Goal: Task Accomplishment & Management: Use online tool/utility

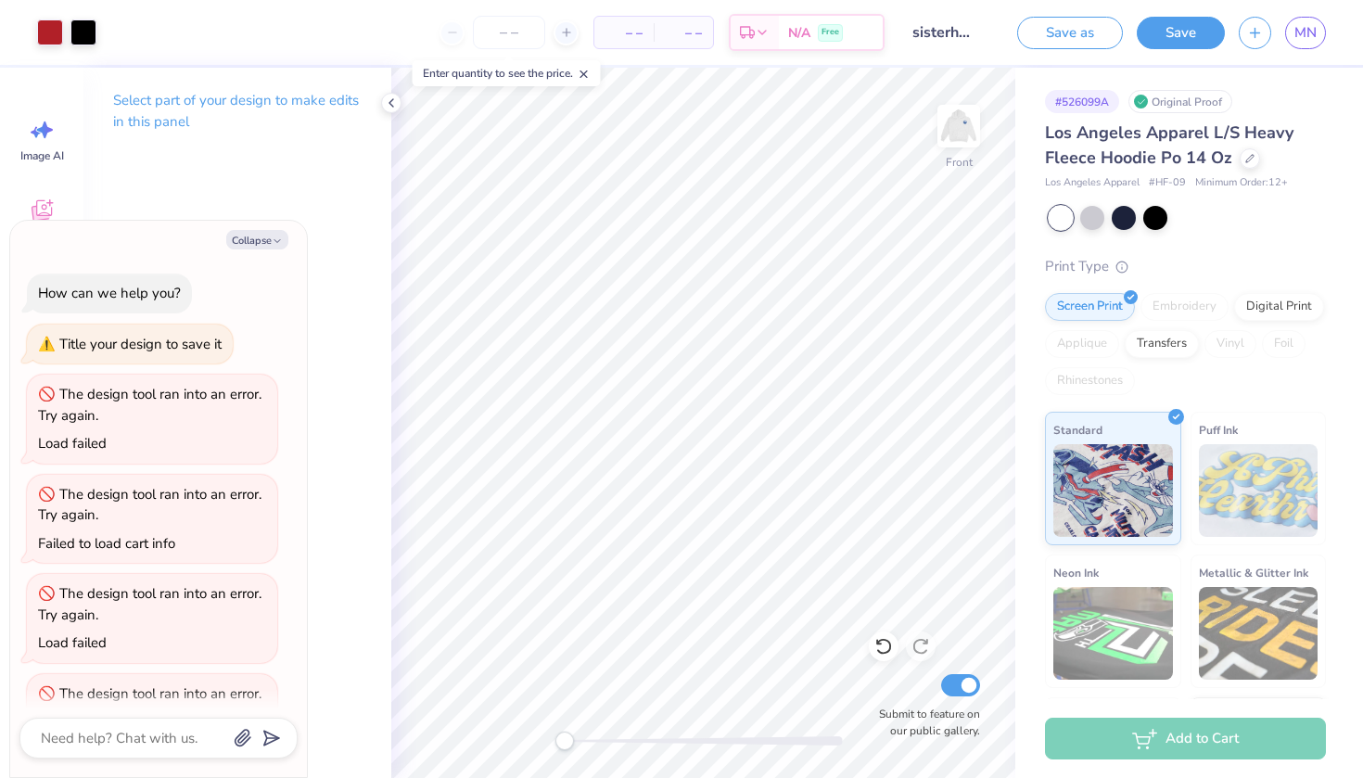
scroll to position [62, 0]
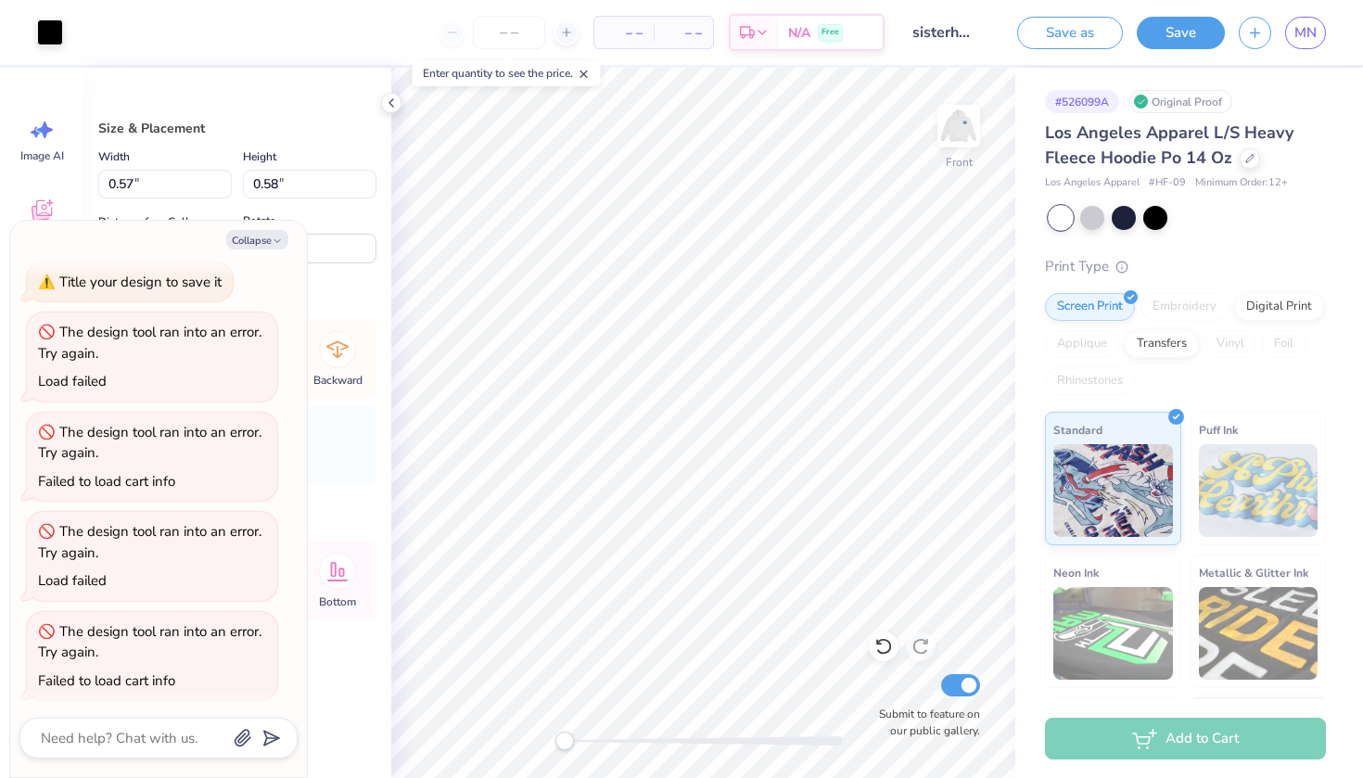
type textarea "x"
type input "3.47"
type input "3.75"
type input "8.41"
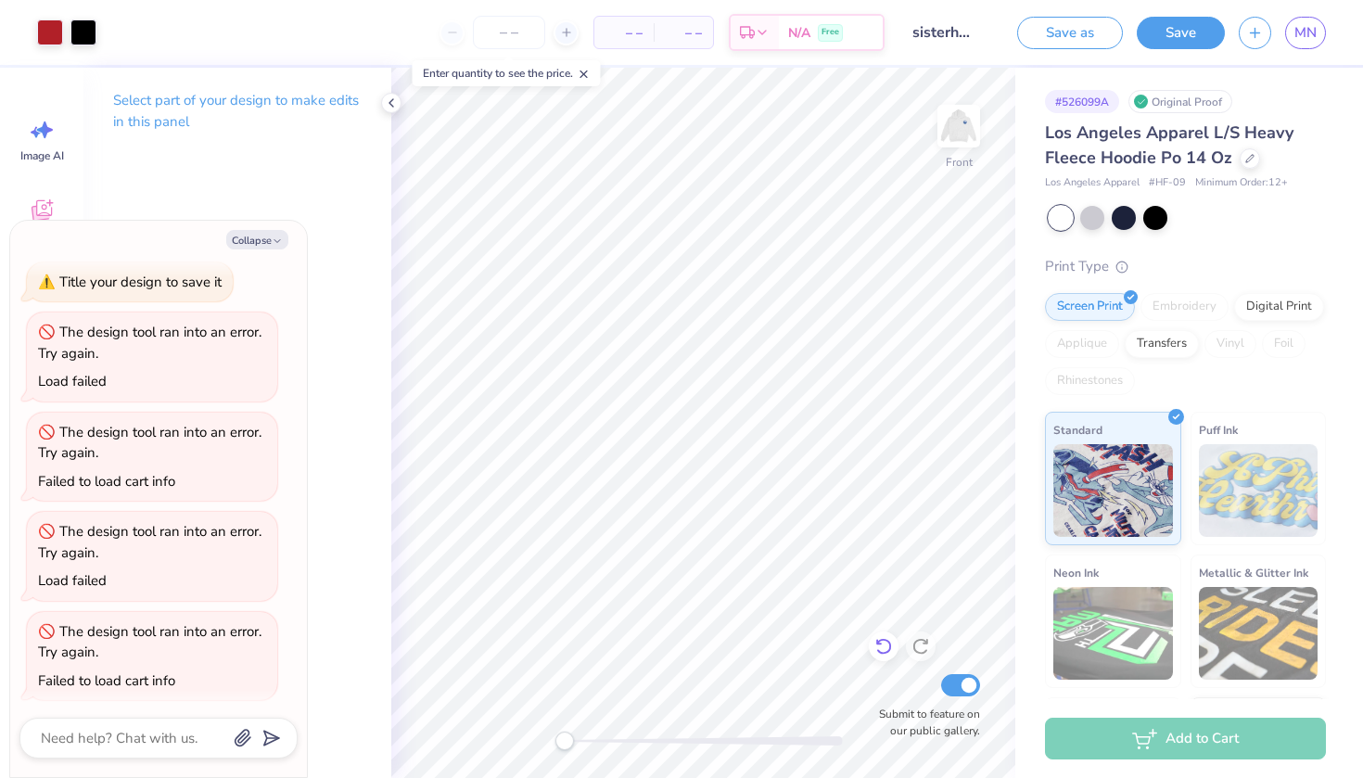
click at [887, 647] on icon at bounding box center [883, 646] width 19 height 19
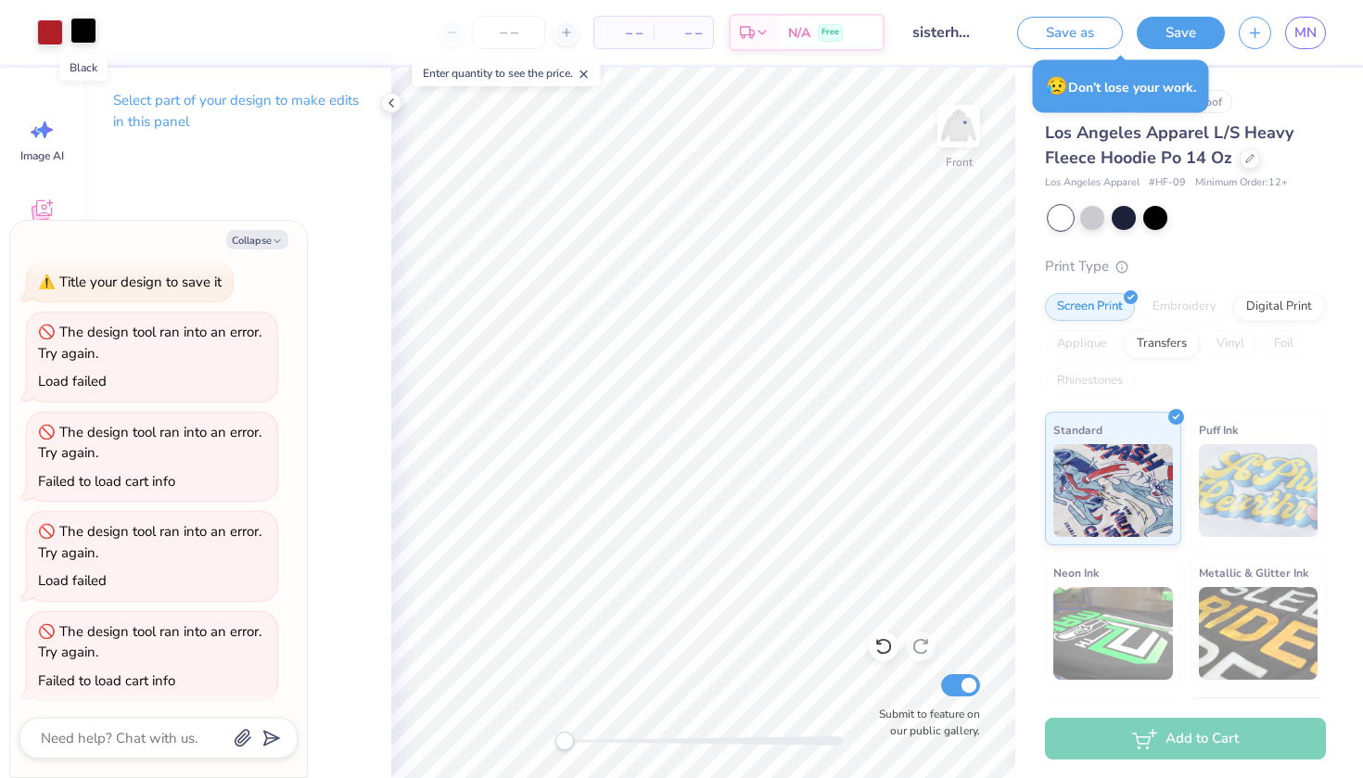
click at [84, 39] on div at bounding box center [83, 31] width 26 height 26
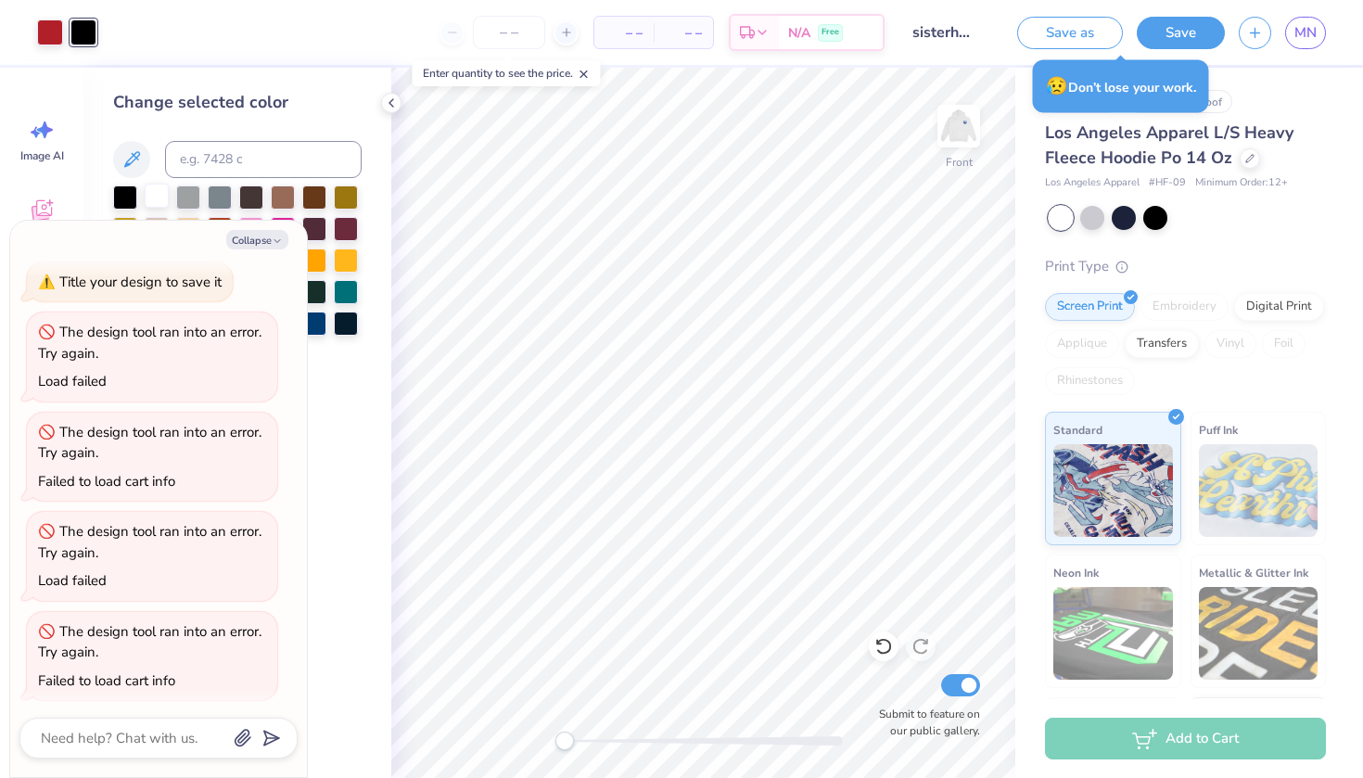
click at [157, 205] on div at bounding box center [157, 196] width 24 height 24
click at [271, 238] on button "Collapse" at bounding box center [257, 239] width 62 height 19
type textarea "x"
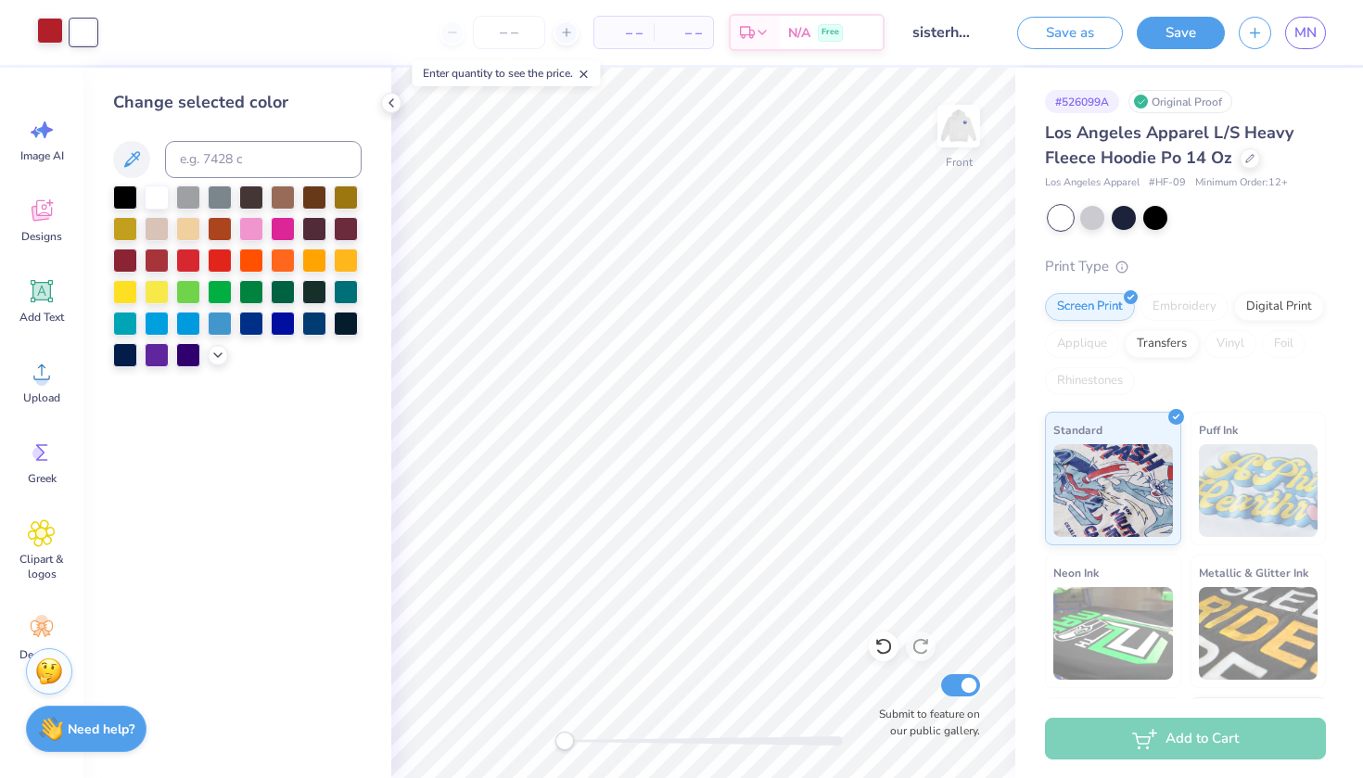
click at [47, 26] on div at bounding box center [50, 31] width 26 height 26
click at [45, 32] on div at bounding box center [50, 32] width 26 height 26
click at [85, 37] on div at bounding box center [83, 31] width 26 height 26
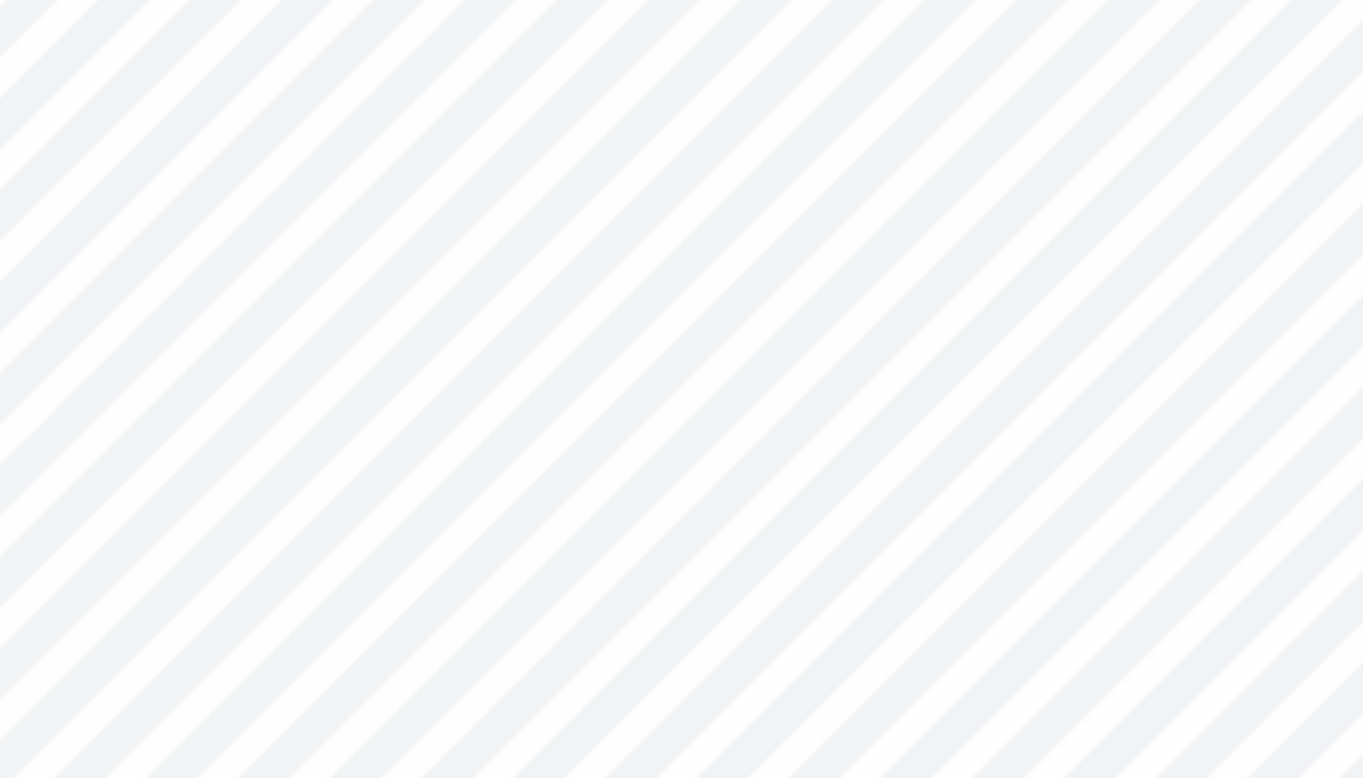
type input "0.0"
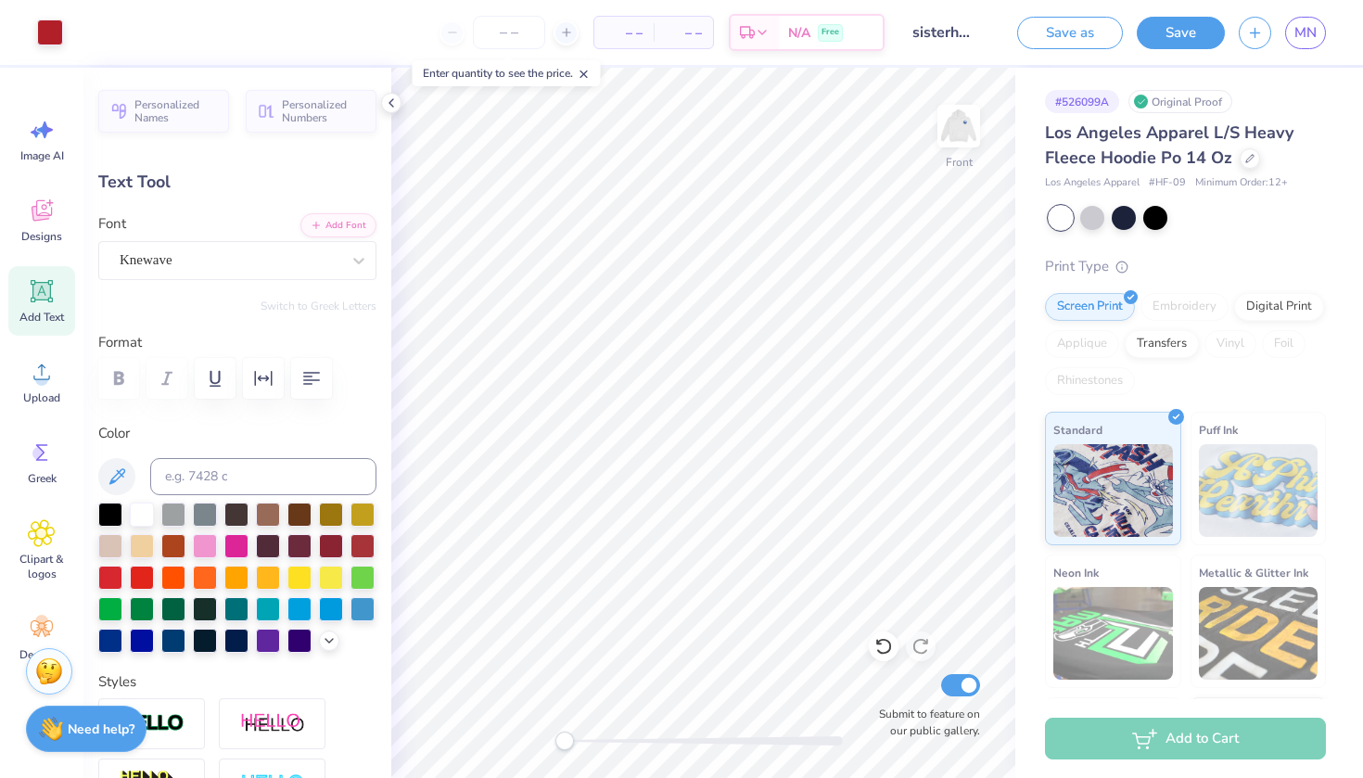
type input "12.71"
type input "3.33"
type input "13.17"
type input "0.0"
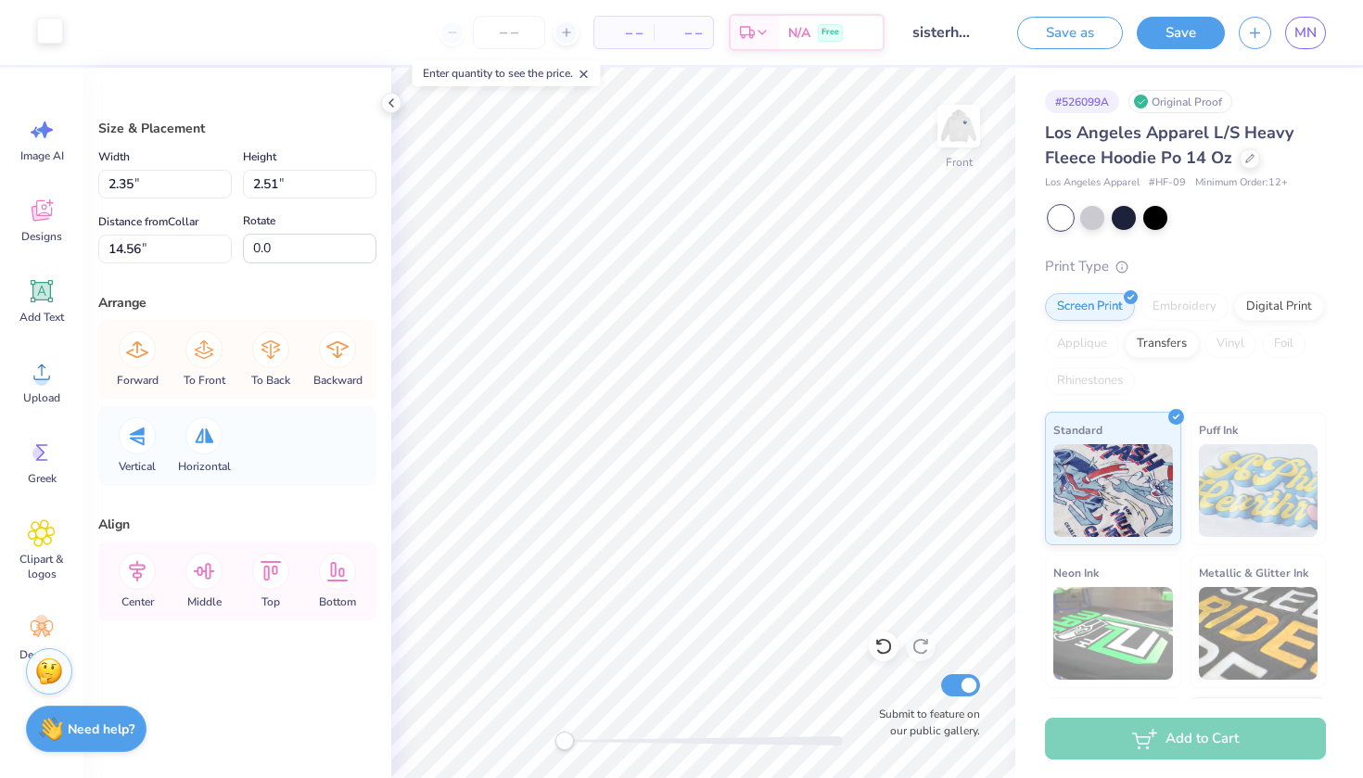
click at [54, 24] on div at bounding box center [50, 31] width 26 height 26
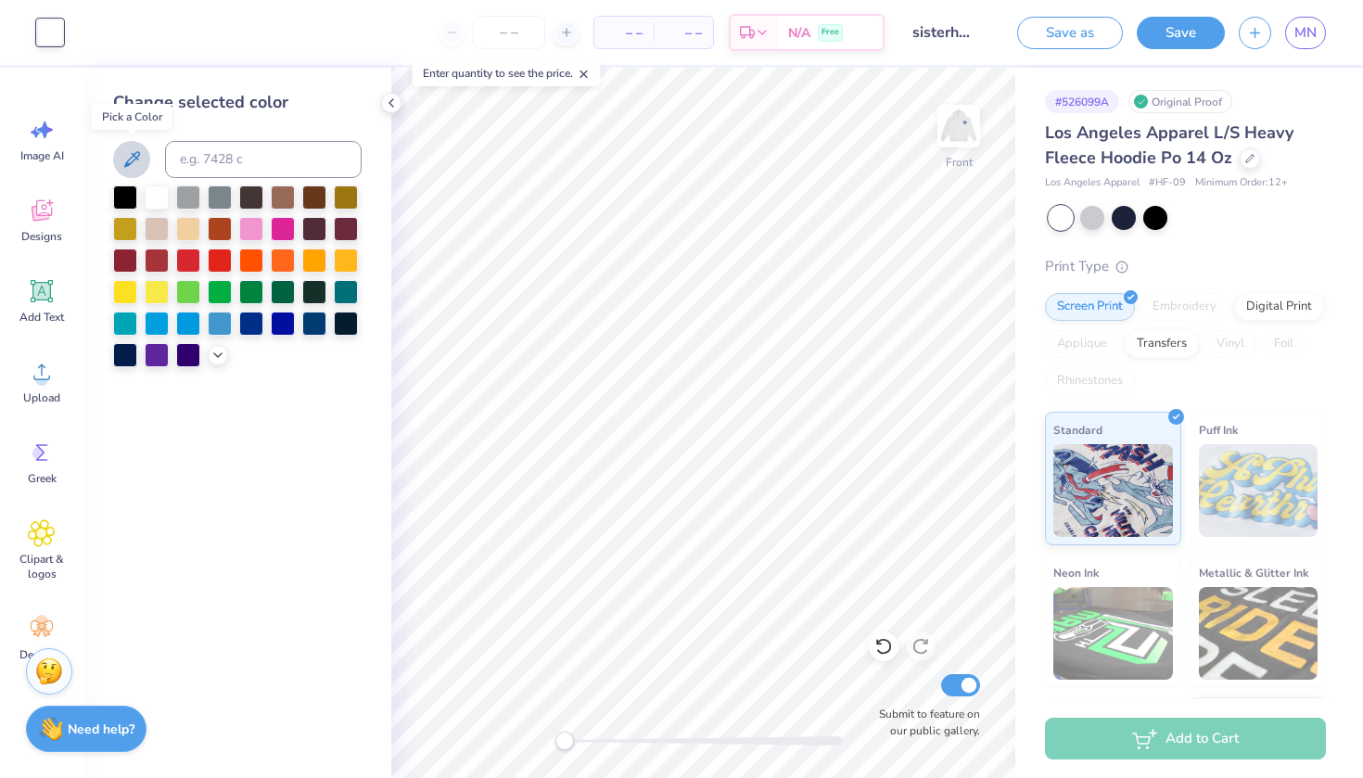
click at [127, 157] on icon at bounding box center [132, 159] width 22 height 22
click at [209, 362] on div at bounding box center [218, 353] width 20 height 20
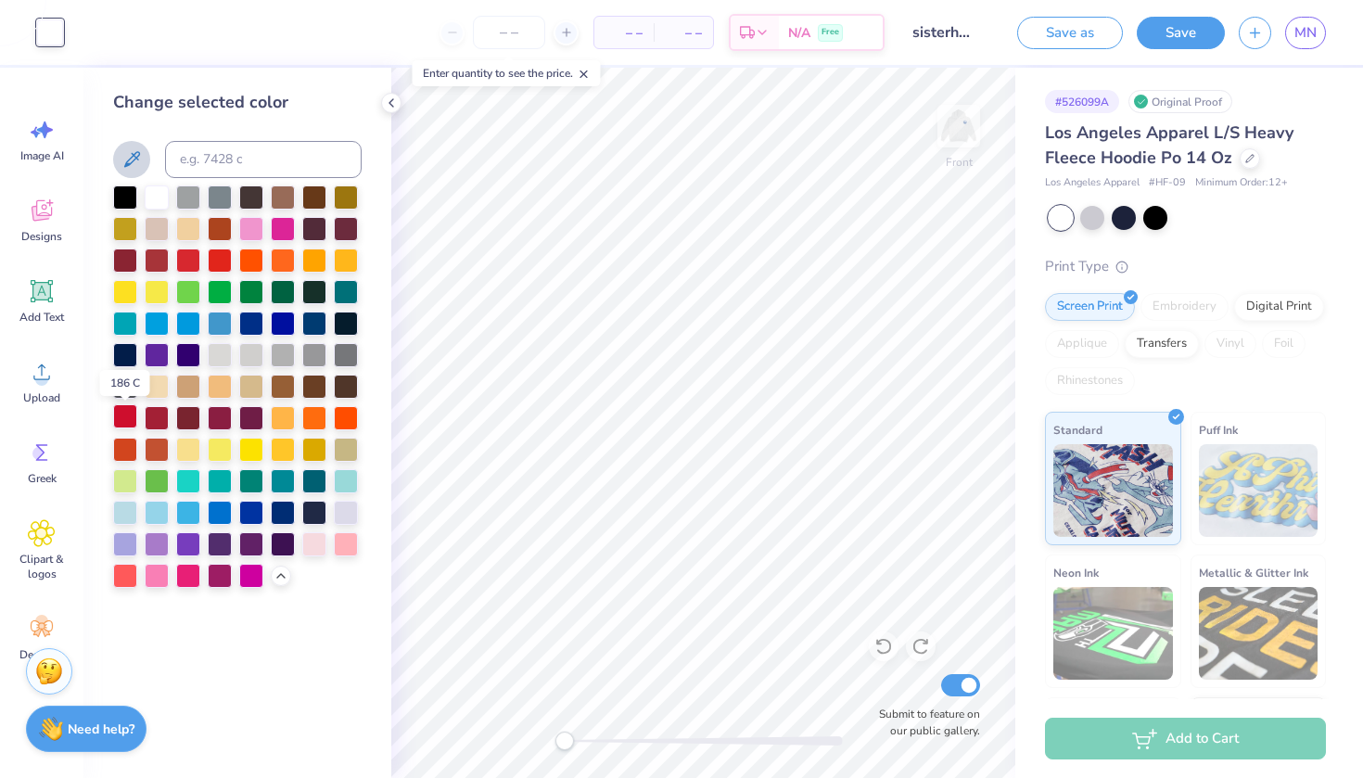
click at [123, 420] on div at bounding box center [125, 416] width 24 height 24
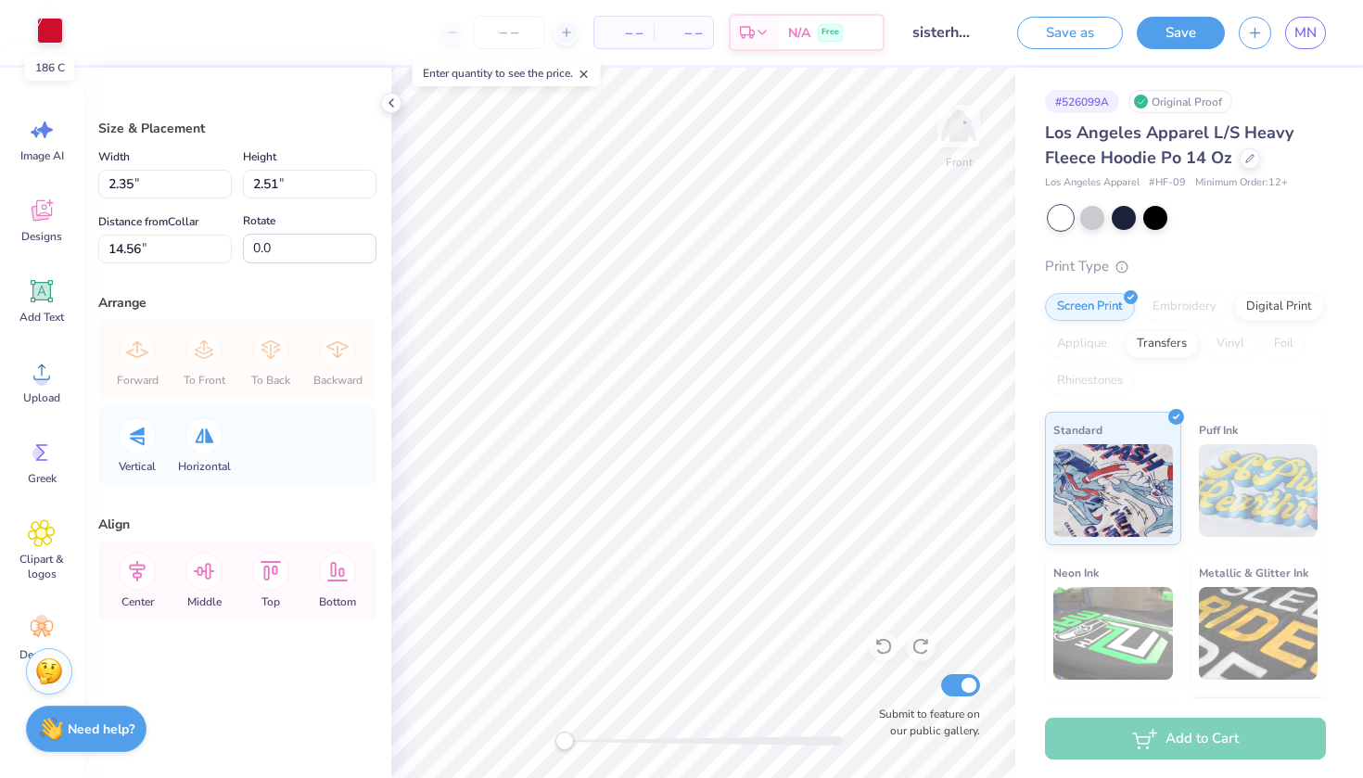
click at [53, 31] on div at bounding box center [50, 31] width 26 height 26
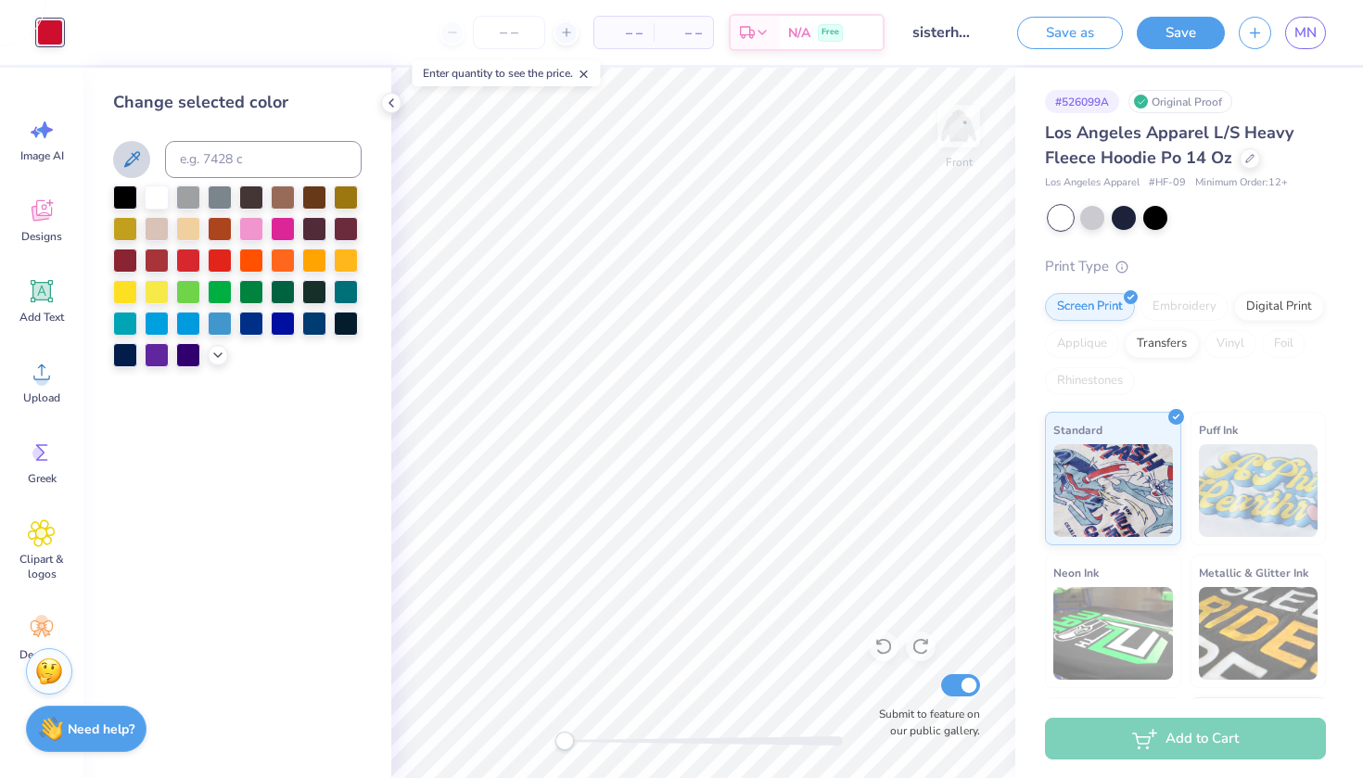
click at [208, 349] on div at bounding box center [237, 276] width 249 height 182
click at [214, 353] on icon at bounding box center [217, 353] width 15 height 15
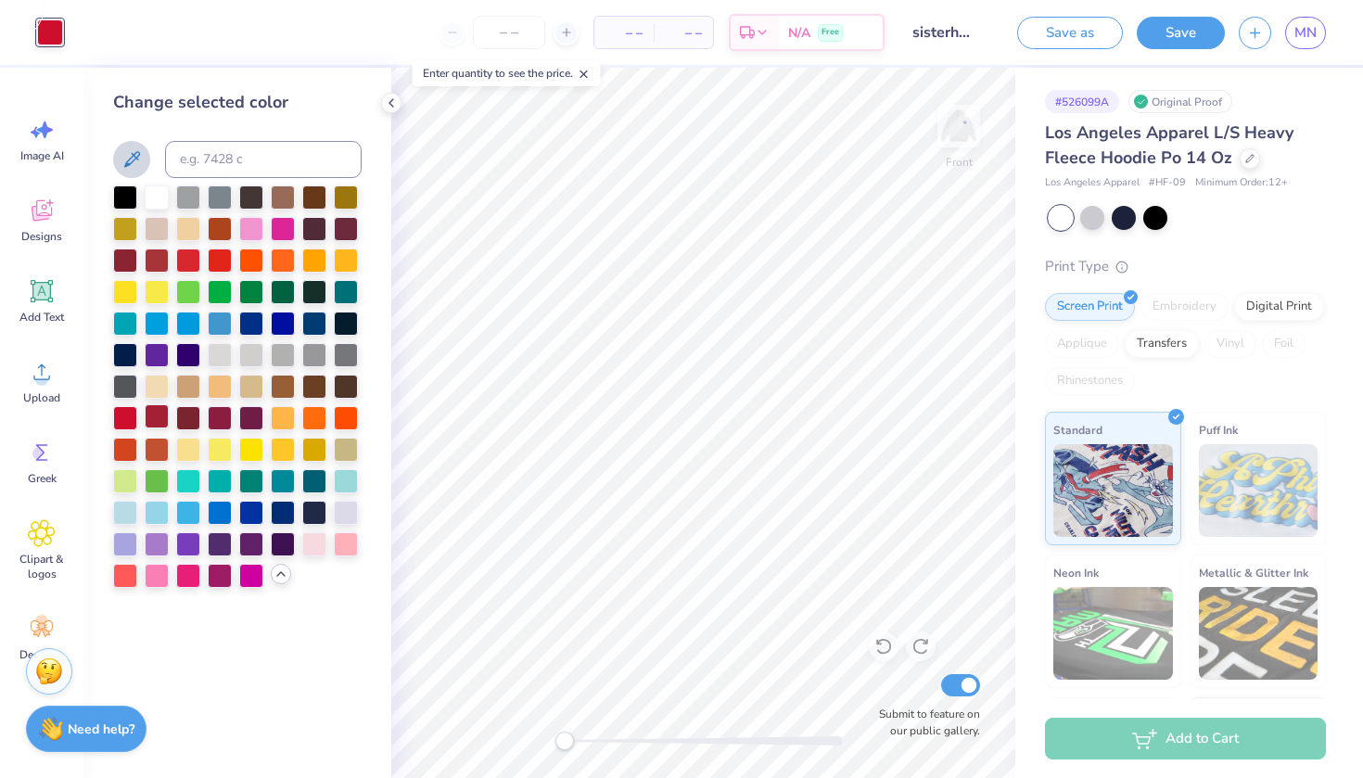
click at [164, 420] on div at bounding box center [157, 416] width 24 height 24
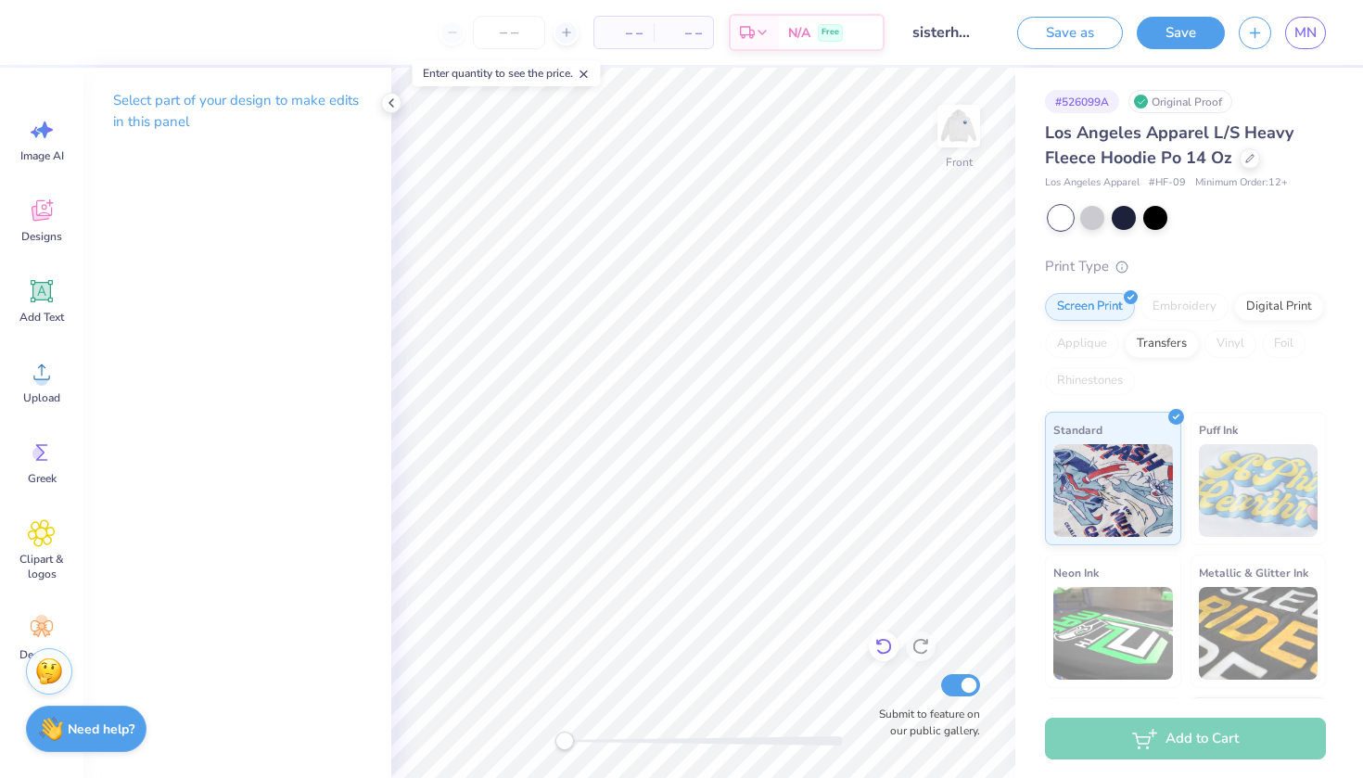
click at [886, 642] on icon at bounding box center [883, 646] width 19 height 19
click at [880, 644] on icon at bounding box center [879, 643] width 4 height 4
click at [919, 637] on icon at bounding box center [920, 646] width 19 height 19
click at [878, 644] on icon at bounding box center [879, 643] width 4 height 4
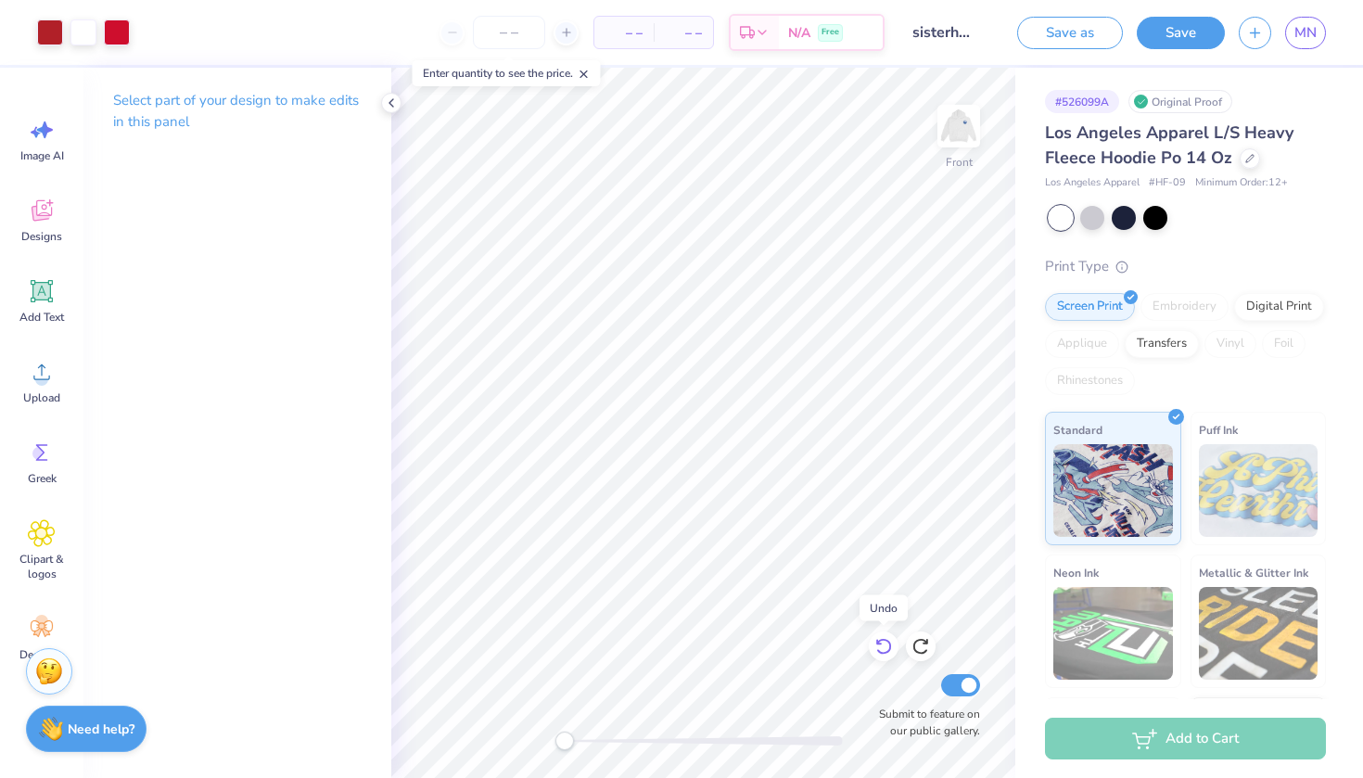
click at [878, 644] on icon at bounding box center [879, 643] width 4 height 4
click at [877, 644] on icon at bounding box center [879, 643] width 4 height 4
click at [919, 641] on icon at bounding box center [920, 647] width 16 height 17
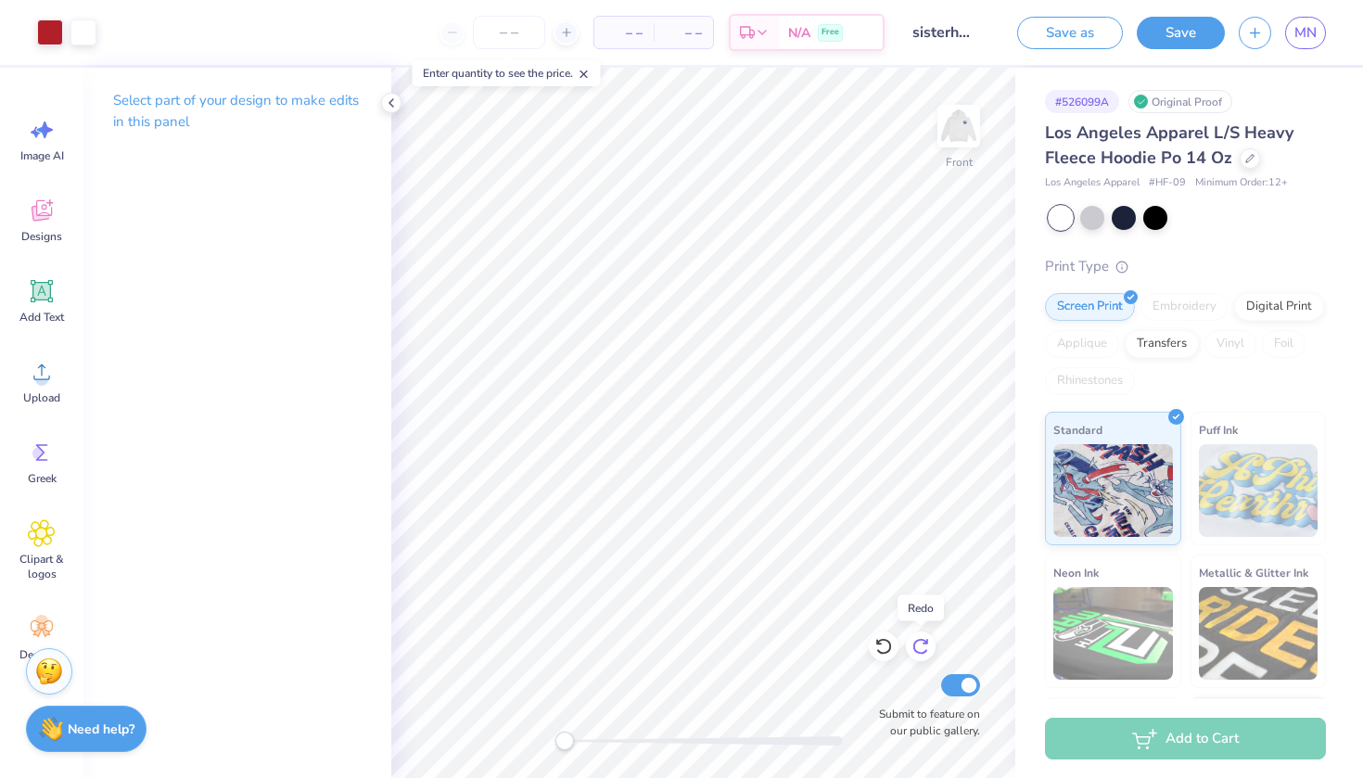
click at [919, 641] on icon at bounding box center [920, 647] width 16 height 17
click at [389, 82] on div "Select part of your design to make edits in this panel" at bounding box center [237, 118] width 308 height 101
click at [391, 96] on icon at bounding box center [391, 103] width 15 height 15
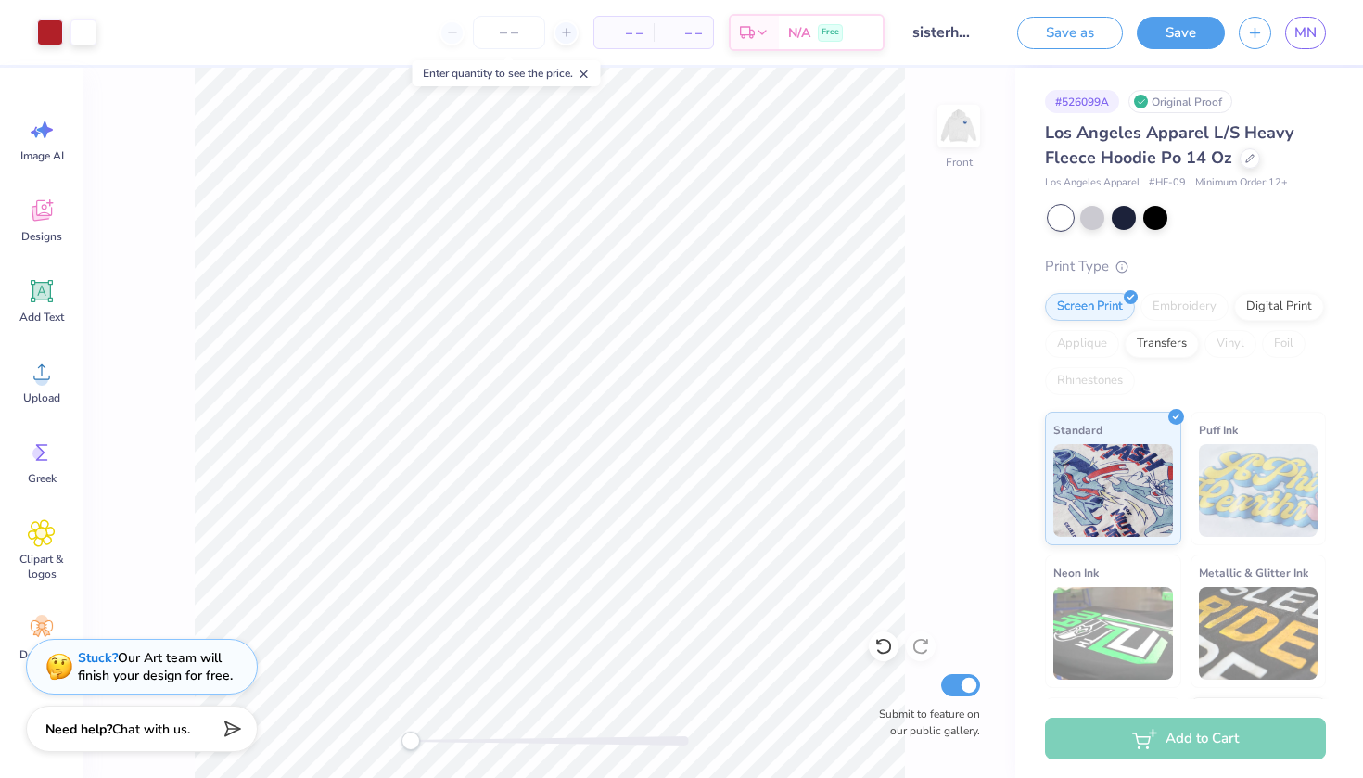
click at [587, 76] on line at bounding box center [583, 74] width 6 height 6
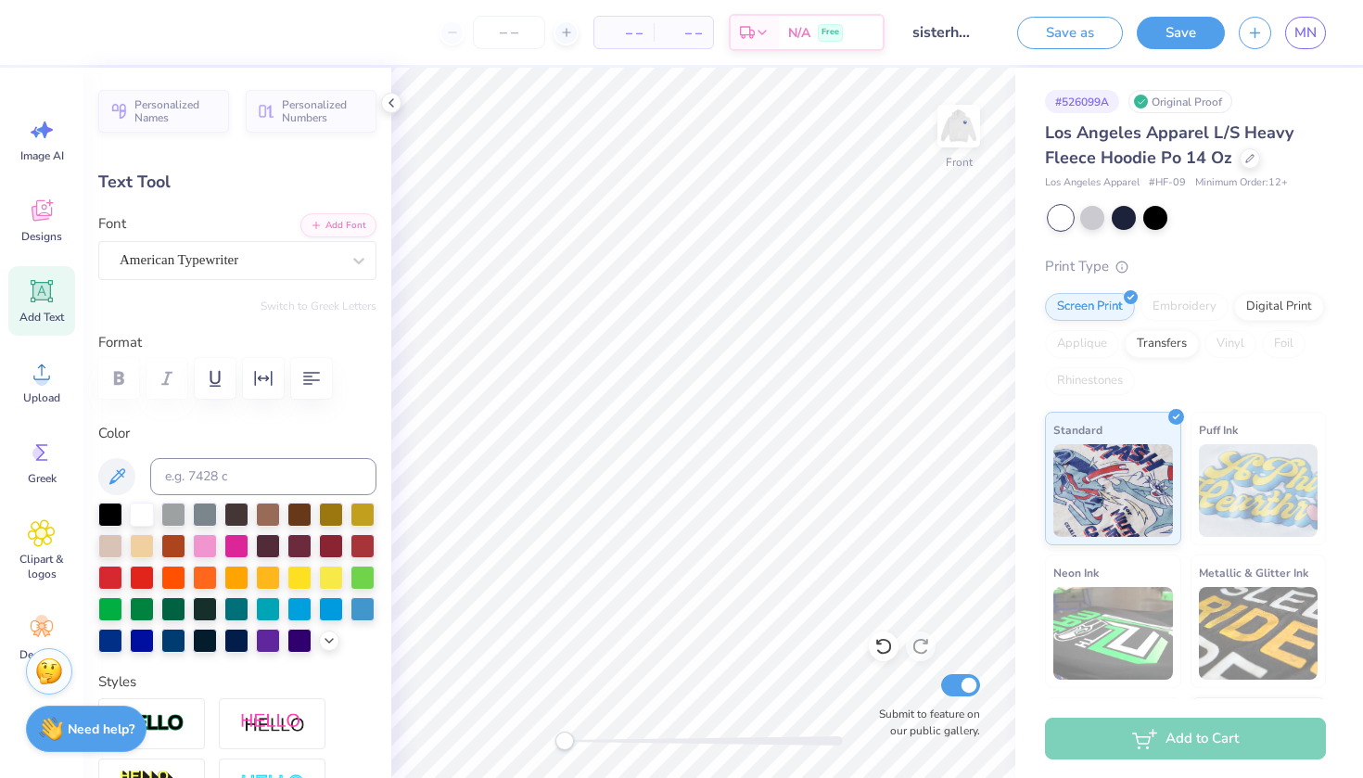
type input "0.0"
type input "8.52"
type input "0.0"
type input "12.53"
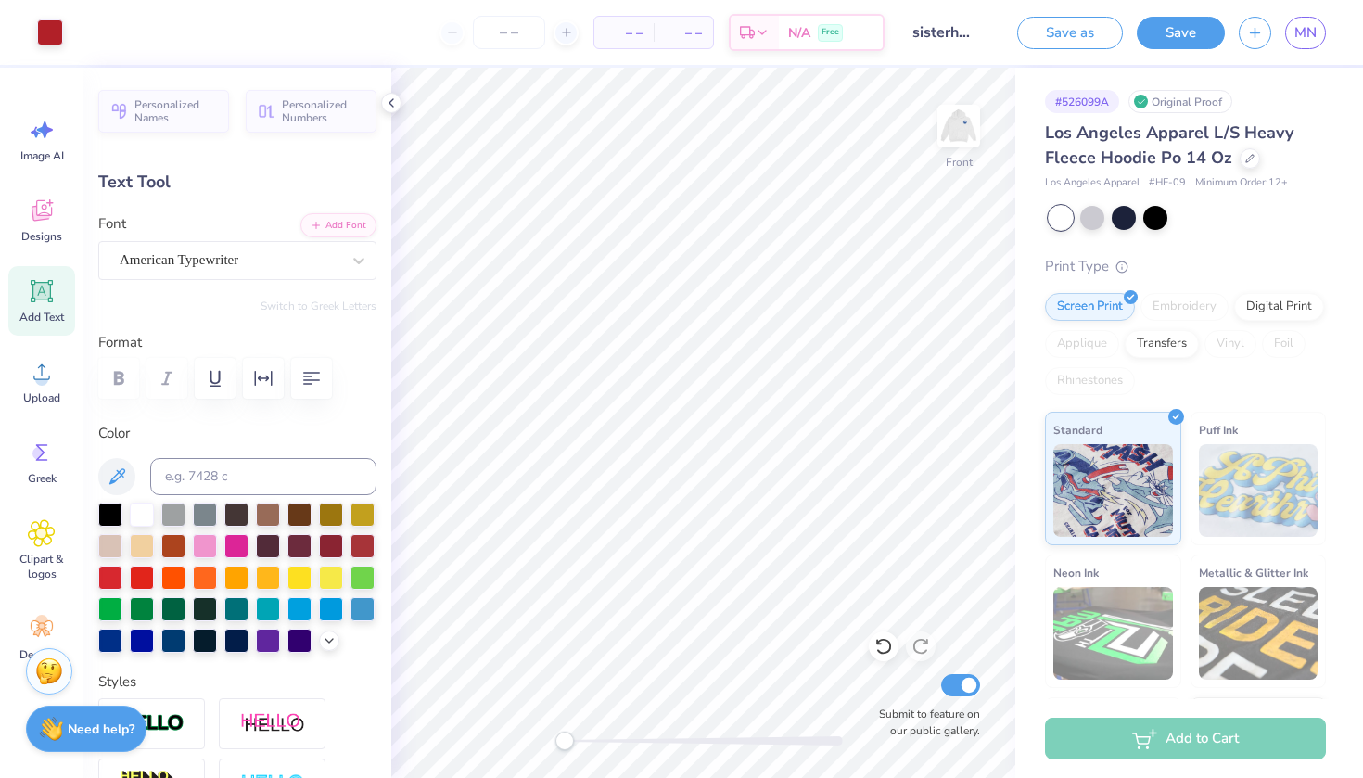
type input "3.78"
type input "13.18"
type input "0.0"
click at [39, 370] on icon at bounding box center [42, 372] width 28 height 28
click at [50, 252] on div "Designs" at bounding box center [41, 220] width 67 height 70
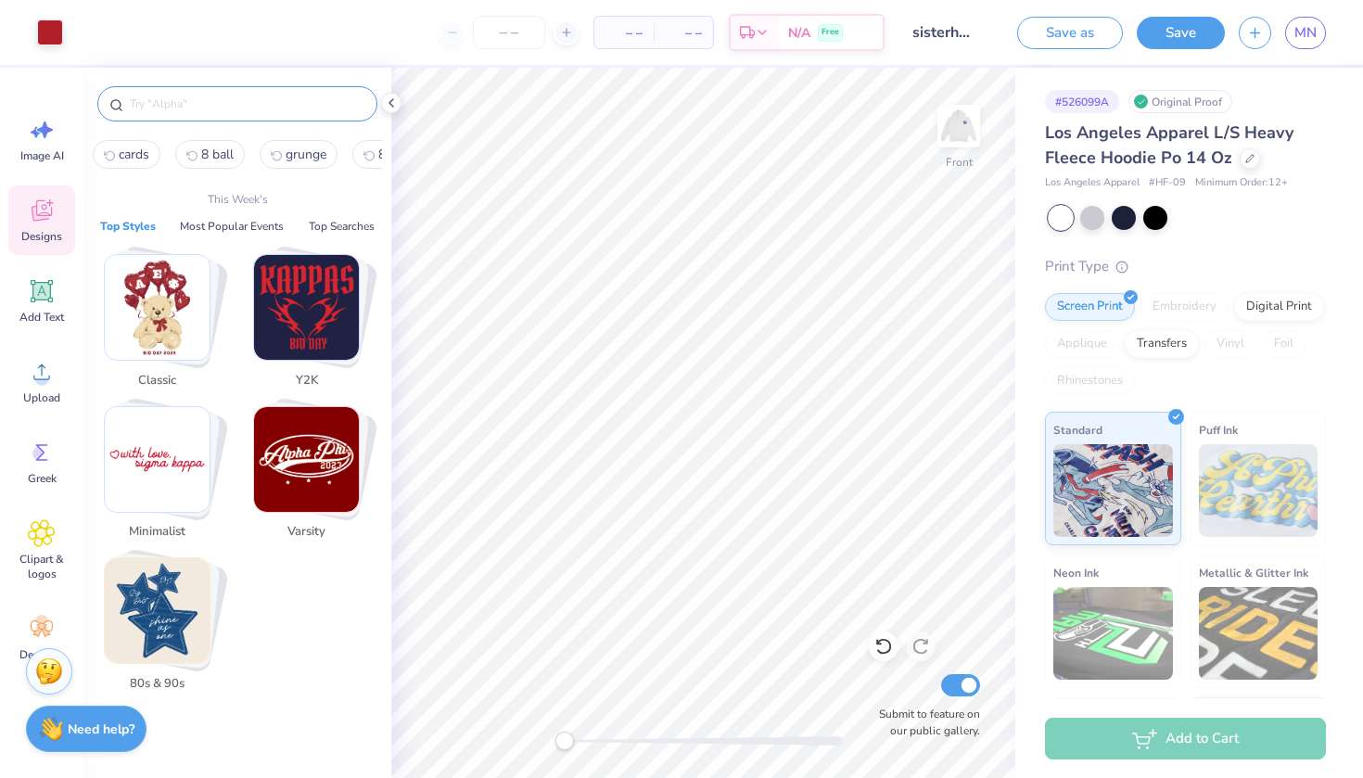
click at [271, 109] on input "text" at bounding box center [246, 104] width 237 height 19
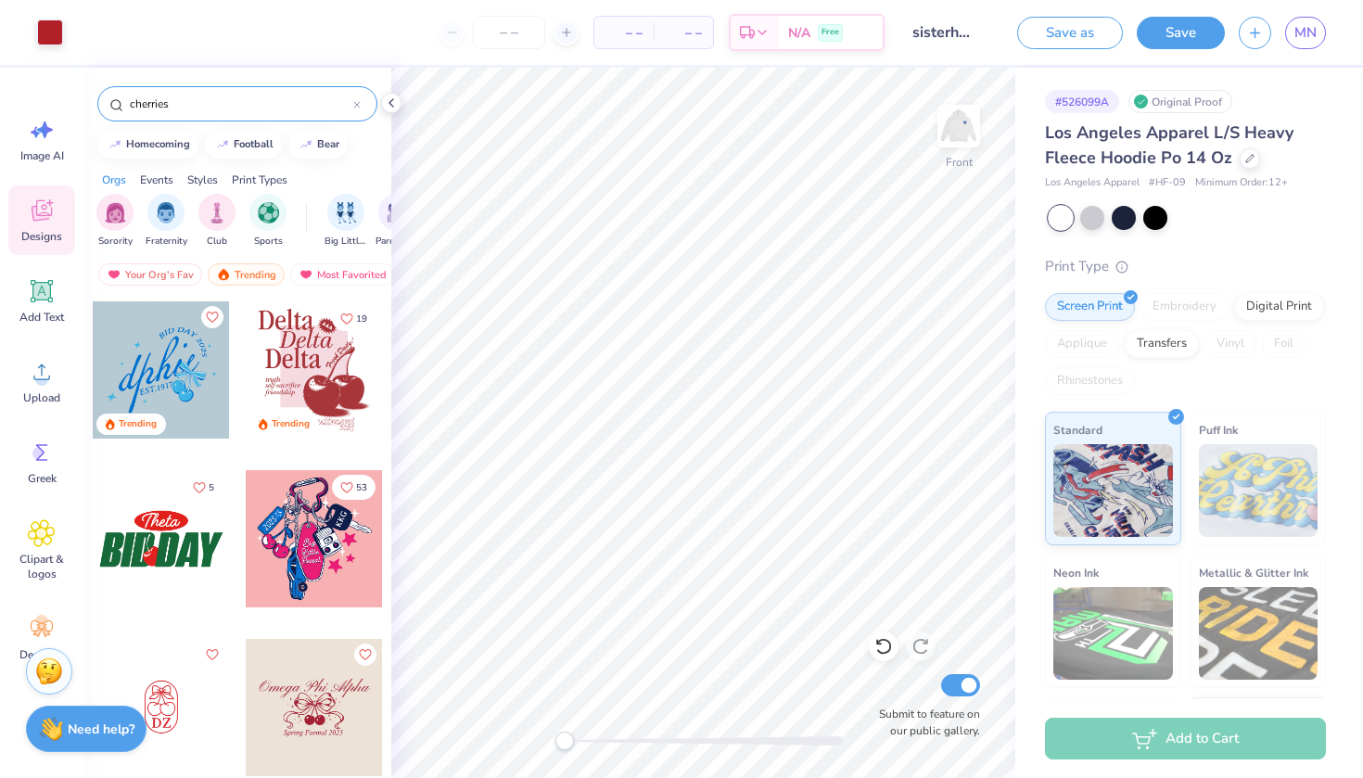
type input "cherries"
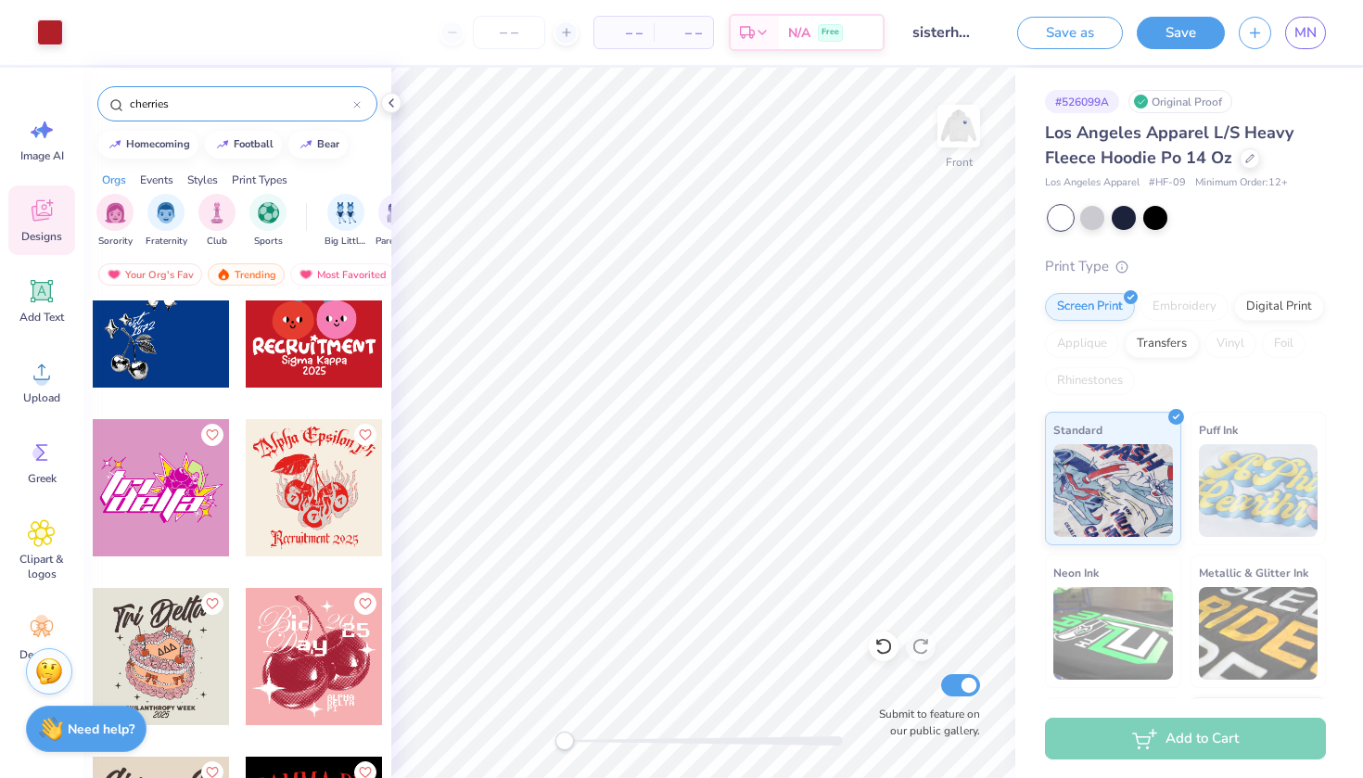
scroll to position [3091, 0]
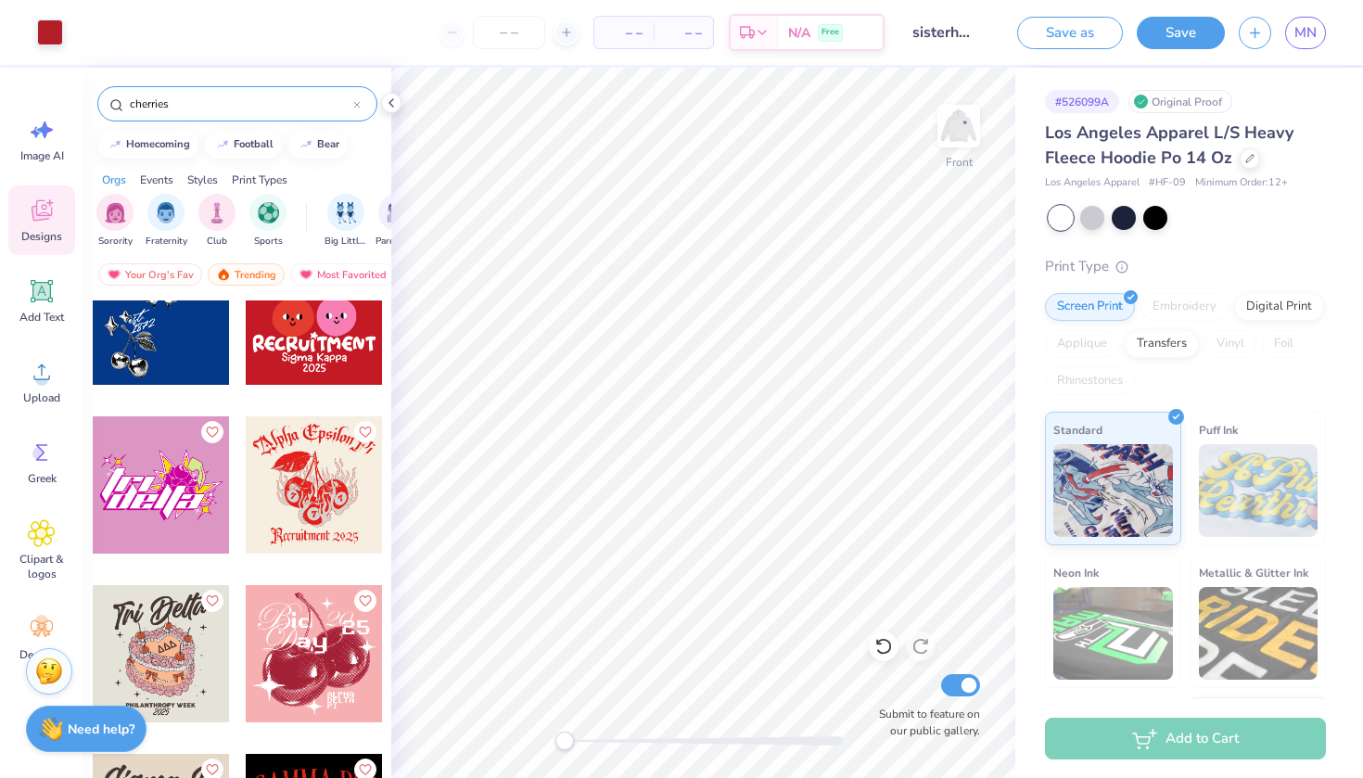
click at [304, 500] on div at bounding box center [314, 484] width 137 height 137
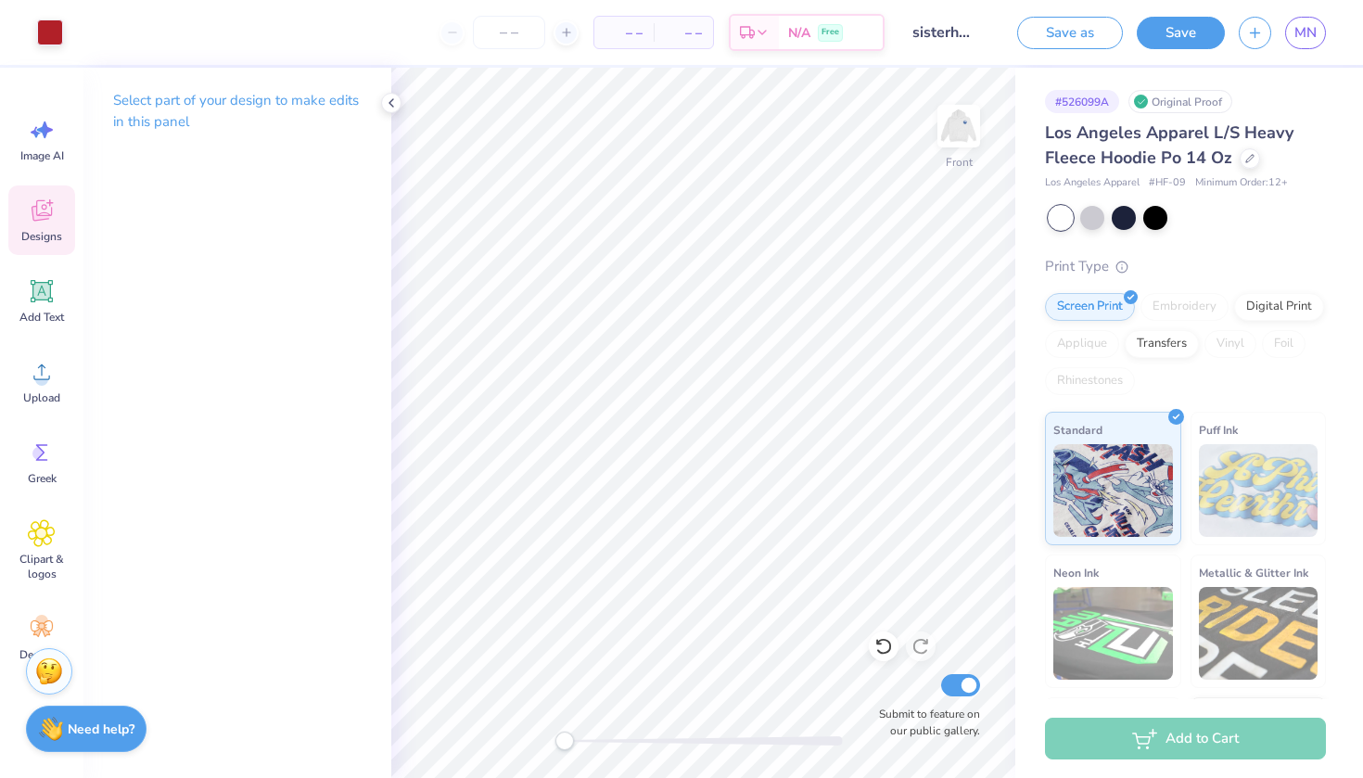
click at [49, 215] on icon at bounding box center [42, 210] width 20 height 21
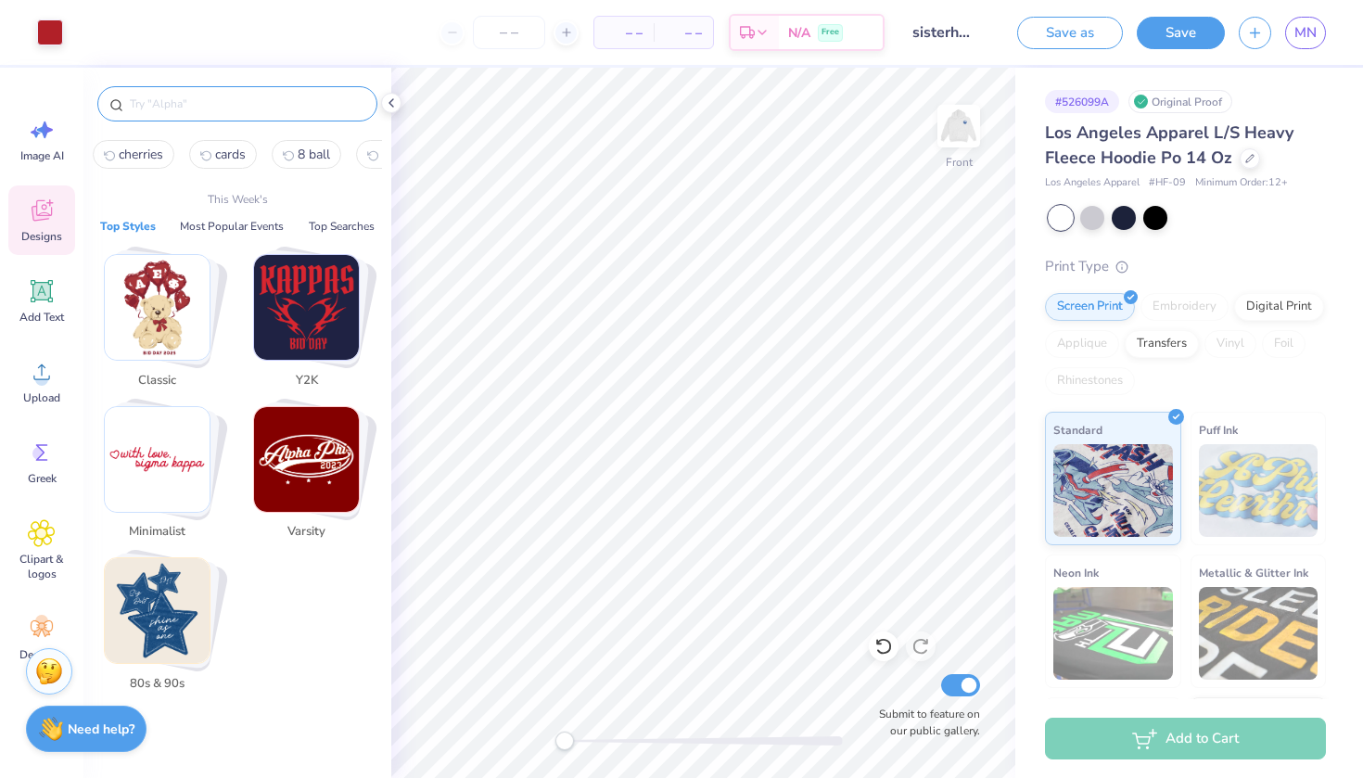
click at [220, 111] on input "text" at bounding box center [246, 104] width 237 height 19
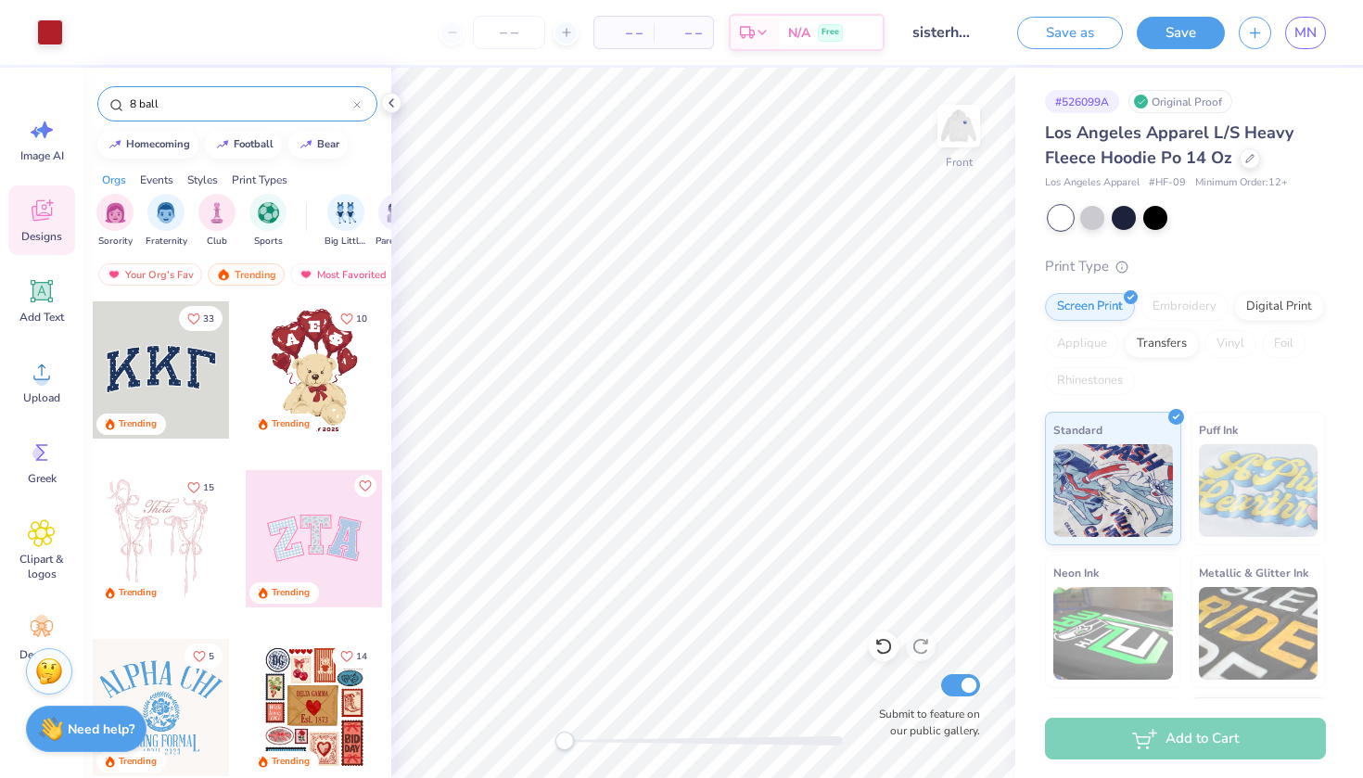
type input "8 ball"
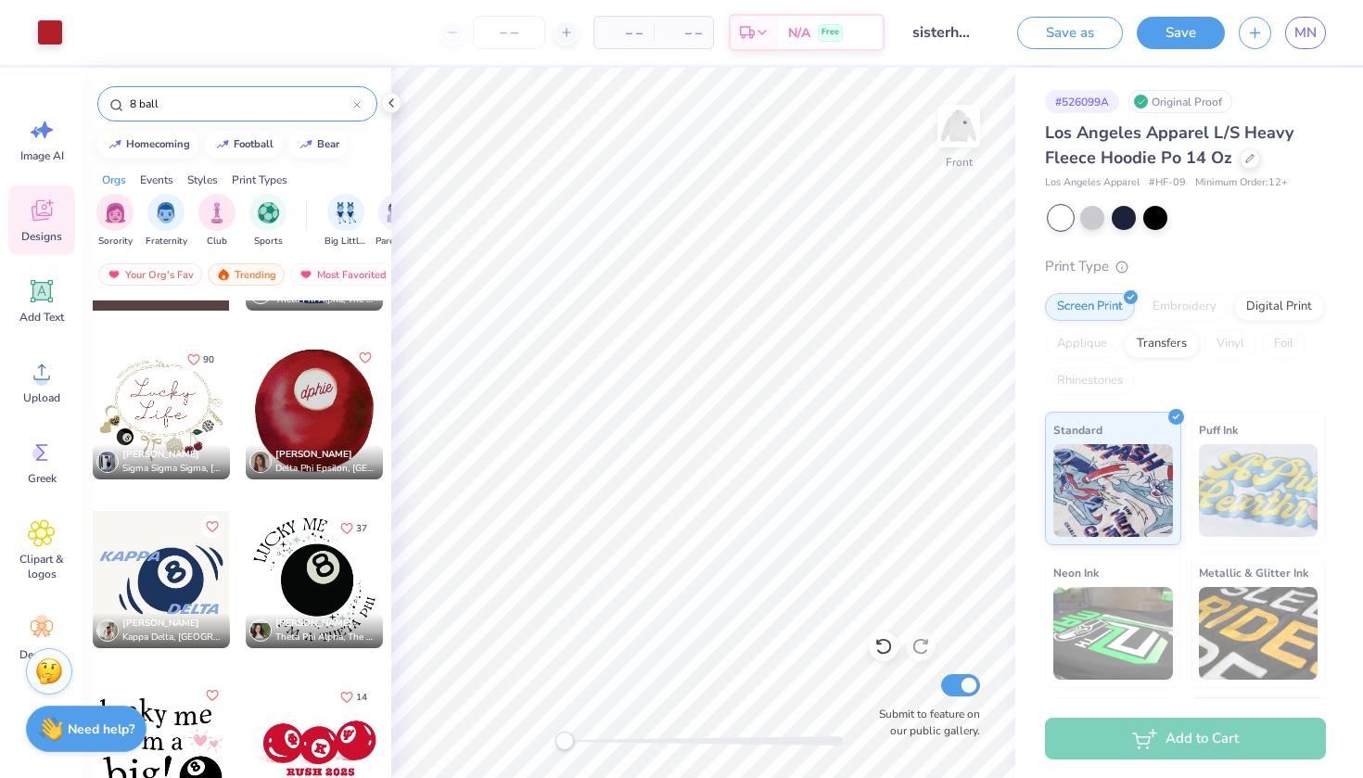
scroll to position [465, 0]
click at [361, 737] on div at bounding box center [314, 748] width 137 height 137
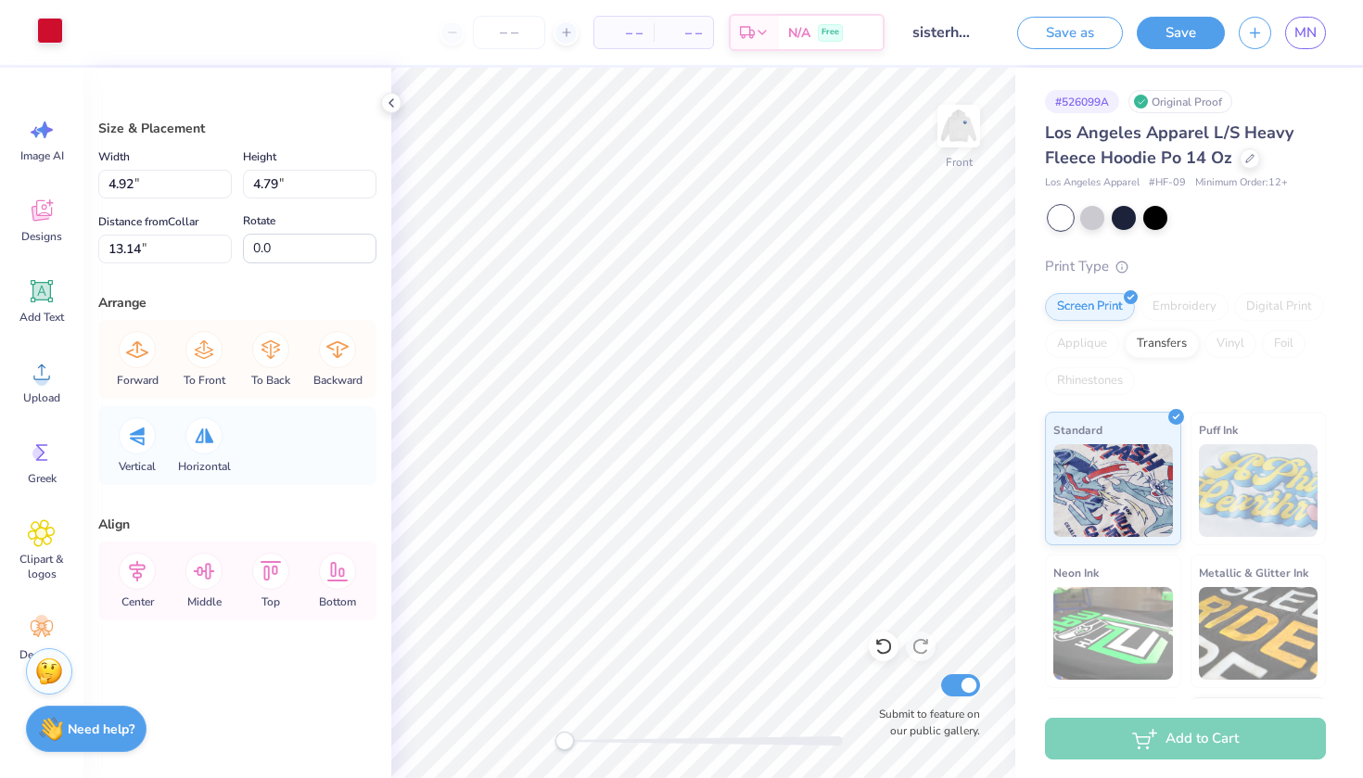
click at [48, 37] on div at bounding box center [50, 31] width 26 height 26
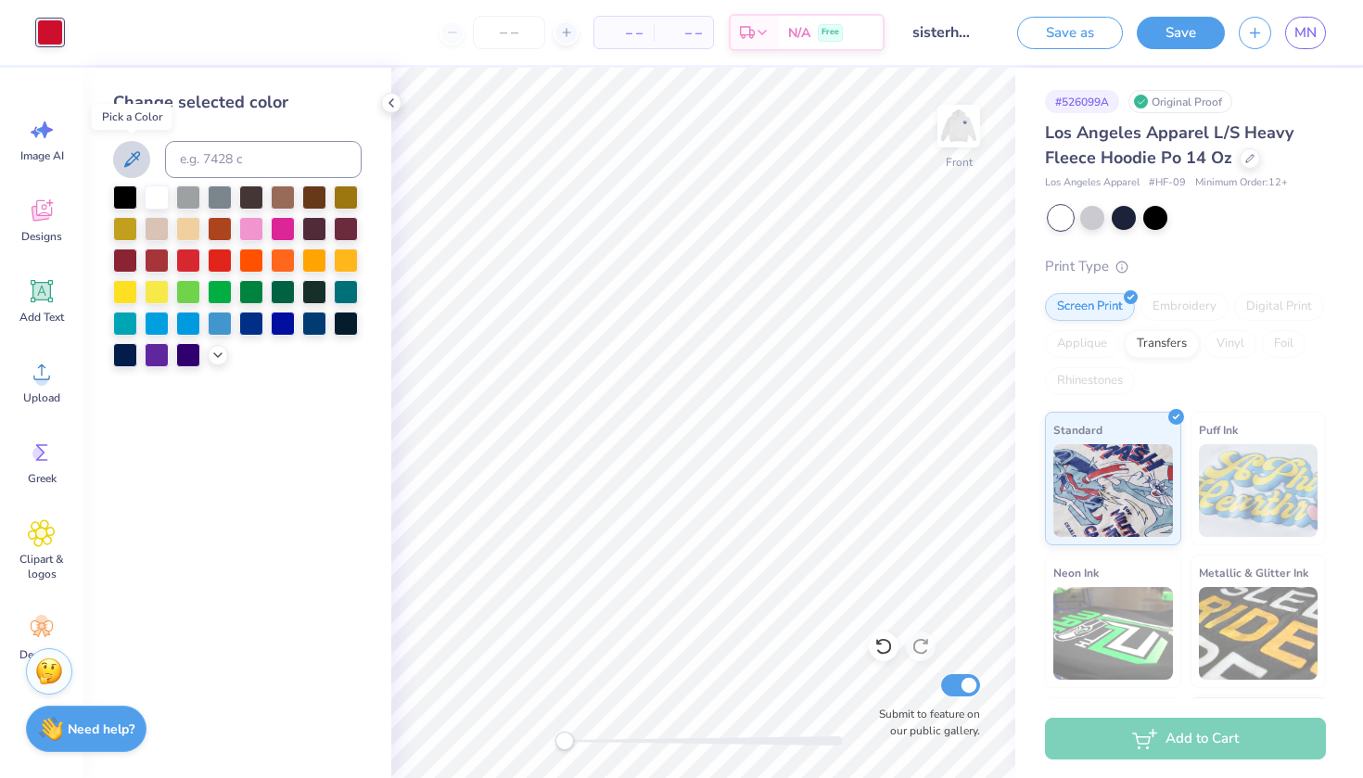
click at [128, 172] on button at bounding box center [131, 159] width 37 height 37
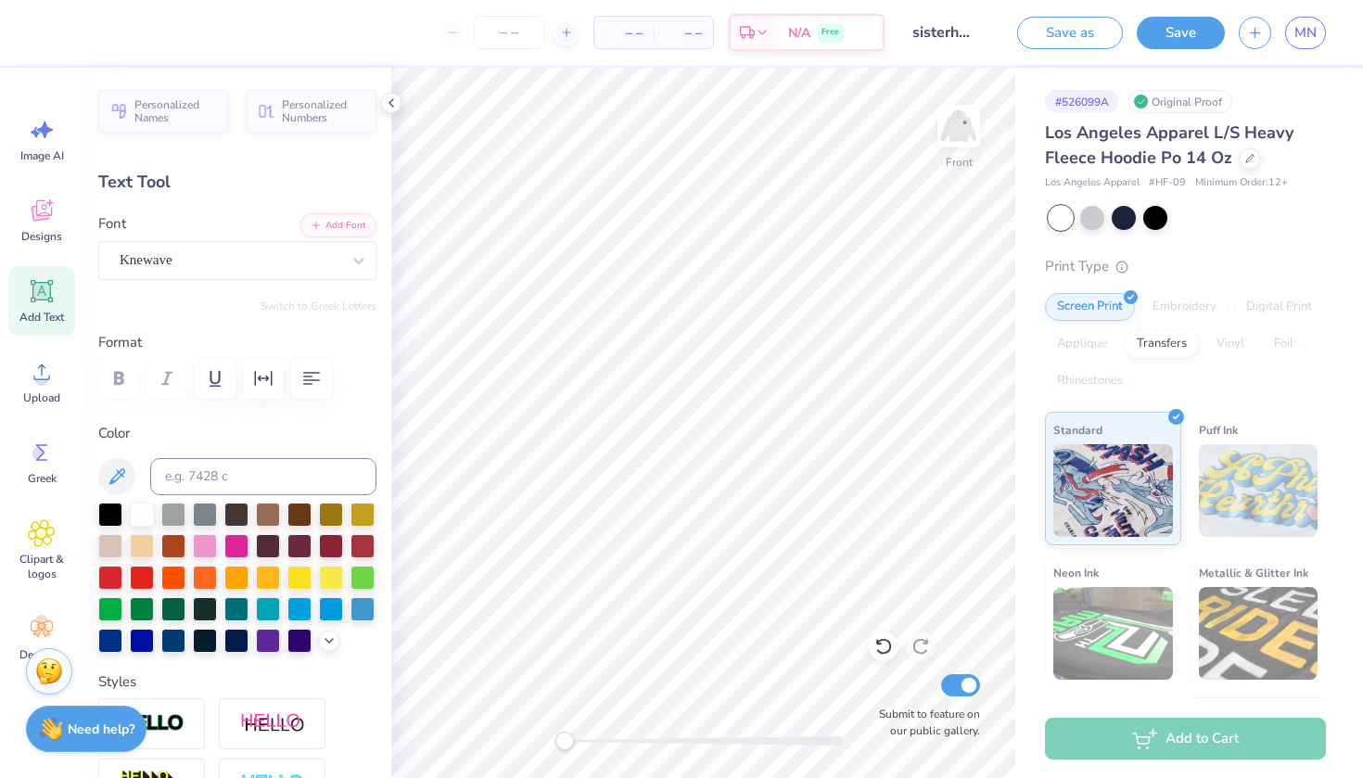
type input "0.0"
click at [53, 30] on div at bounding box center [50, 31] width 26 height 26
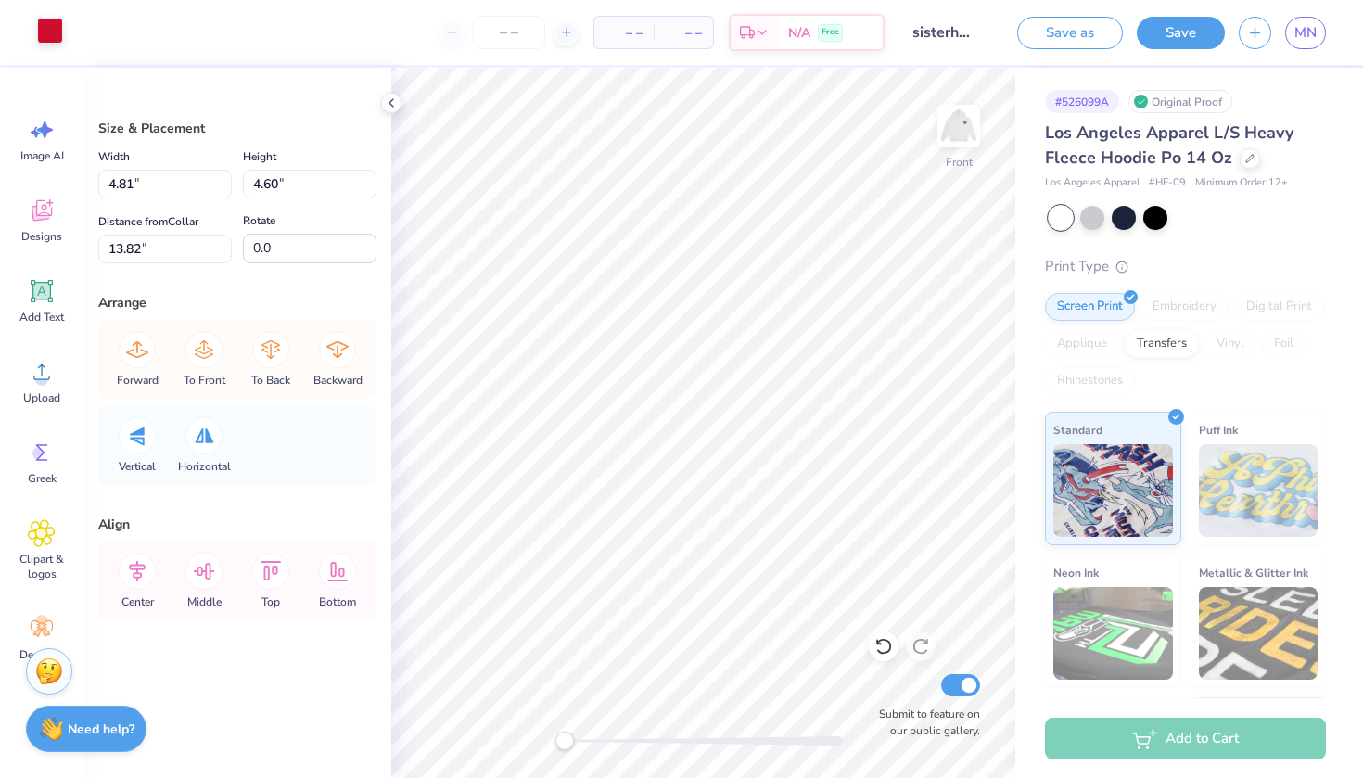
click at [47, 32] on div at bounding box center [50, 31] width 26 height 26
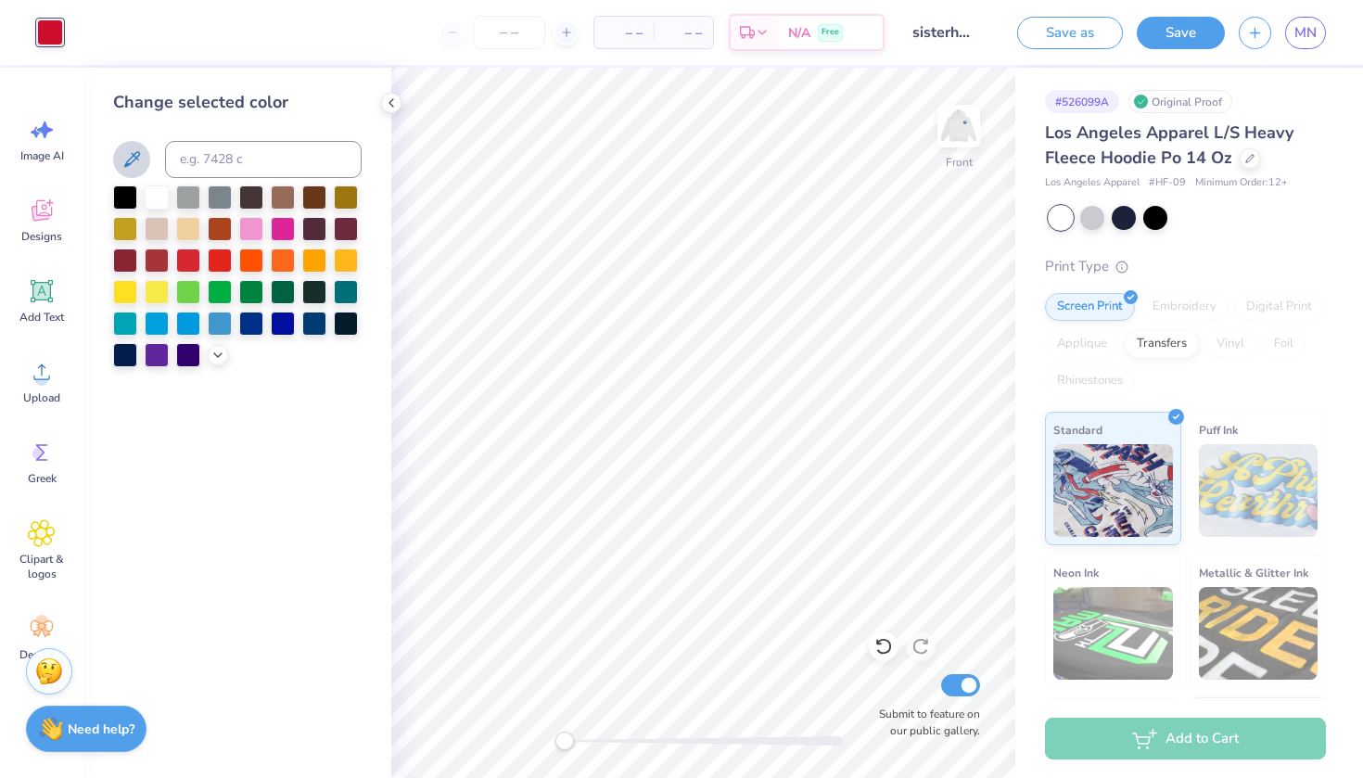
click at [132, 162] on icon at bounding box center [132, 159] width 16 height 16
click at [879, 646] on icon at bounding box center [883, 646] width 19 height 19
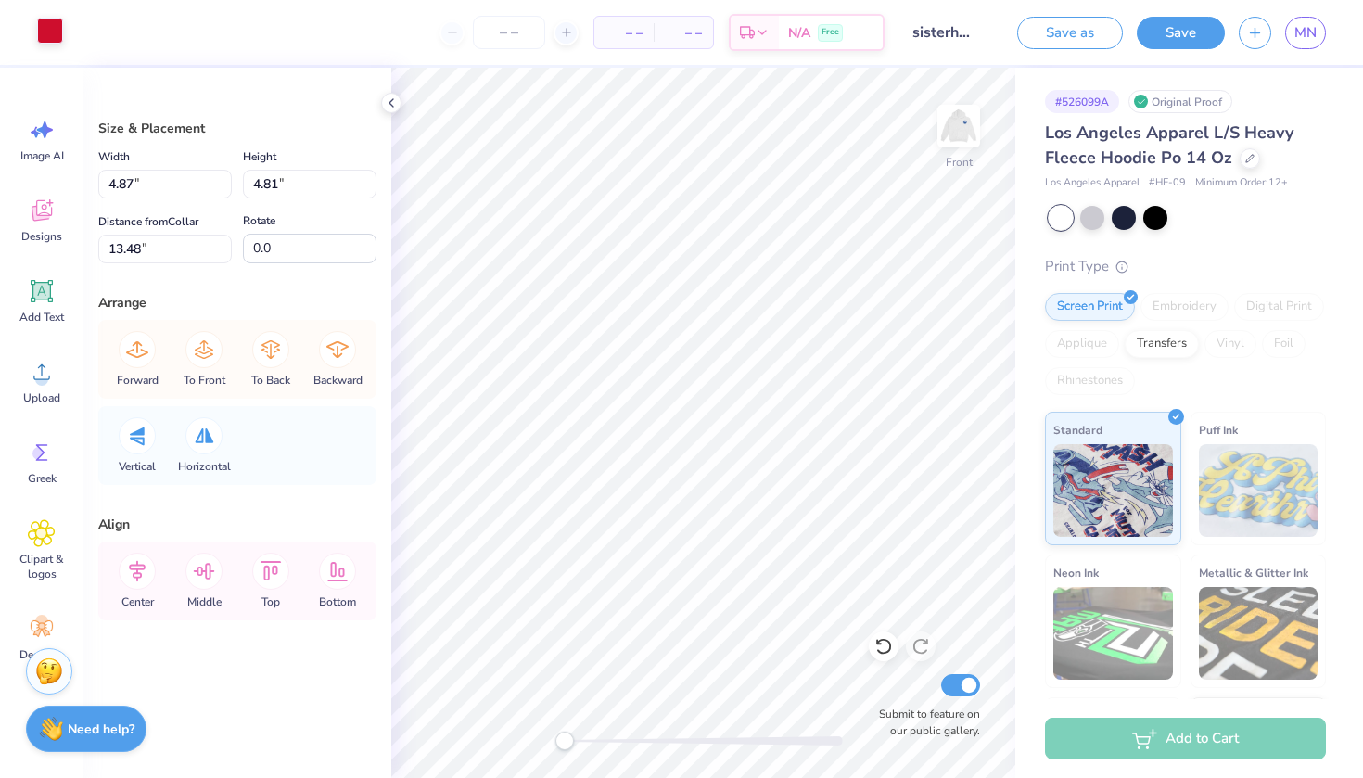
click at [54, 32] on div at bounding box center [50, 31] width 26 height 26
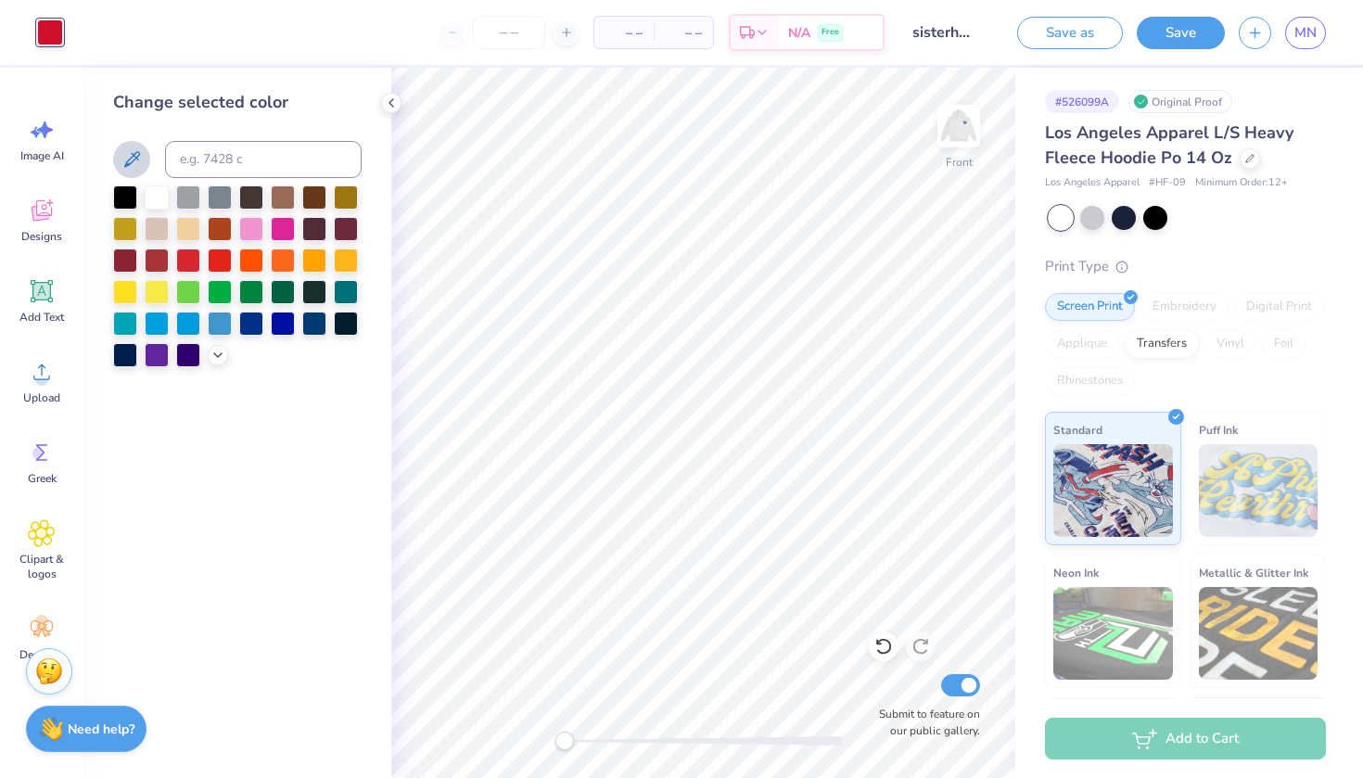
click at [143, 158] on button at bounding box center [131, 159] width 37 height 37
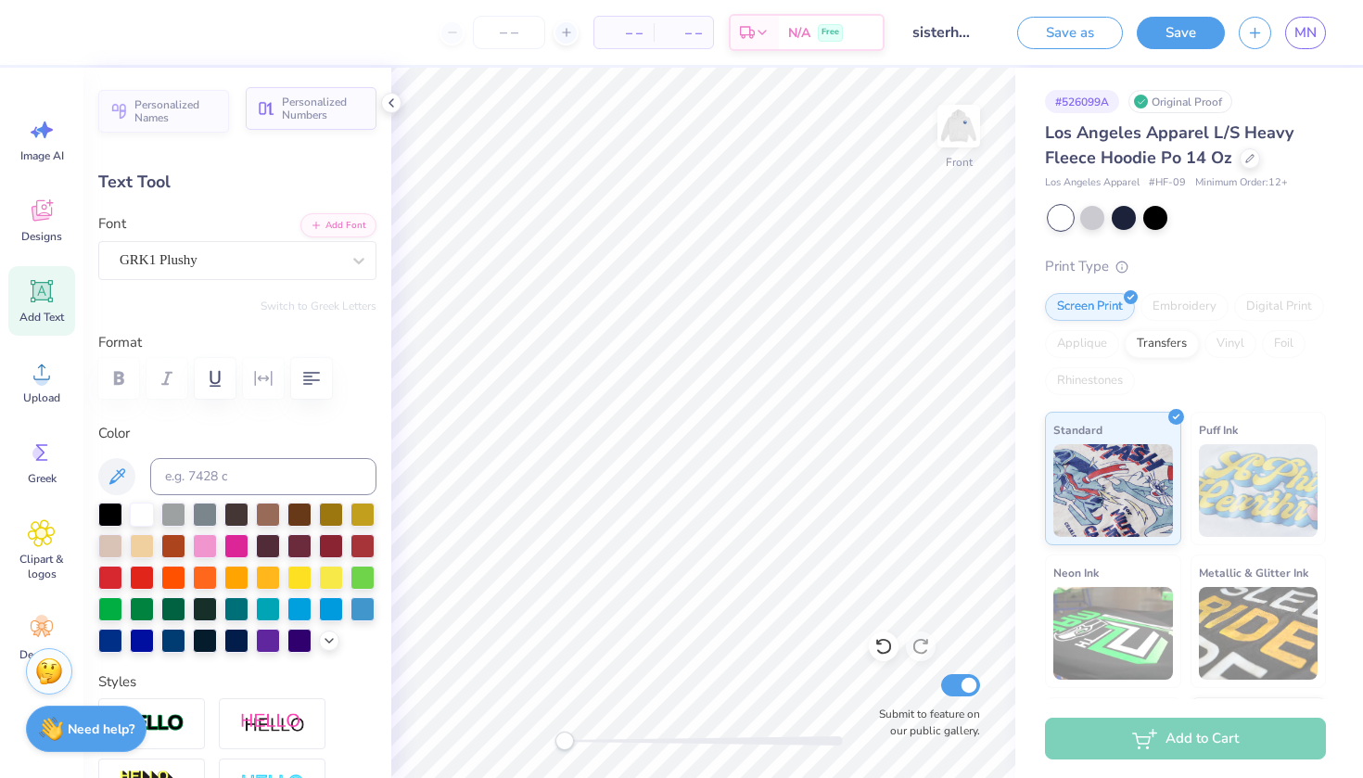
click at [304, 103] on span "Personalized Numbers" at bounding box center [323, 109] width 83 height 26
click at [50, 453] on icon at bounding box center [42, 453] width 28 height 28
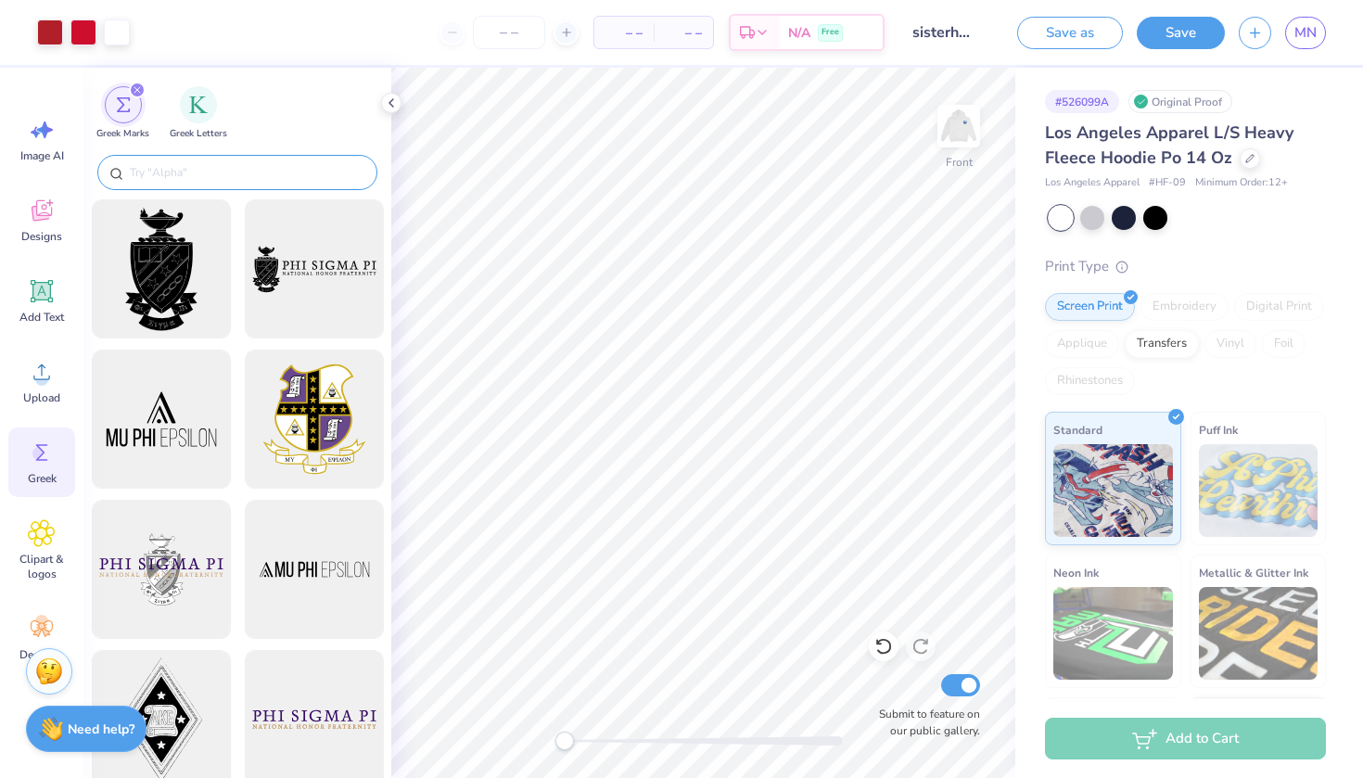
click at [164, 172] on input "text" at bounding box center [246, 172] width 237 height 19
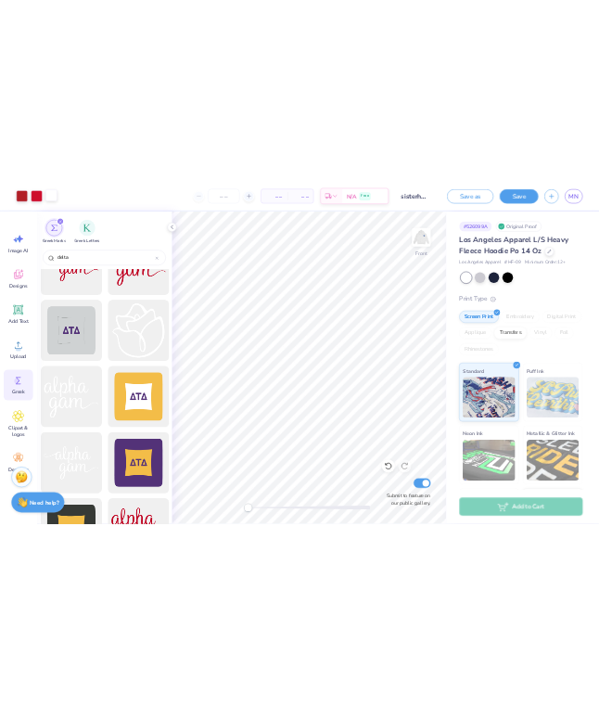
scroll to position [1625, 0]
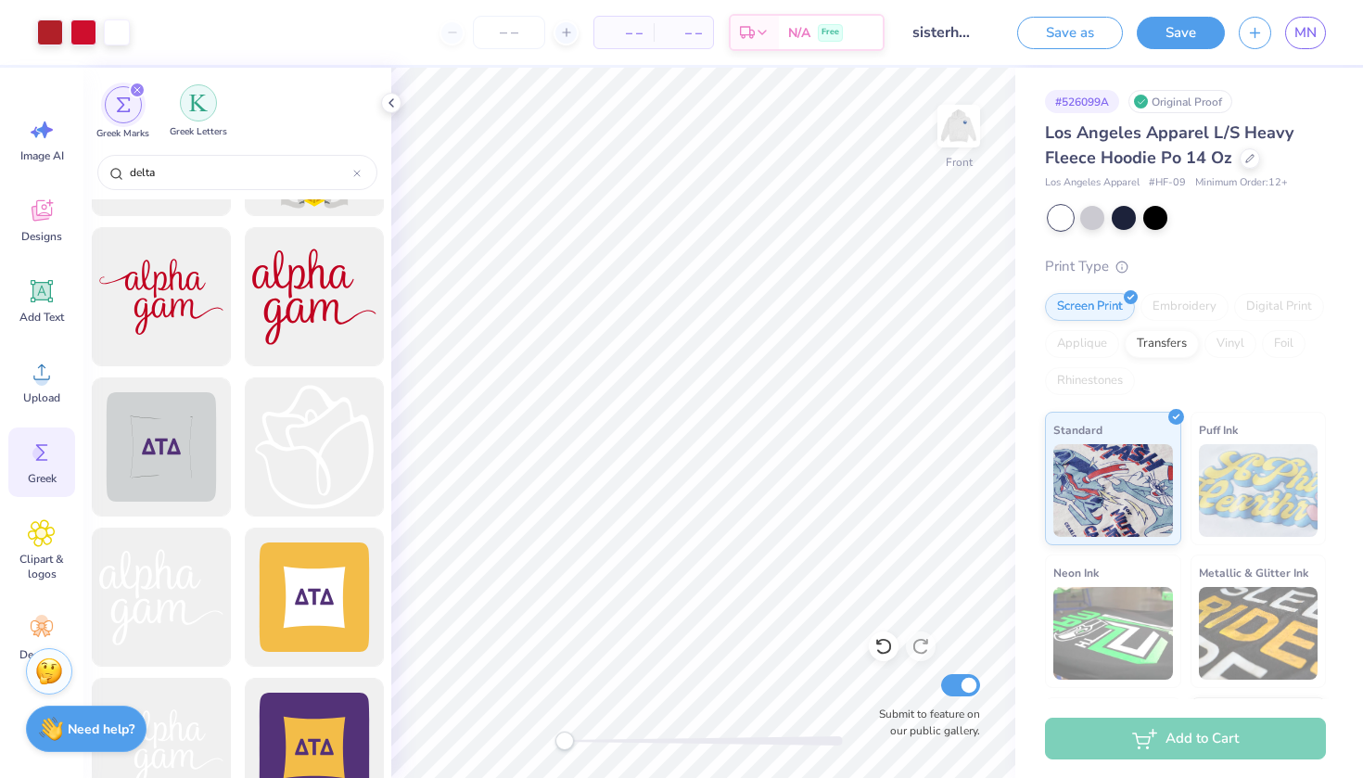
type input "delta"
click at [193, 106] on img "filter for Greek Letters" at bounding box center [198, 103] width 19 height 19
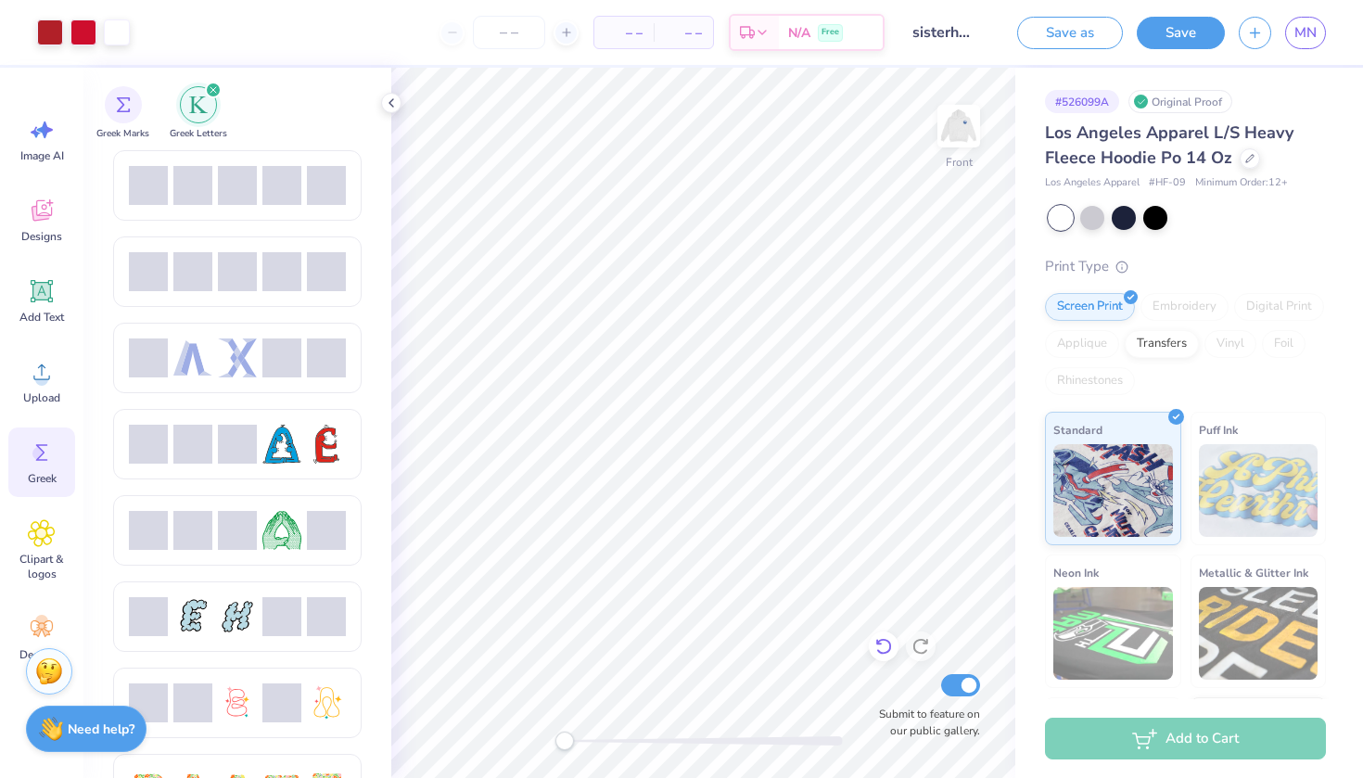
click at [879, 638] on icon at bounding box center [883, 646] width 19 height 19
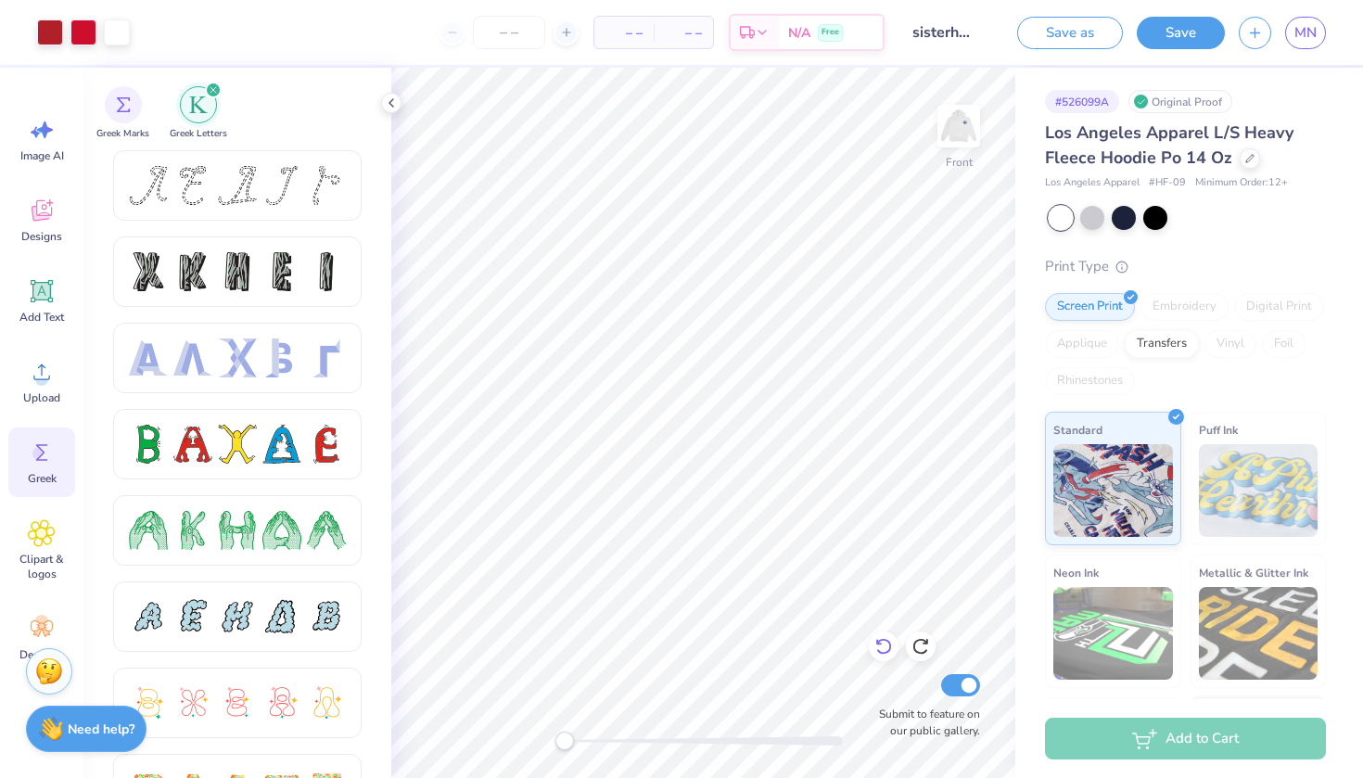
click at [881, 641] on icon at bounding box center [883, 647] width 16 height 17
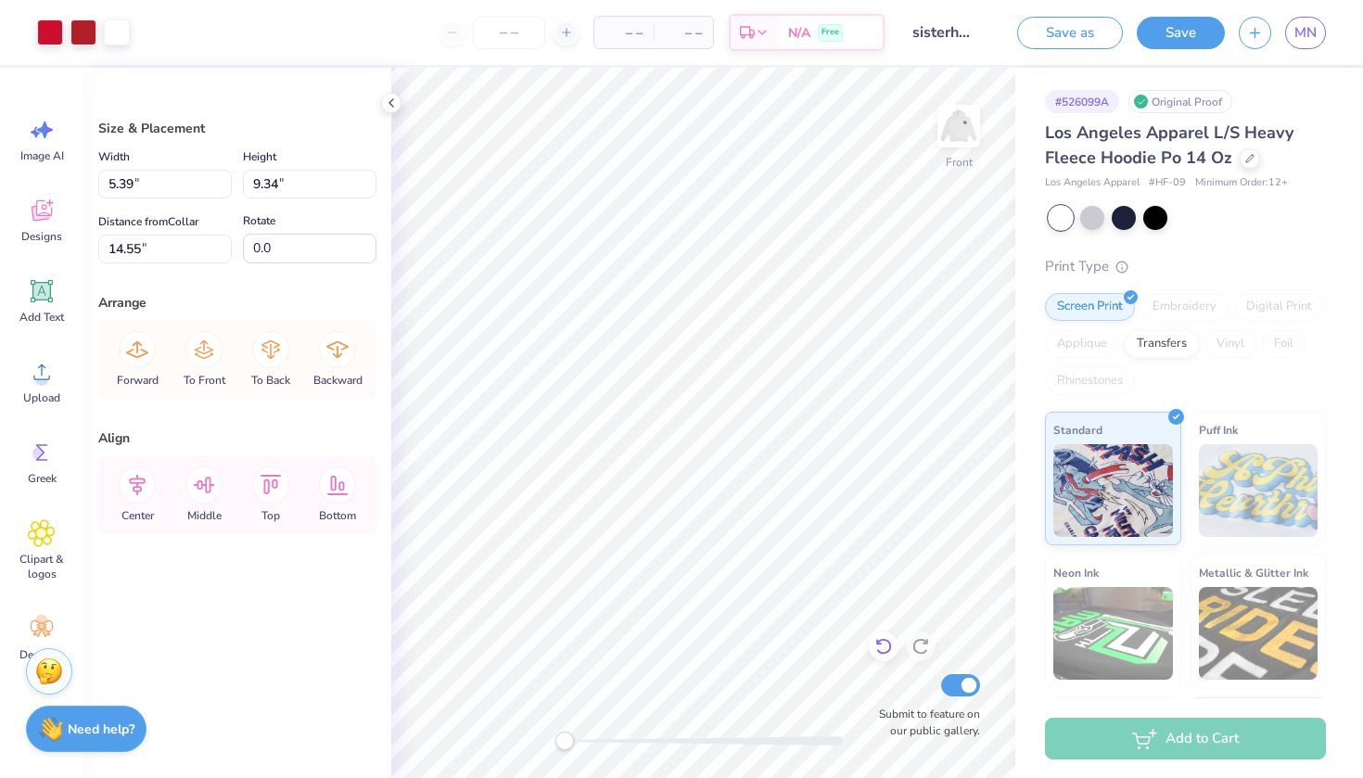
type input "15.84"
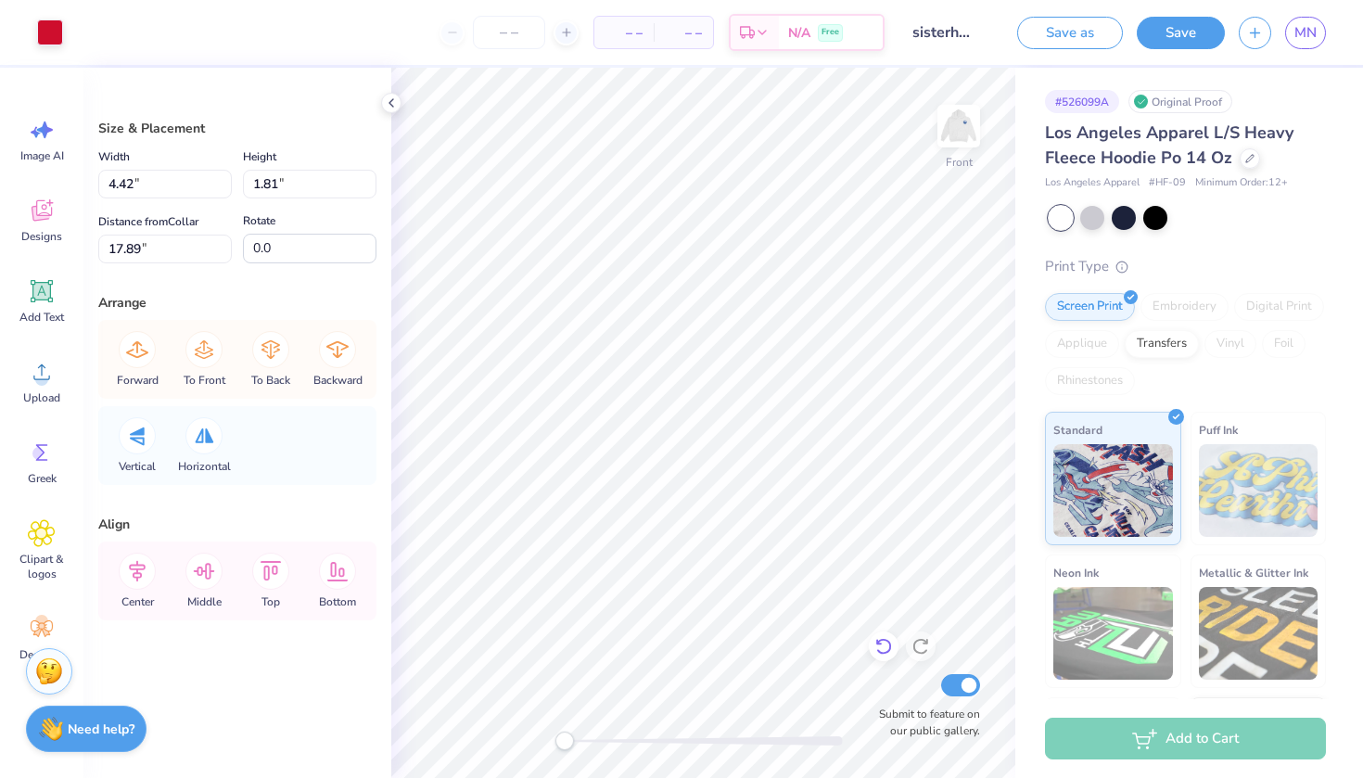
type input "3.67"
type input "3.08"
type input "15.84"
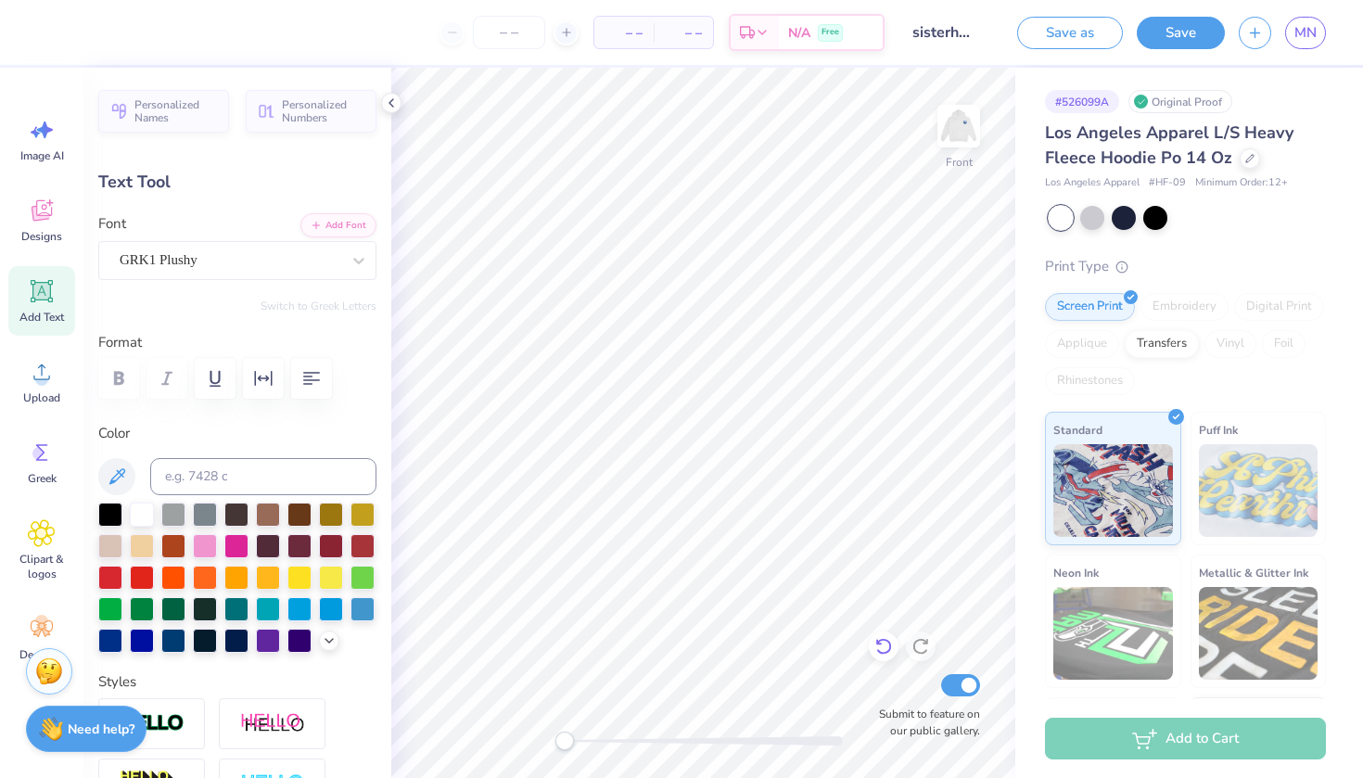
type input "0.0"
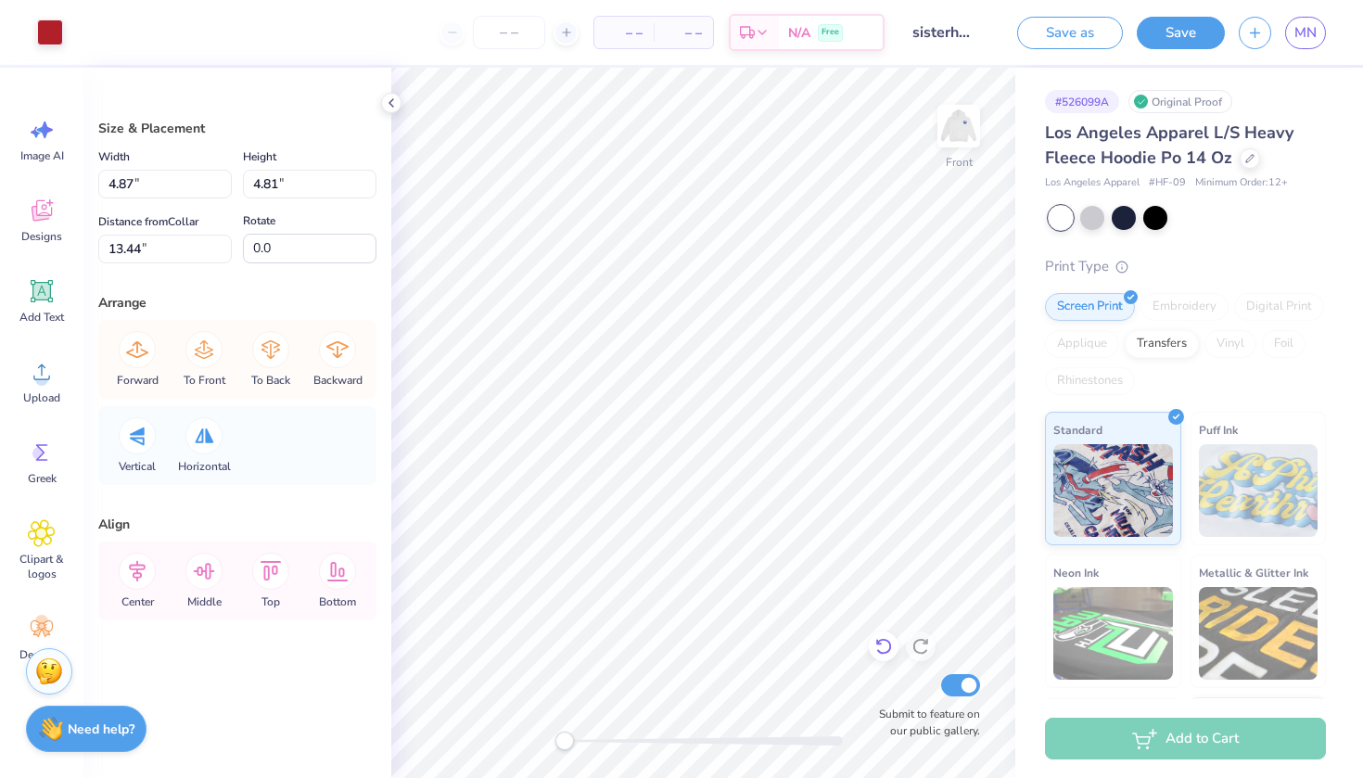
type input "5.05"
type input "2.01"
type input "16.26"
click at [875, 646] on icon at bounding box center [883, 646] width 19 height 19
click at [874, 644] on icon at bounding box center [883, 646] width 19 height 19
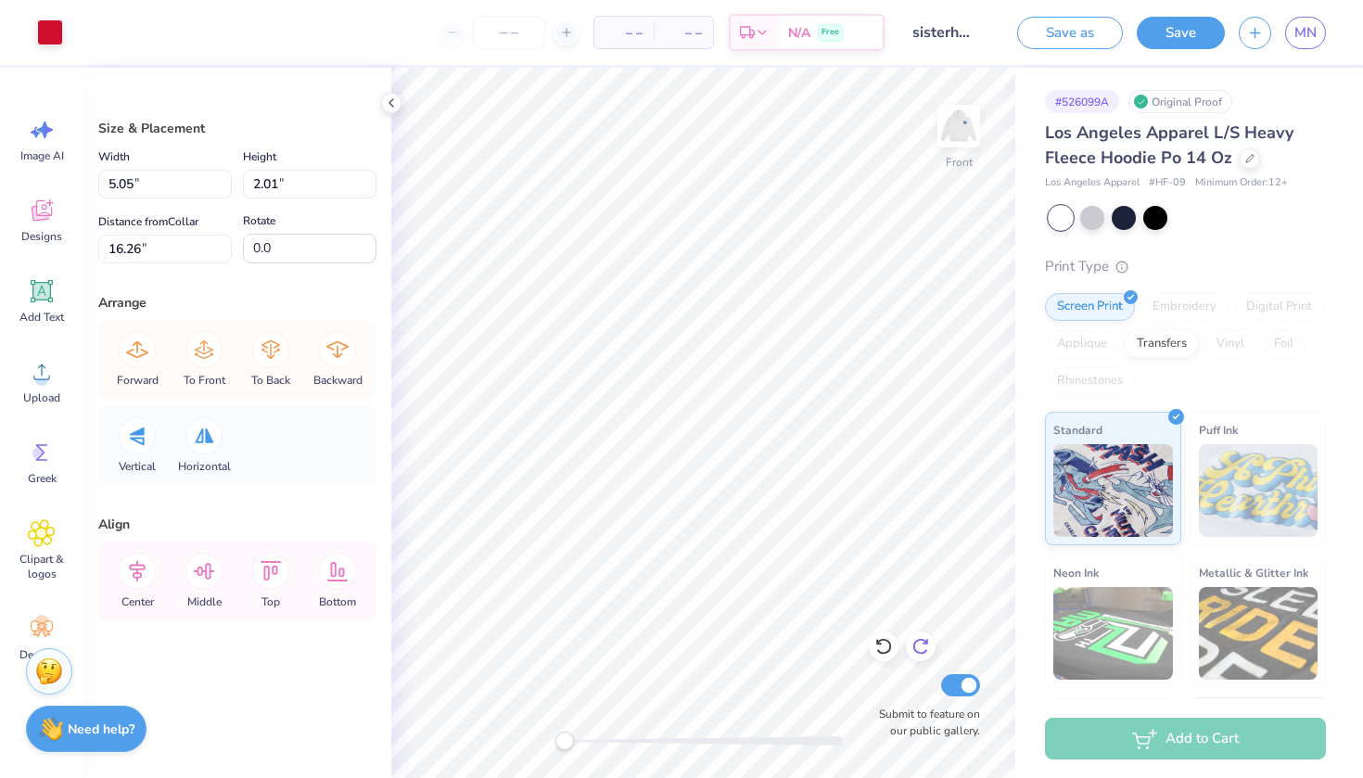
click at [921, 646] on icon at bounding box center [920, 646] width 19 height 19
type input "4.87"
type input "4.81"
type input "13.44"
type input "5.05"
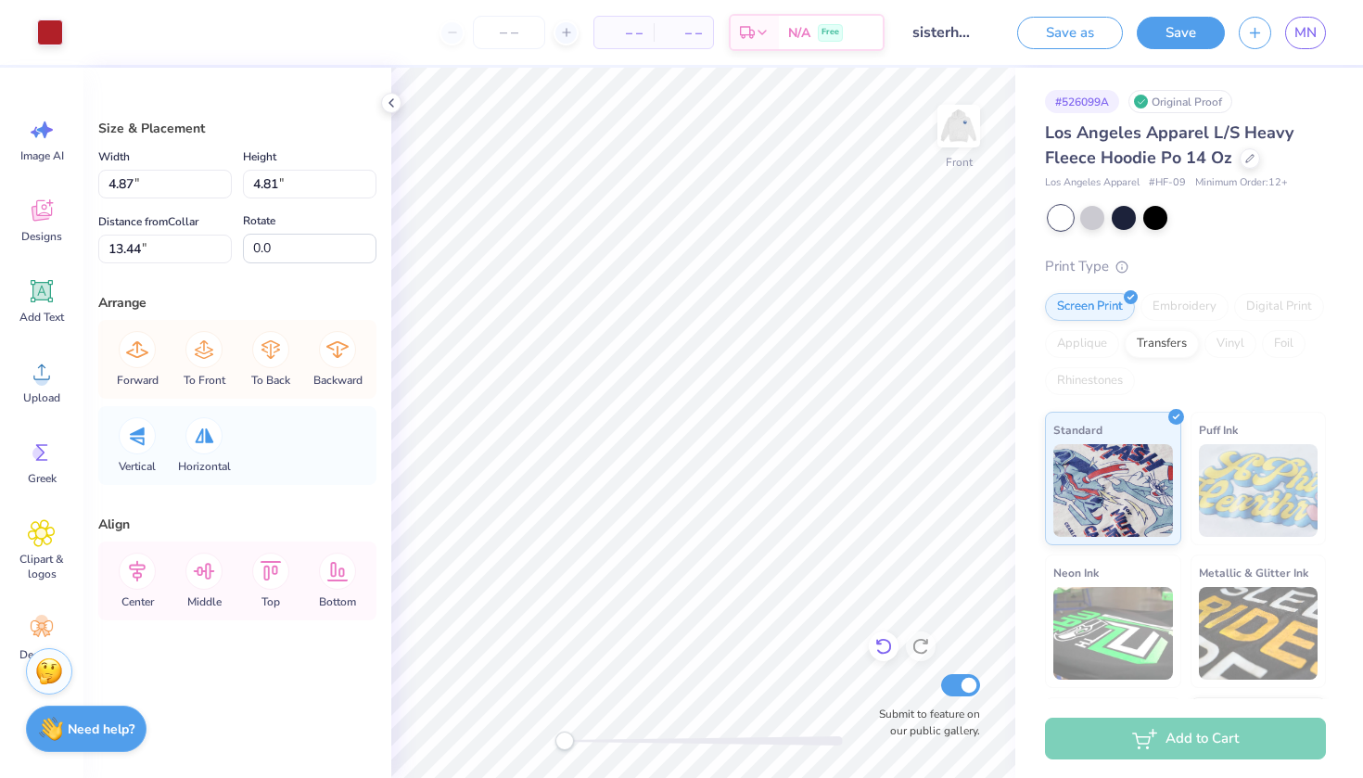
type input "2.01"
type input "16.26"
type input "3.69"
type input "3.30"
type input "14.26"
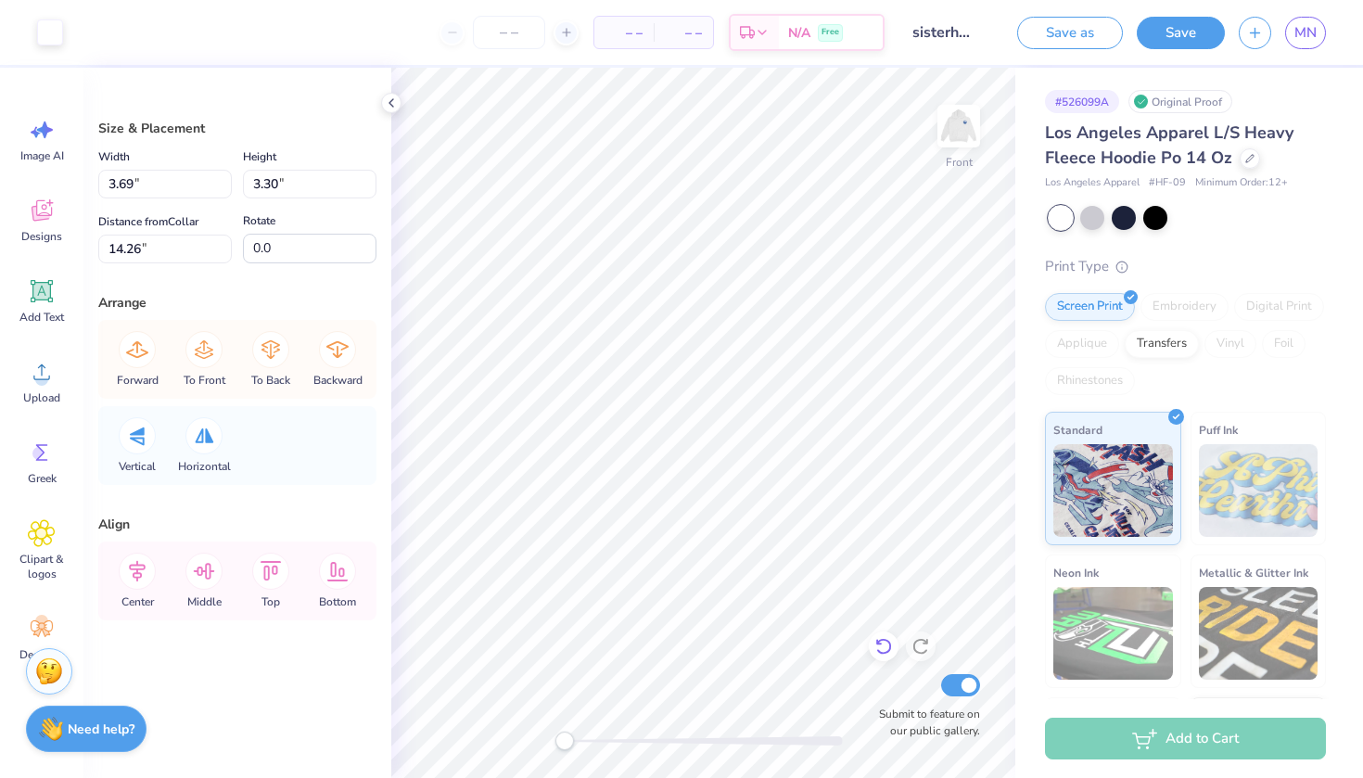
type input "5.05"
type input "2.01"
type input "16.26"
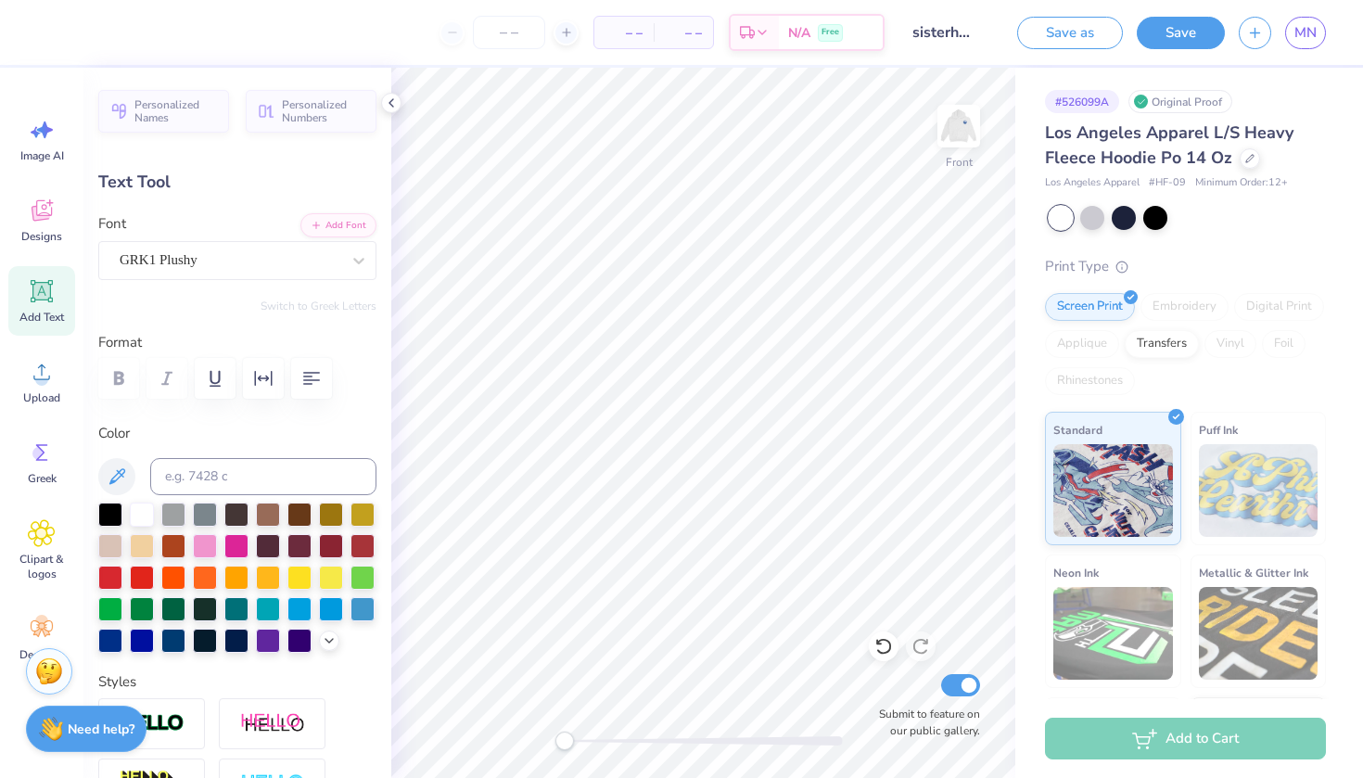
type input "0.0"
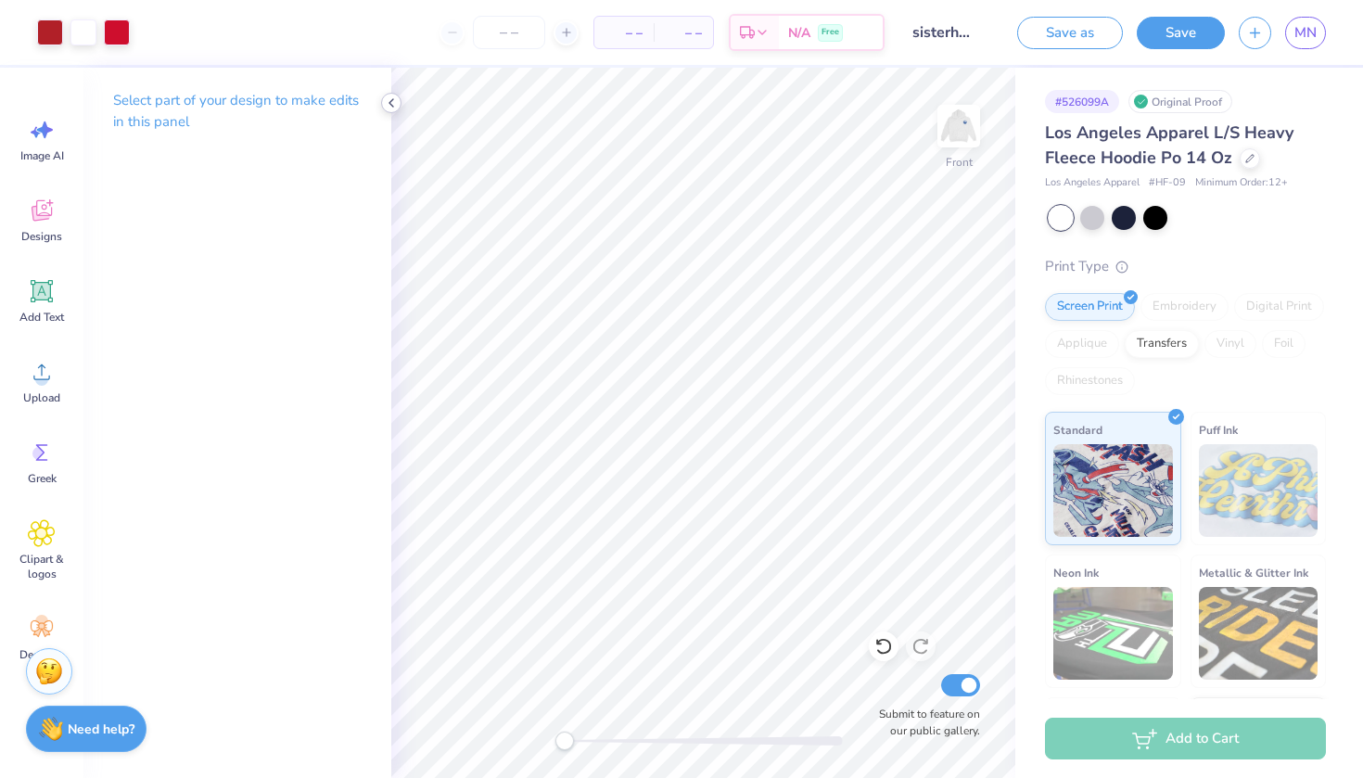
click at [391, 102] on icon at bounding box center [391, 103] width 15 height 15
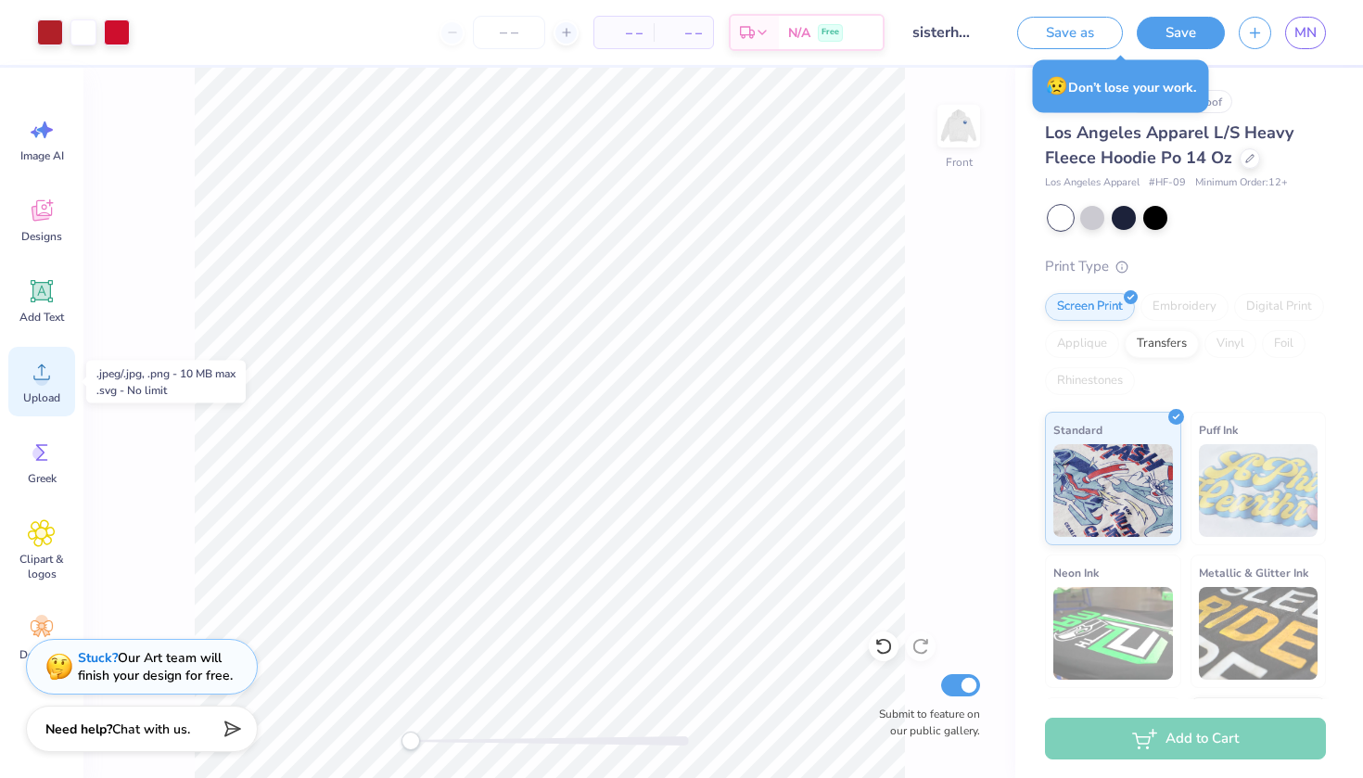
click at [41, 386] on div "Upload" at bounding box center [41, 382] width 67 height 70
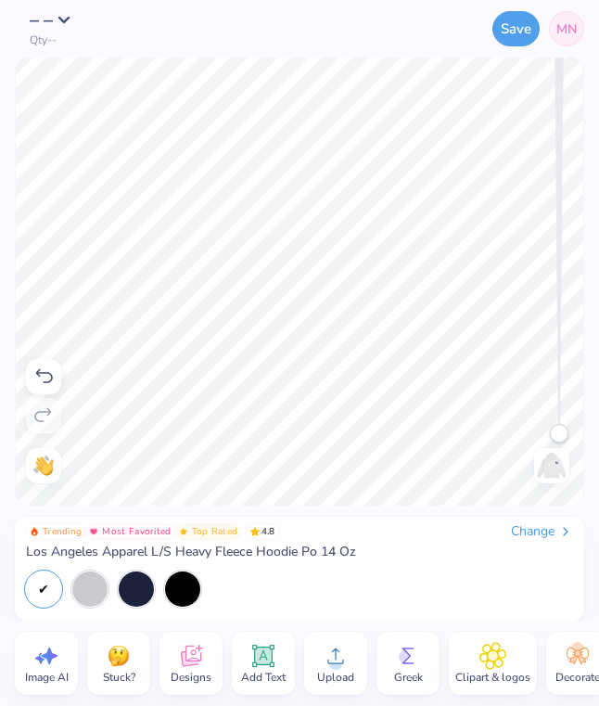
click at [115, 669] on img at bounding box center [119, 656] width 28 height 28
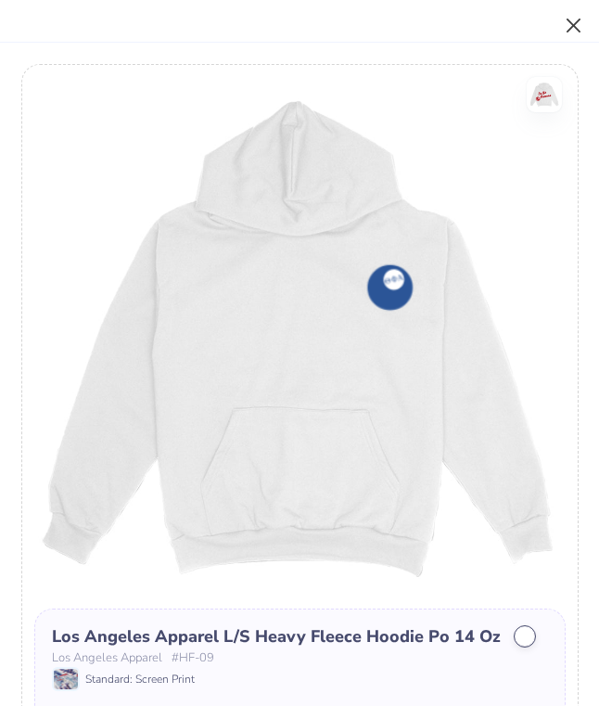
click at [575, 19] on button "Close" at bounding box center [573, 25] width 35 height 35
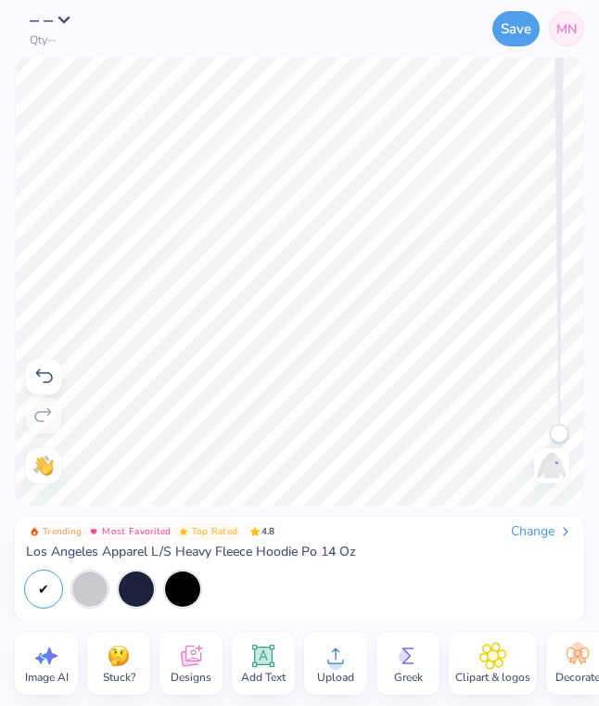
click at [258, 642] on icon at bounding box center [263, 656] width 28 height 28
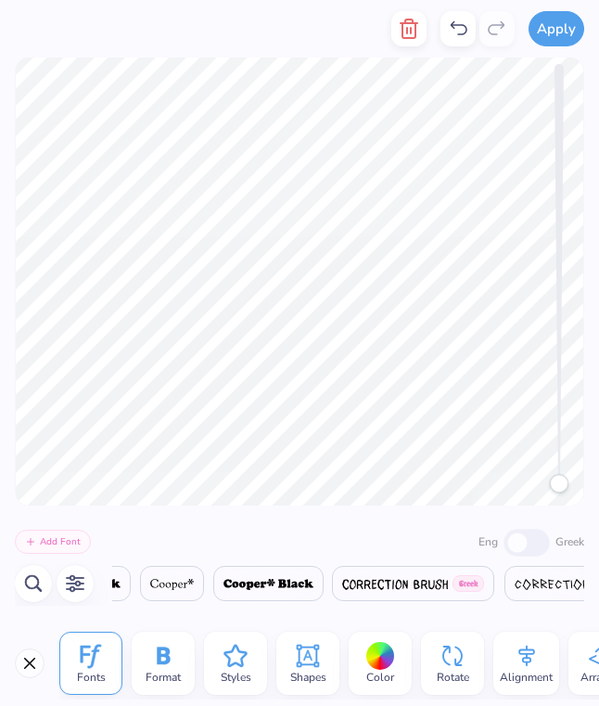
scroll to position [0, 11088]
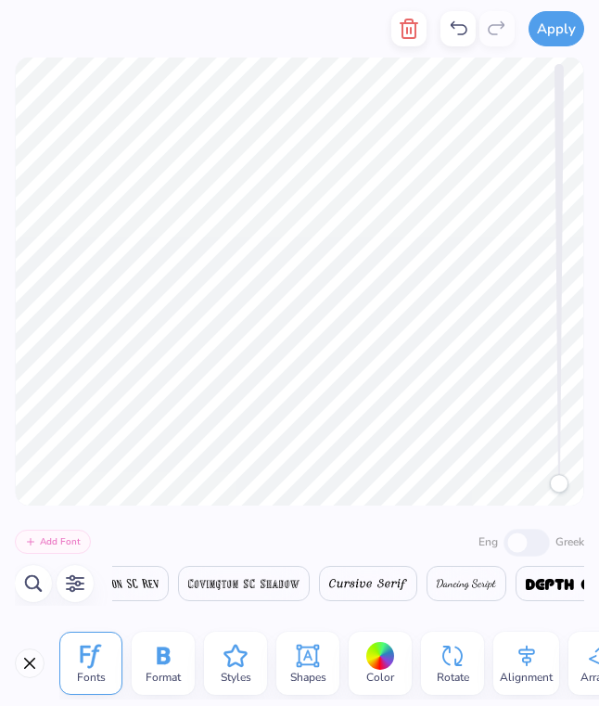
click at [412, 23] on polyline "button" at bounding box center [409, 23] width 17 height 0
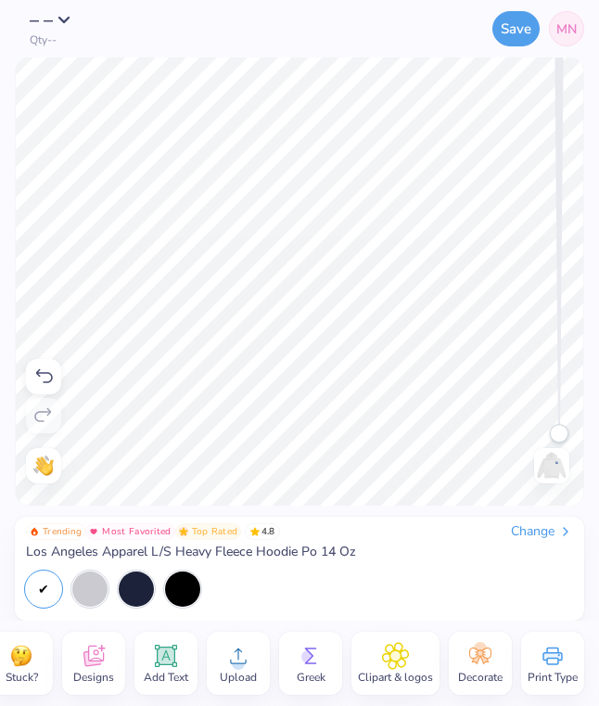
scroll to position [0, 99]
click at [400, 639] on div "Clipart & logos" at bounding box center [395, 662] width 88 height 63
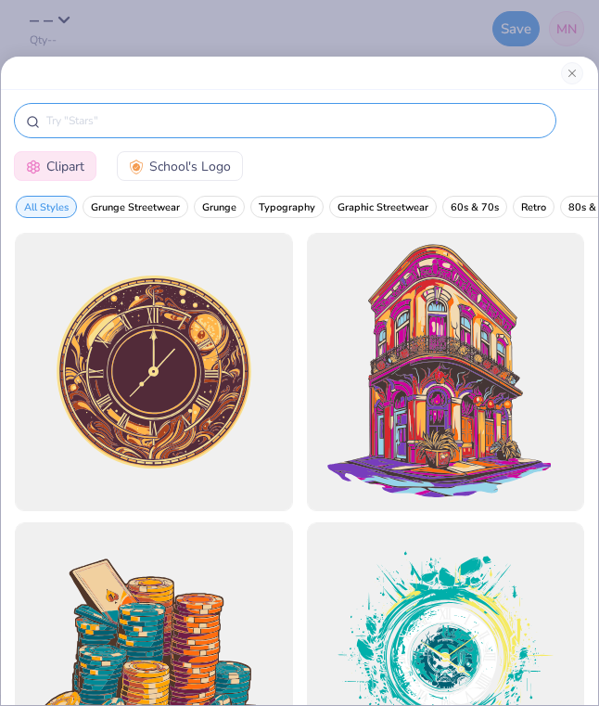
click at [331, 112] on input "text" at bounding box center [295, 120] width 500 height 19
type input "delta"
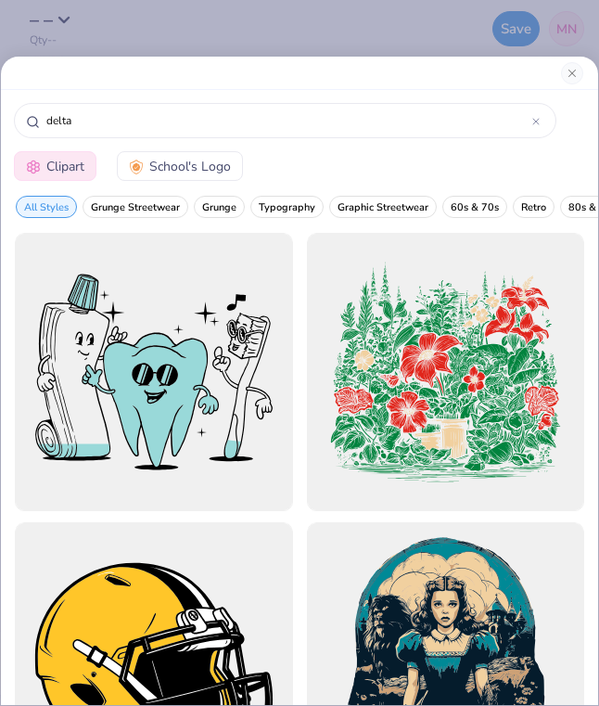
scroll to position [0, 0]
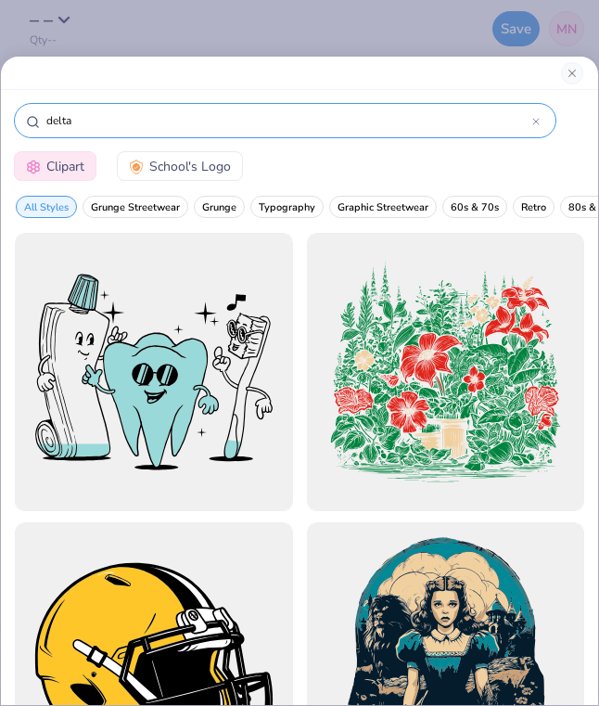
click at [534, 121] on icon at bounding box center [535, 121] width 7 height 7
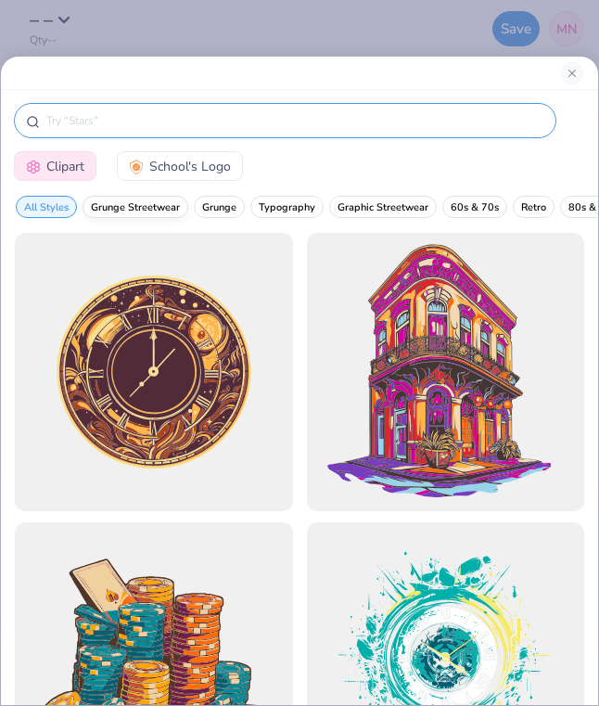
click at [165, 205] on span "Grunge Streetwear" at bounding box center [135, 207] width 89 height 14
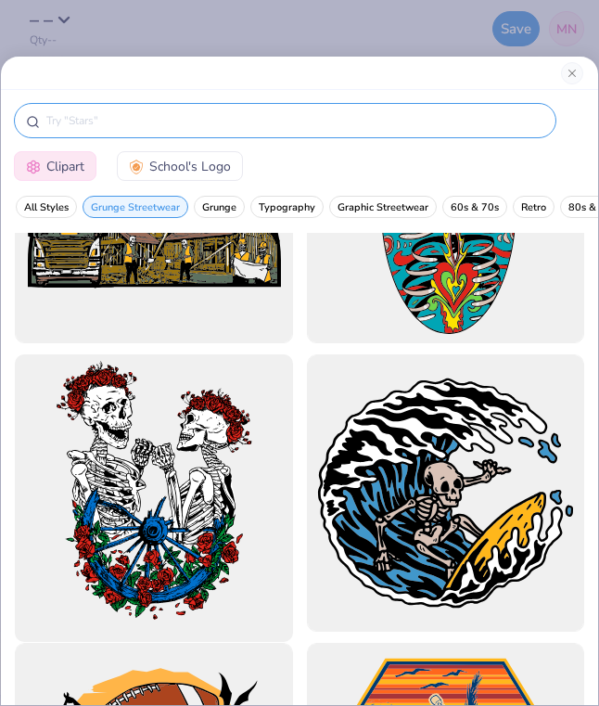
scroll to position [211, 0]
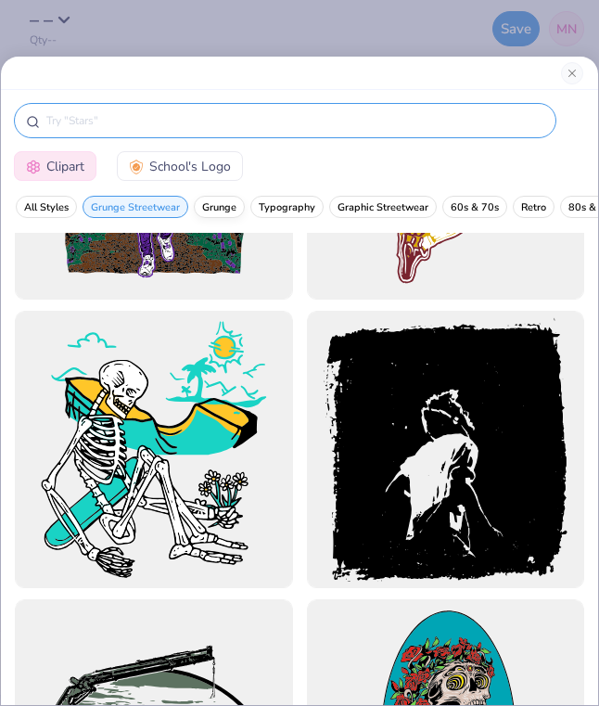
click at [219, 206] on span "Grunge" at bounding box center [219, 207] width 34 height 14
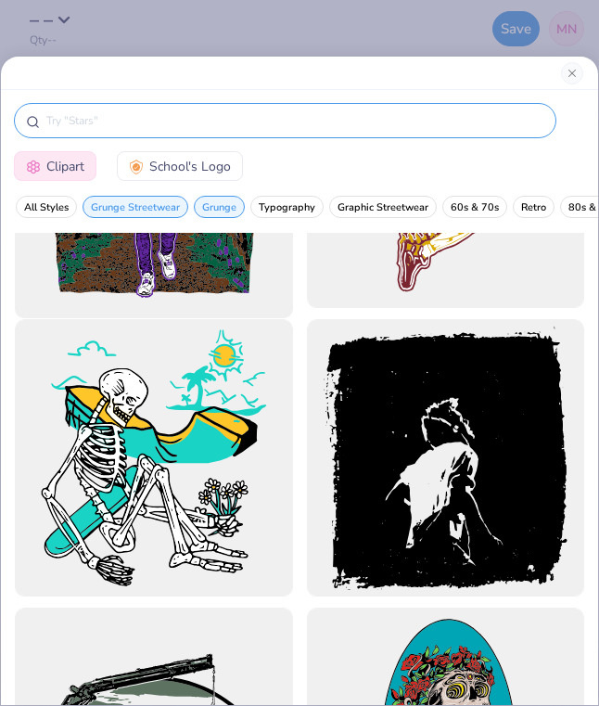
scroll to position [475, 0]
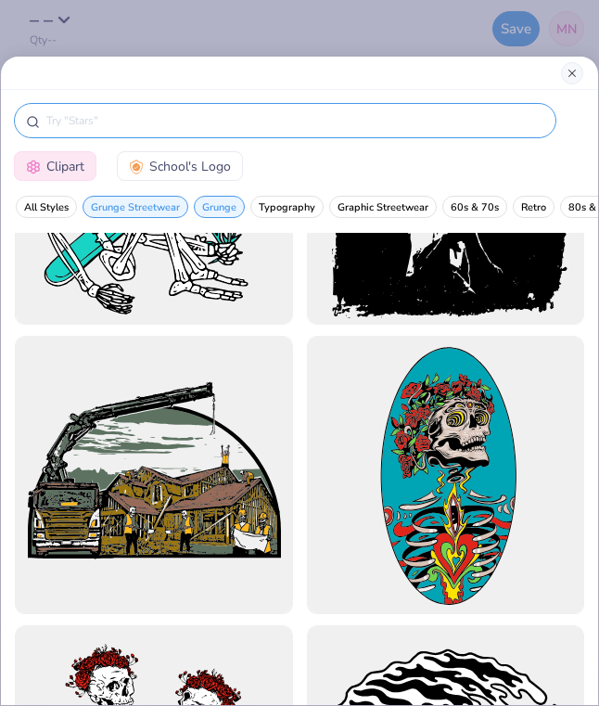
click at [573, 70] on button "Close" at bounding box center [572, 73] width 22 height 22
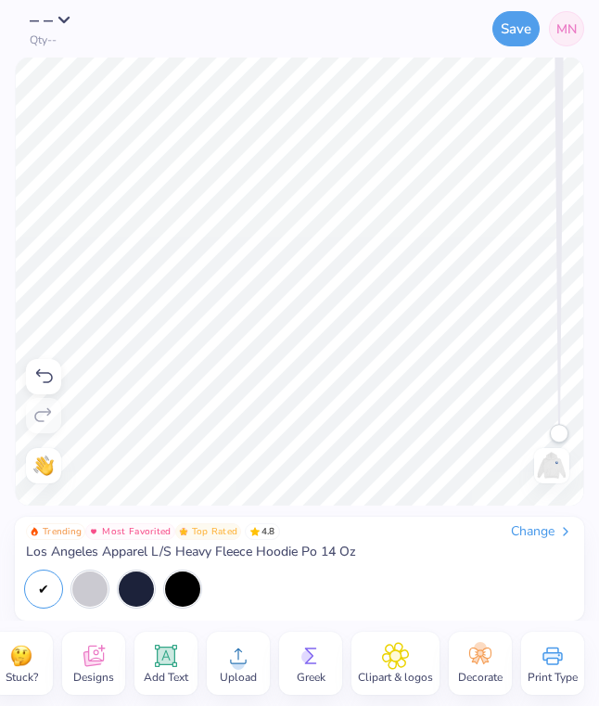
click at [237, 667] on circle at bounding box center [238, 662] width 13 height 13
click at [97, 655] on icon at bounding box center [94, 656] width 28 height 28
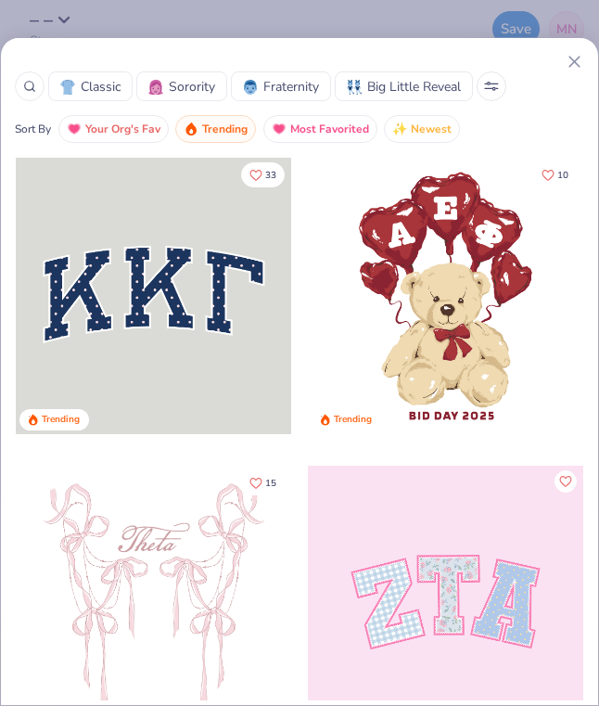
click at [33, 87] on circle at bounding box center [29, 86] width 8 height 8
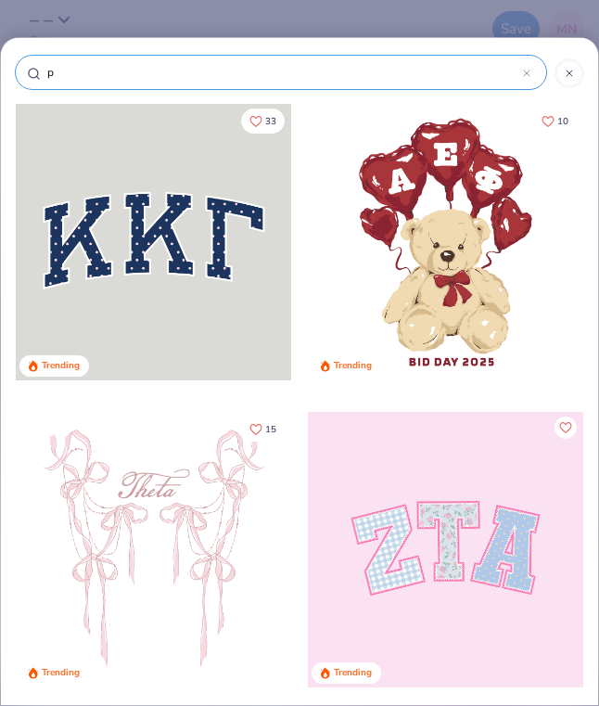
type input "pl"
type input "p"
type input "ca"
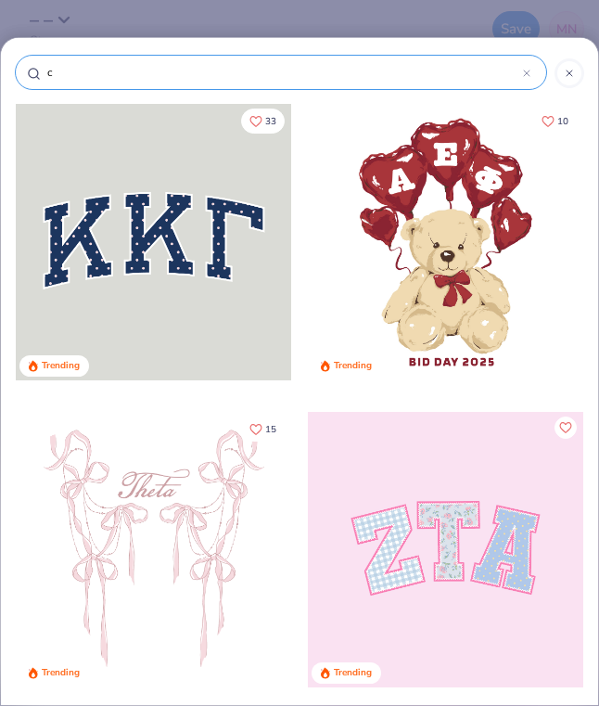
type input "ca"
type input "car"
type input "card"
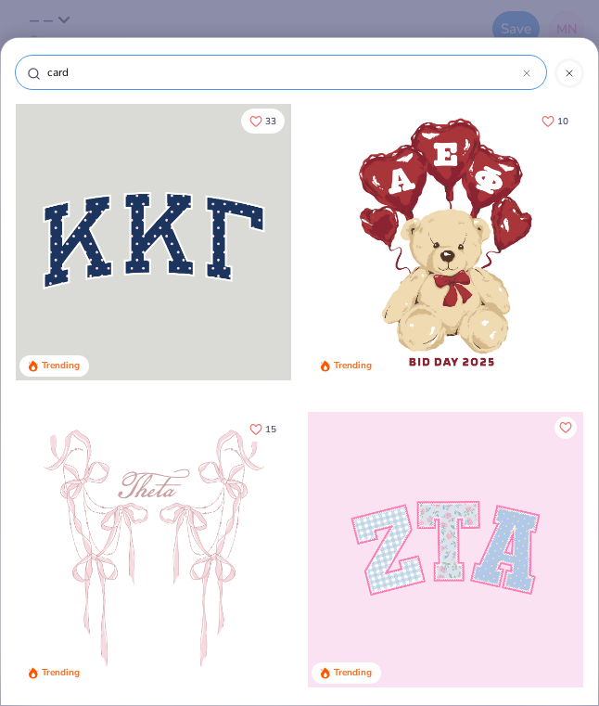
type input "cards"
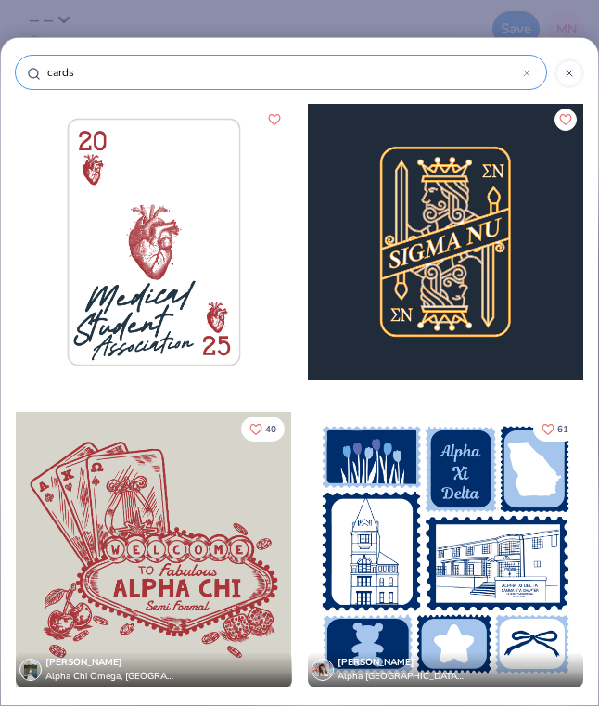
type input "cards"
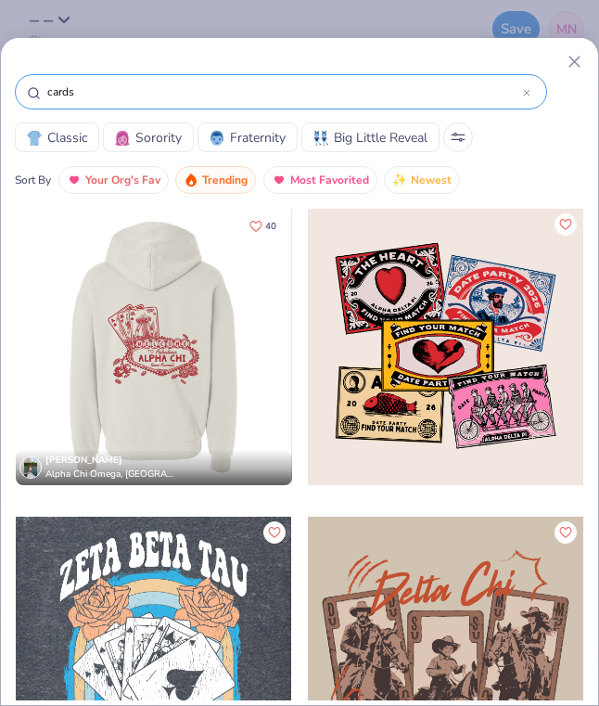
click at [191, 103] on div "cards" at bounding box center [281, 91] width 532 height 35
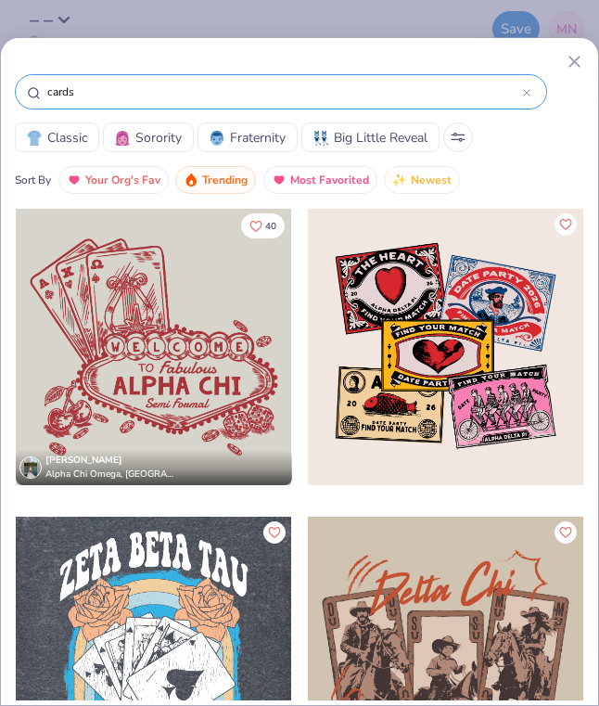
click at [191, 88] on input "cards" at bounding box center [284, 92] width 478 height 19
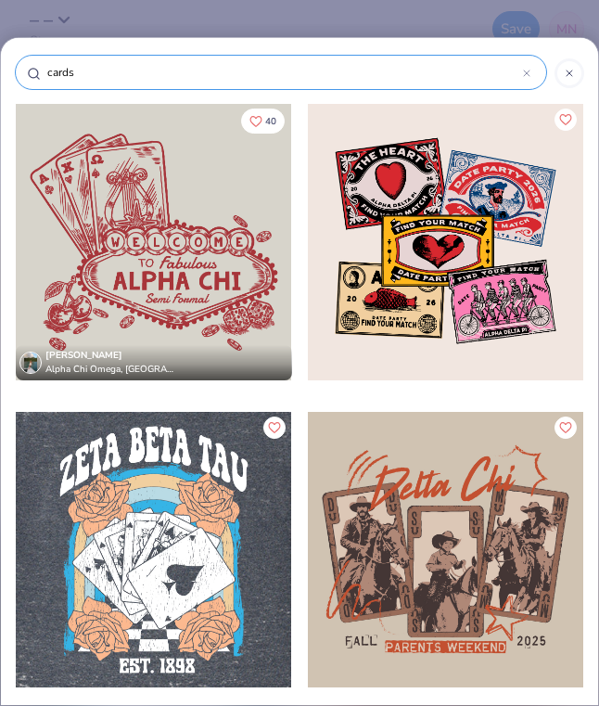
type input "card"
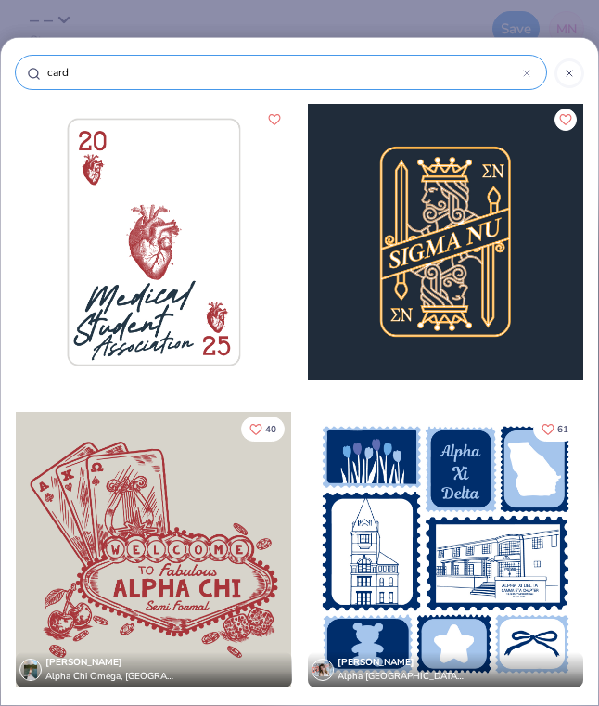
scroll to position [0, 0]
type input "card"
click at [168, 178] on div "40 Erin Emmick Alpha Chi Omega, University of Tennessee, Knoxville 61 Haley Gag…" at bounding box center [299, 427] width 597 height 648
click at [163, 281] on div at bounding box center [153, 242] width 275 height 276
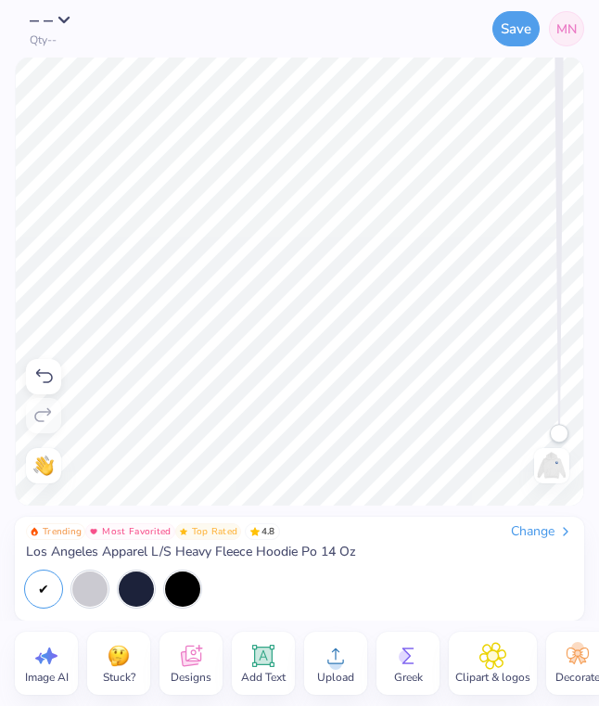
click at [185, 660] on icon at bounding box center [191, 658] width 18 height 15
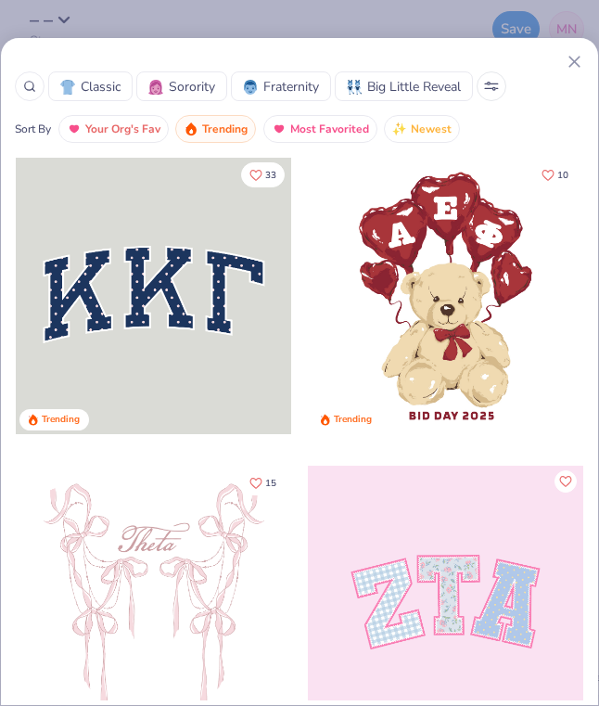
click at [578, 58] on line at bounding box center [574, 62] width 10 height 10
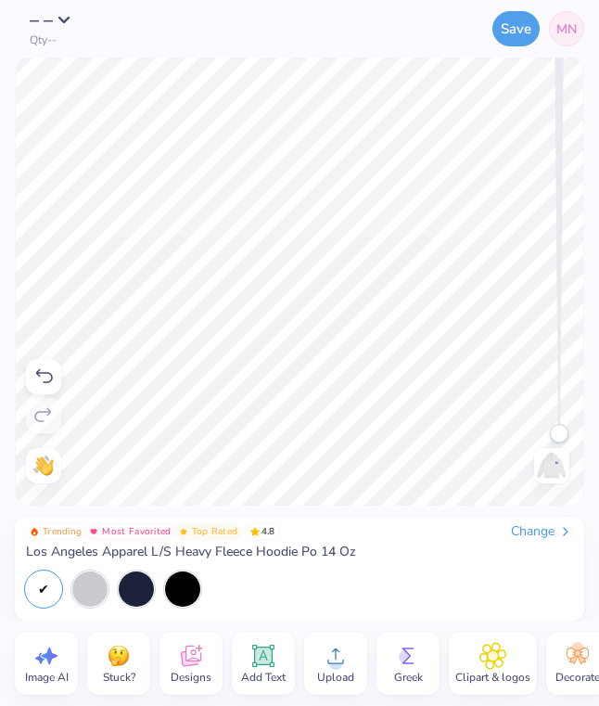
click at [180, 679] on span "Designs" at bounding box center [191, 676] width 41 height 15
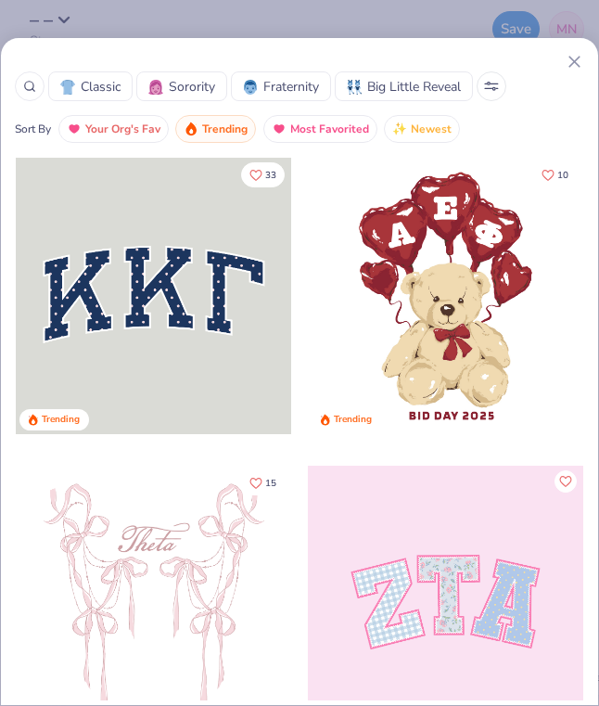
click at [32, 85] on icon at bounding box center [29, 86] width 13 height 13
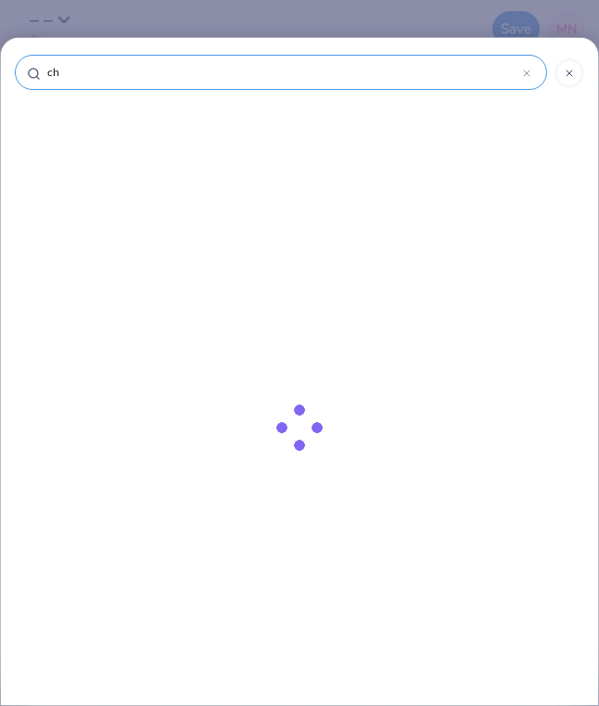
type input "che"
type input "chee"
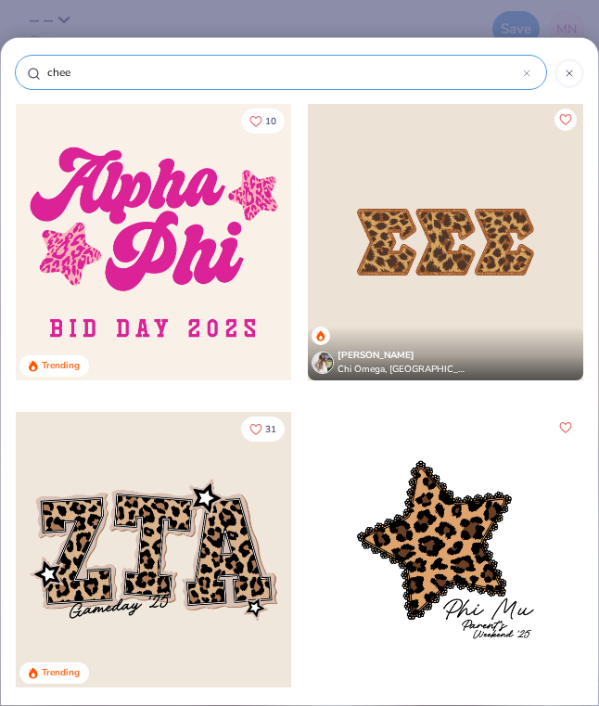
type input "cheet"
type input "cheeta"
type input "cheetah"
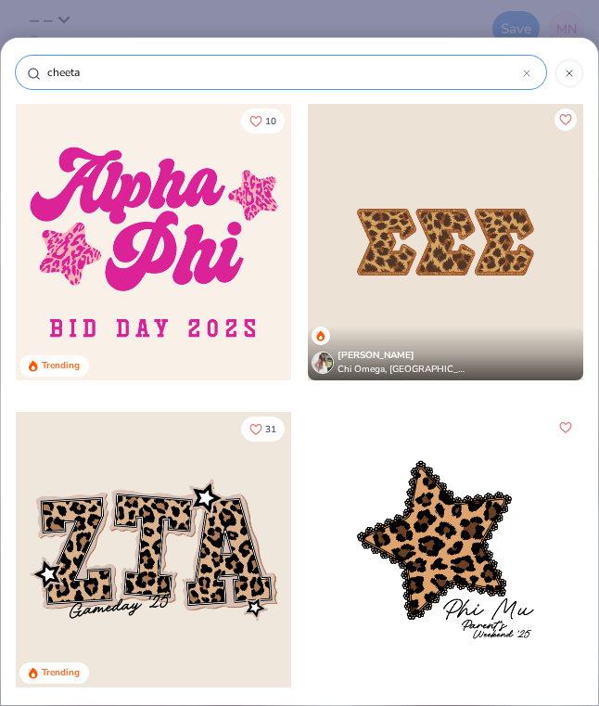
type input "cheetah"
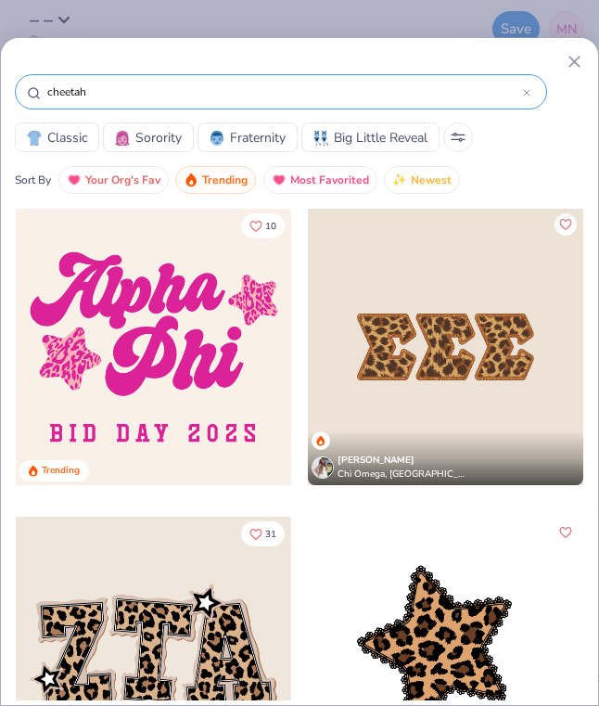
click at [142, 95] on input "cheetah" at bounding box center [284, 92] width 478 height 19
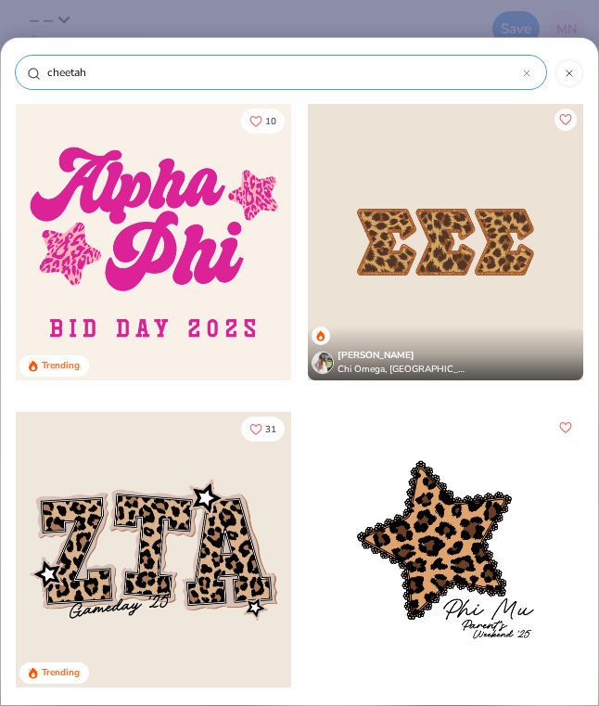
click at [142, 95] on div "cheetah 10 Trending Samara Green Chi Omega, Bucknell University 31 Trending" at bounding box center [299, 353] width 599 height 706
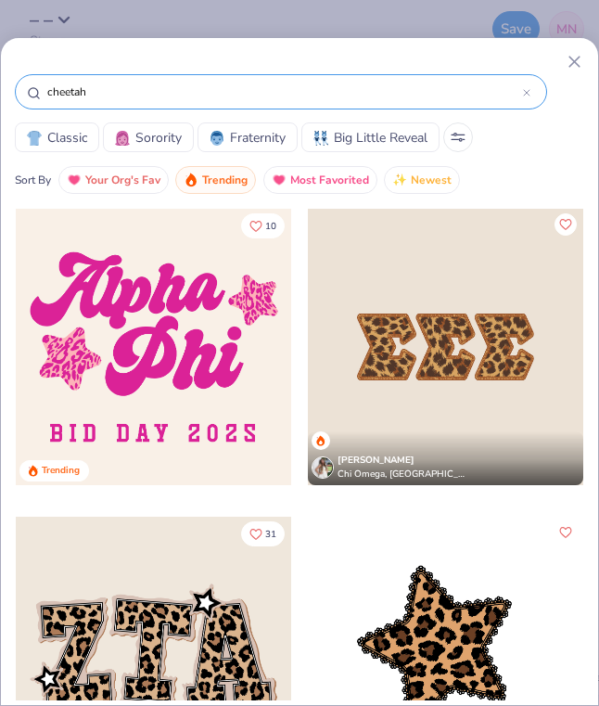
click at [64, 83] on input "cheetah" at bounding box center [284, 92] width 478 height 19
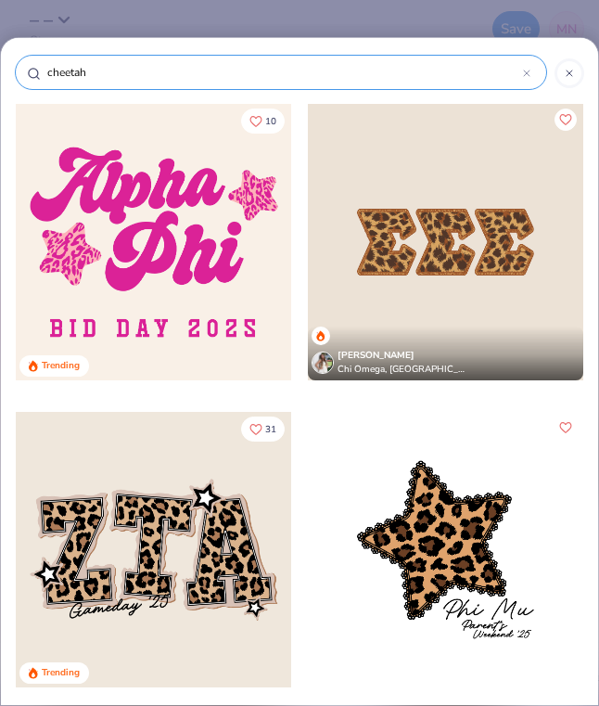
click at [64, 83] on div "cheetah 10 Trending Samara Green Chi Omega, Bucknell University 31 Trending" at bounding box center [299, 353] width 599 height 706
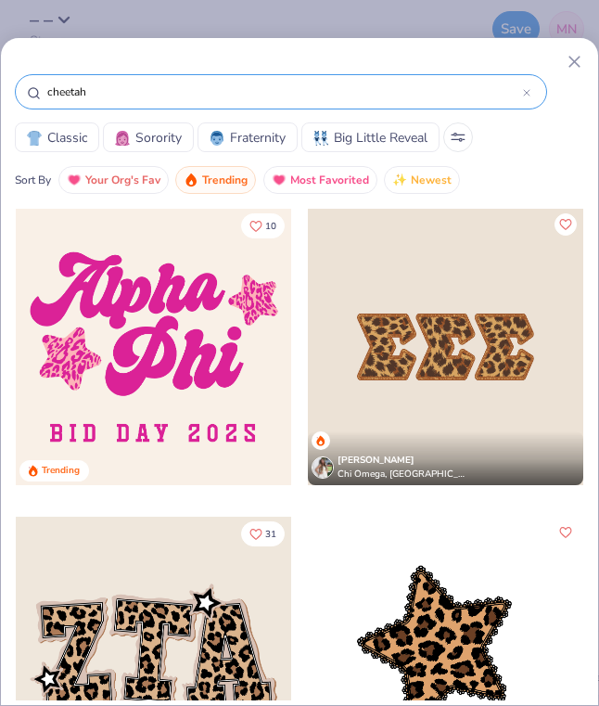
click at [77, 87] on input "cheetah" at bounding box center [284, 92] width 478 height 19
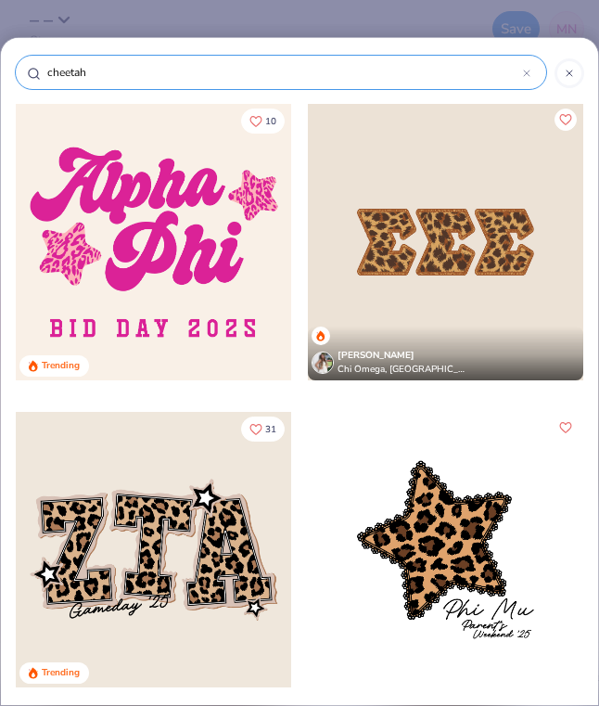
click at [77, 87] on div "cheetah 10 Trending Samara Green Chi Omega, Bucknell University 31 Trending" at bounding box center [299, 353] width 599 height 706
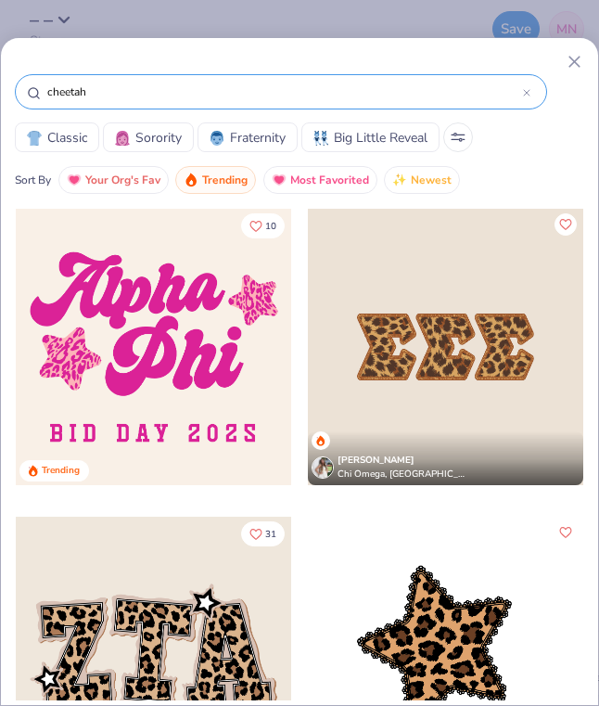
click at [77, 87] on input "cheetah" at bounding box center [284, 92] width 478 height 19
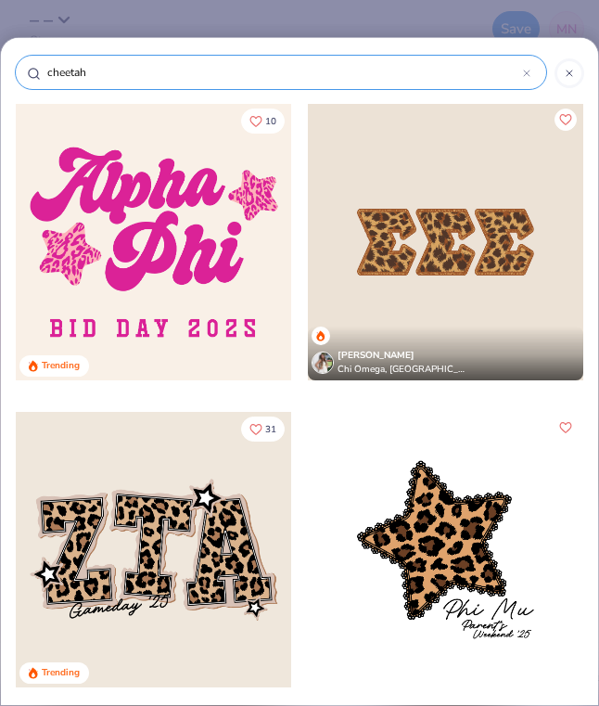
click at [77, 87] on div "cheetah 10 Trending Samara Green Chi Omega, Bucknell University 31 Trending" at bounding box center [299, 353] width 599 height 706
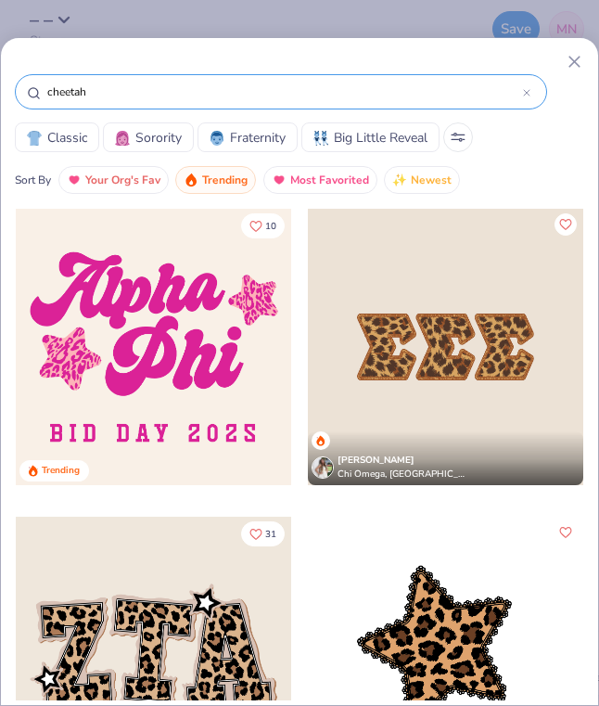
drag, startPoint x: 102, startPoint y: 95, endPoint x: 21, endPoint y: 96, distance: 80.7
click at [21, 96] on div "cheetah" at bounding box center [281, 91] width 532 height 35
type input "a"
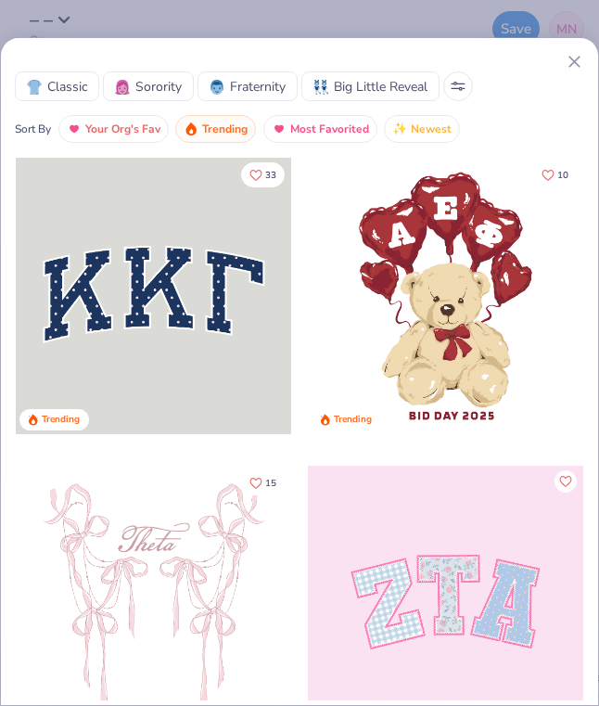
click at [570, 60] on icon at bounding box center [574, 61] width 19 height 19
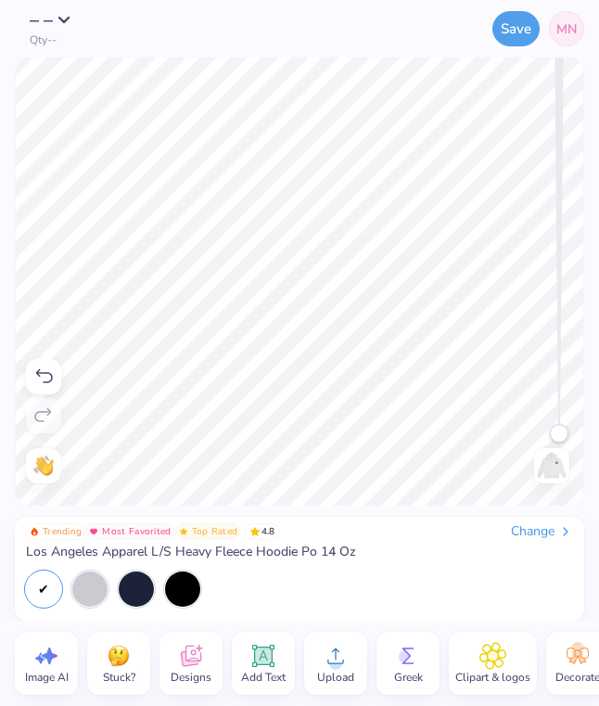
click at [196, 663] on icon at bounding box center [191, 658] width 18 height 15
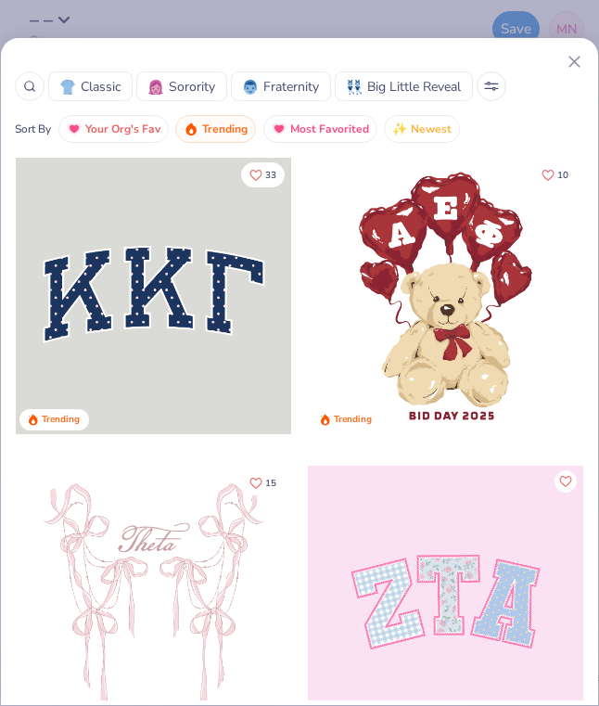
click at [28, 92] on icon at bounding box center [29, 86] width 13 height 13
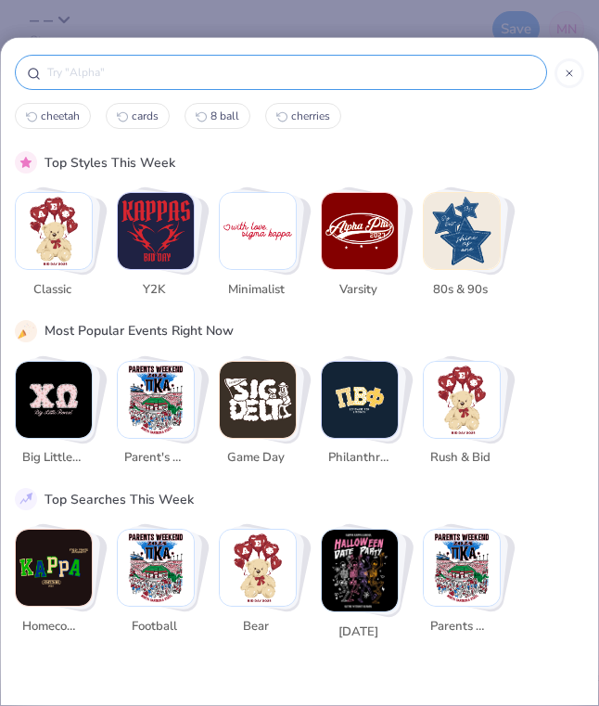
click at [580, 72] on div at bounding box center [569, 73] width 30 height 30
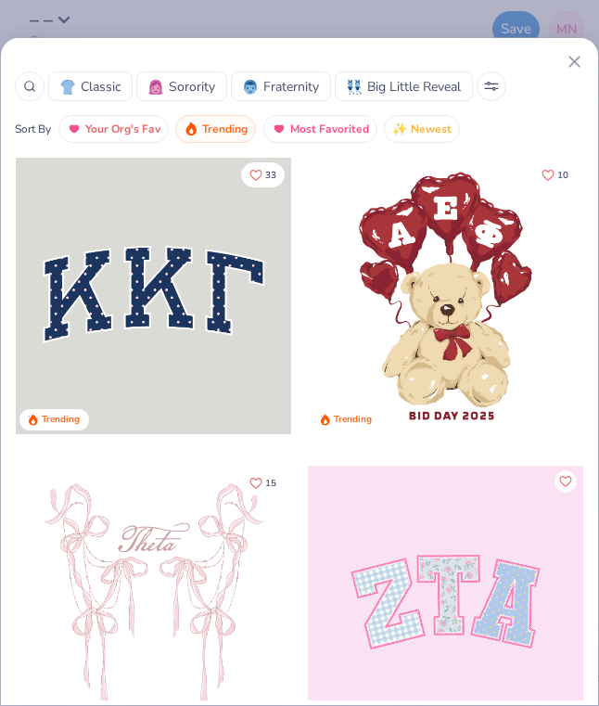
click at [571, 57] on line at bounding box center [574, 62] width 10 height 10
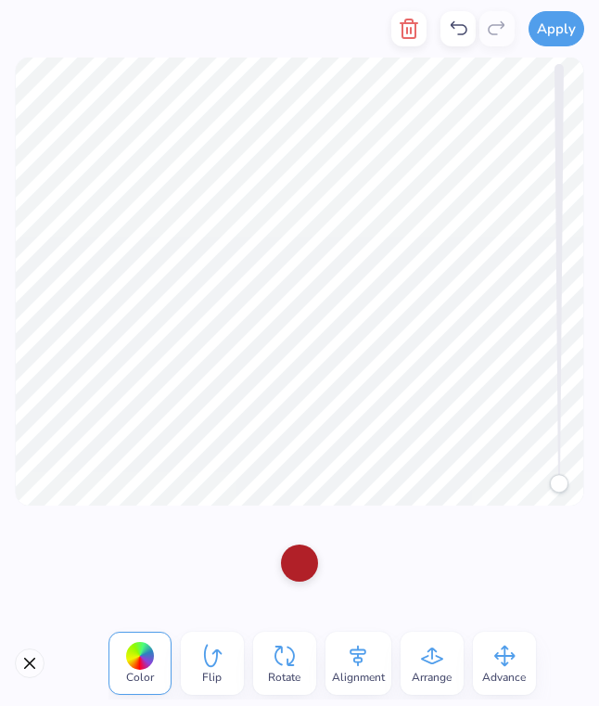
click at [350, 581] on div at bounding box center [299, 562] width 599 height 115
click at [29, 657] on button "Close" at bounding box center [30, 663] width 30 height 30
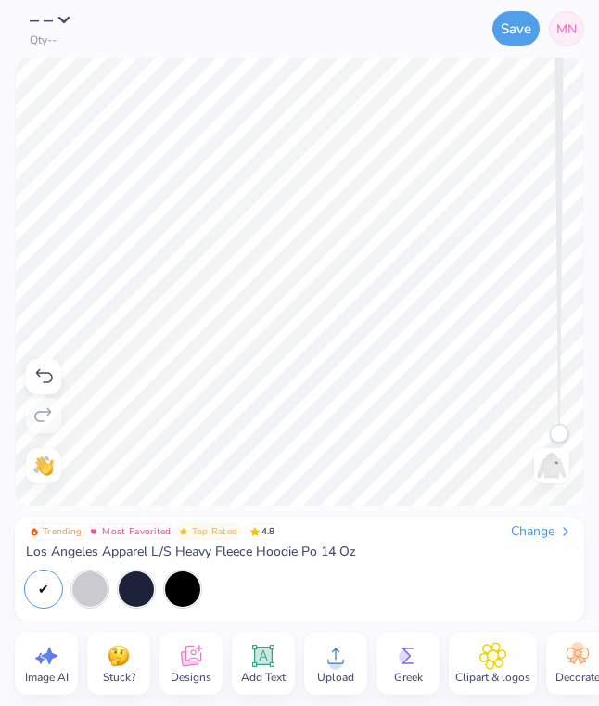
click at [266, 653] on icon at bounding box center [264, 656] width 18 height 18
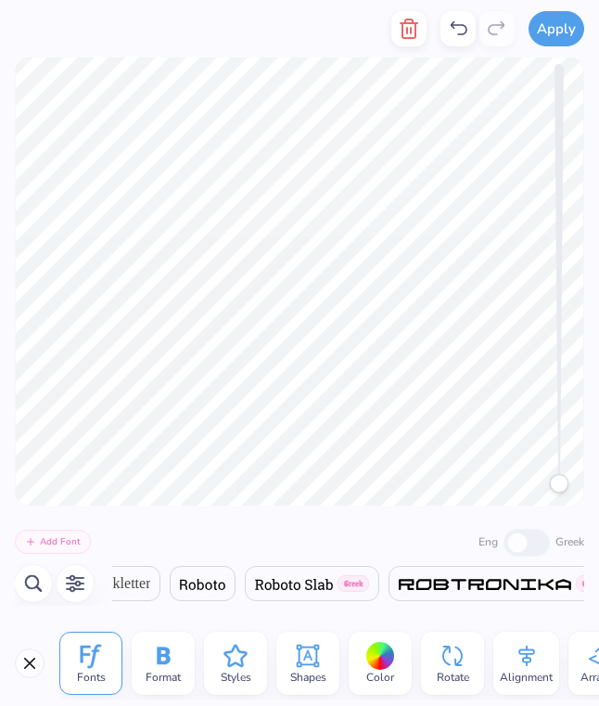
scroll to position [0, 30992]
click at [96, 657] on icon at bounding box center [91, 656] width 28 height 28
type textarea "Established 1873"
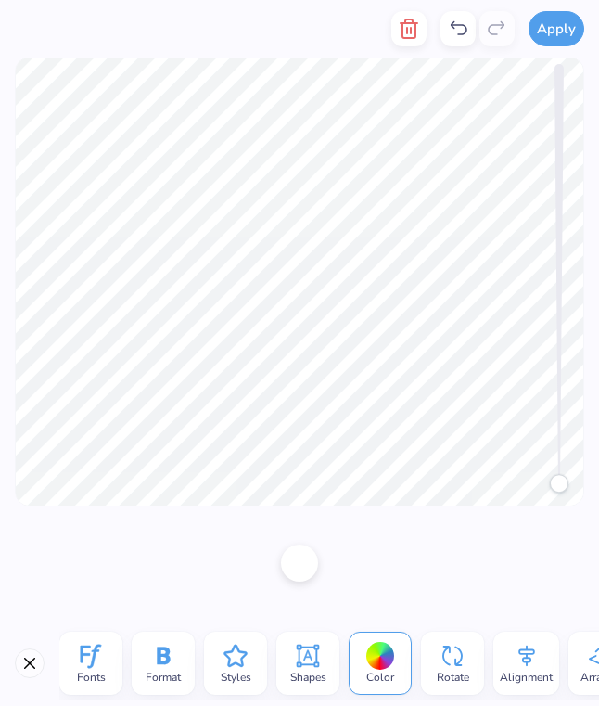
click at [100, 660] on icon at bounding box center [91, 656] width 28 height 28
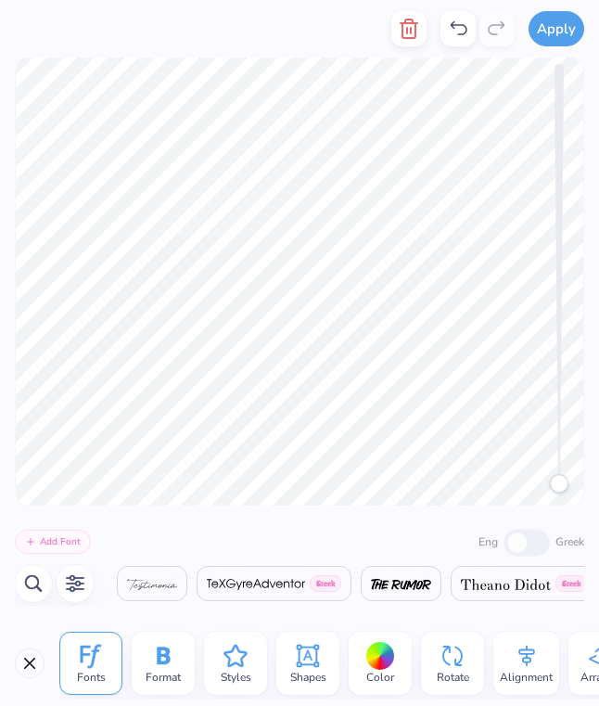
scroll to position [0, 35047]
click at [176, 592] on span at bounding box center [150, 583] width 51 height 22
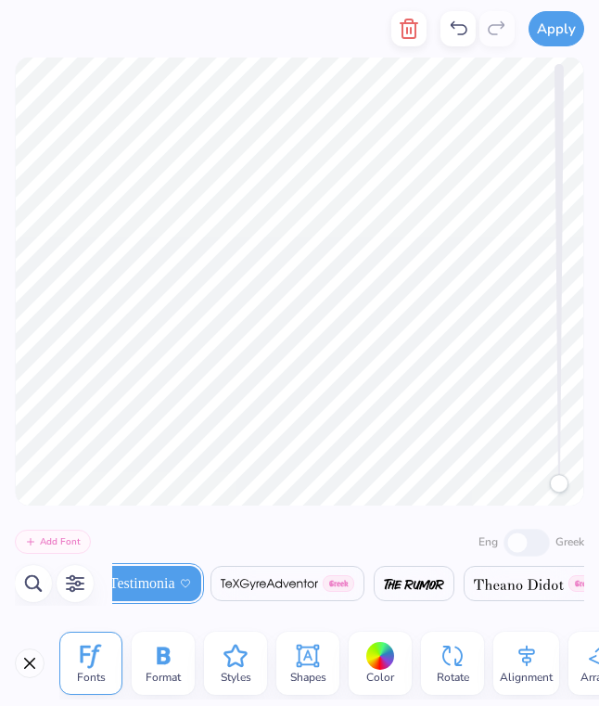
click at [376, 653] on div at bounding box center [380, 656] width 29 height 29
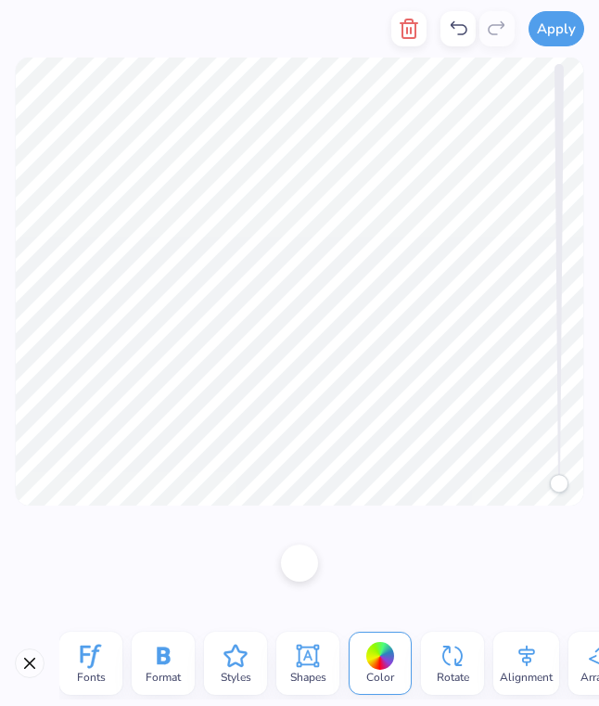
click at [369, 647] on div at bounding box center [380, 656] width 29 height 29
click at [382, 662] on div at bounding box center [380, 656] width 29 height 29
click at [95, 672] on span "Fonts" at bounding box center [91, 676] width 29 height 15
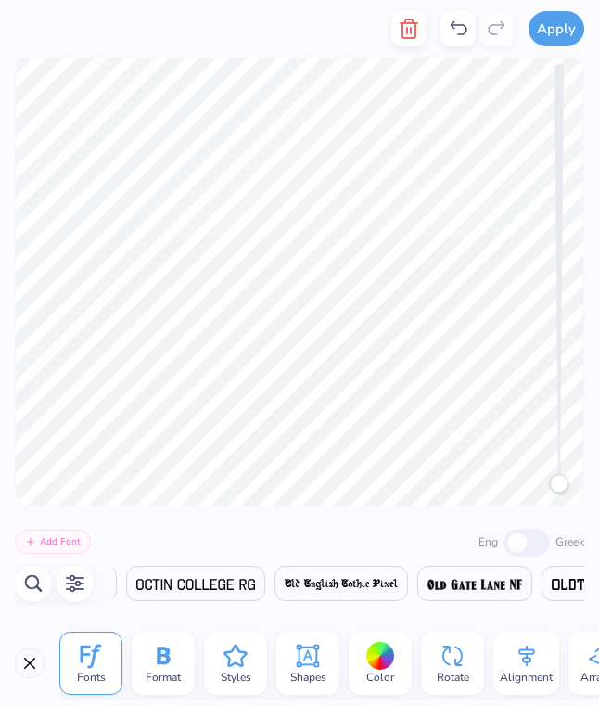
scroll to position [0, 31361]
click at [372, 653] on div at bounding box center [380, 656] width 29 height 29
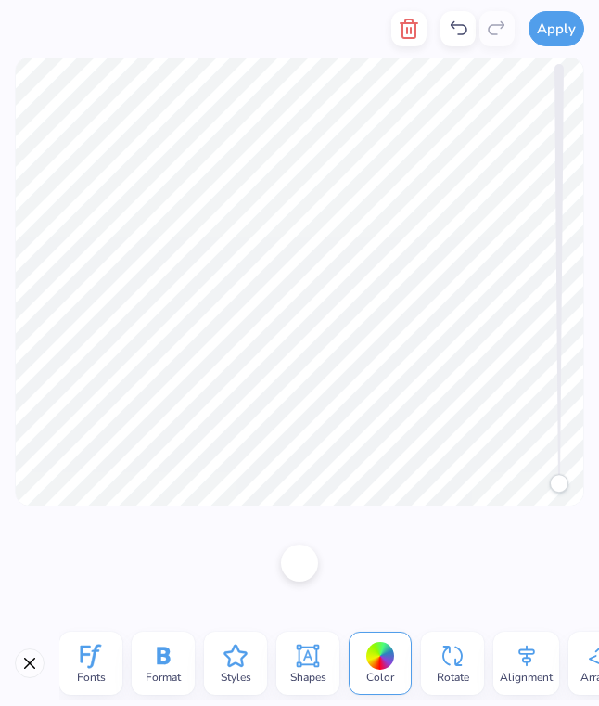
click at [372, 653] on div at bounding box center [380, 656] width 29 height 29
click at [299, 565] on div at bounding box center [299, 560] width 37 height 37
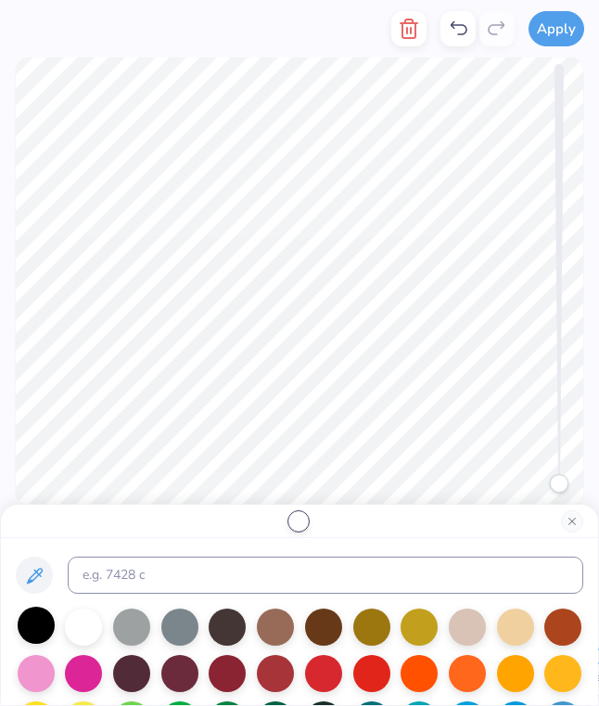
click at [37, 637] on div at bounding box center [36, 624] width 37 height 37
click at [29, 570] on icon at bounding box center [34, 576] width 22 height 22
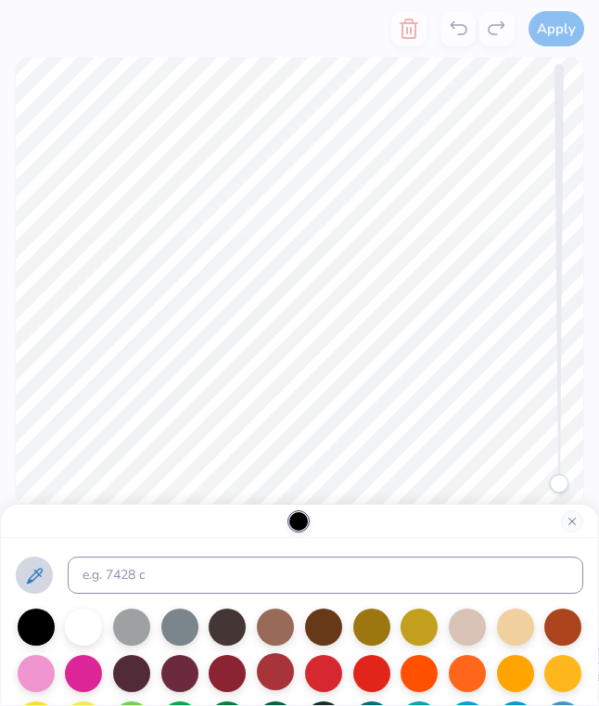
click at [274, 680] on div at bounding box center [275, 671] width 37 height 37
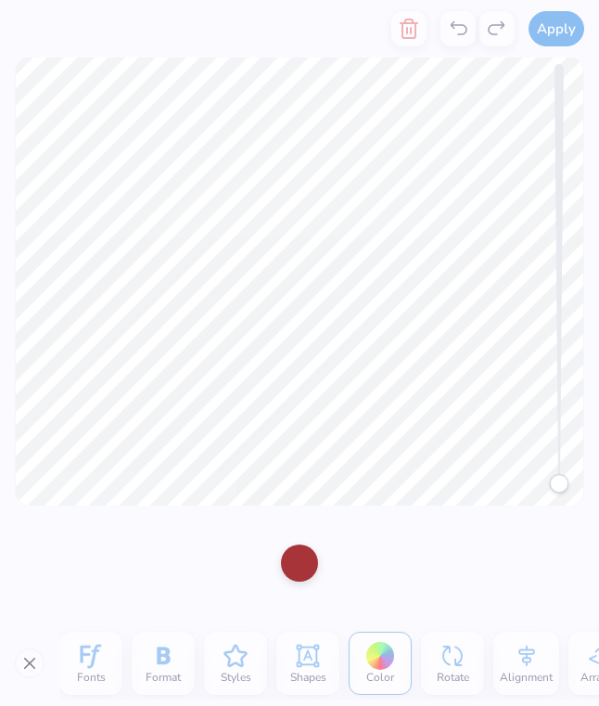
click at [125, 568] on div at bounding box center [299, 562] width 599 height 115
click at [83, 656] on div "Fonts Format Styles Shapes Color Rotate Alignment Arrange Advance Personalized …" at bounding box center [329, 663] width 540 height 72
click at [24, 667] on div "Fonts Format Styles Shapes Color Rotate Alignment Arrange Advance Personalized …" at bounding box center [299, 662] width 599 height 85
click at [303, 566] on div at bounding box center [299, 560] width 37 height 37
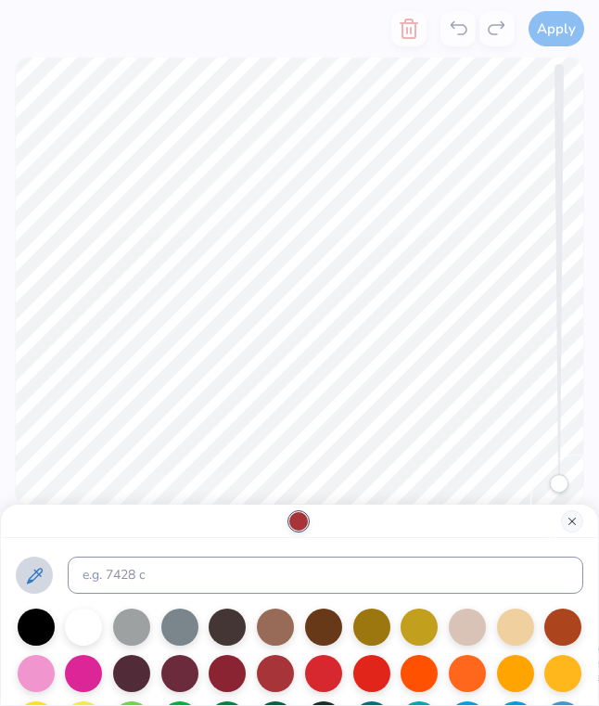
click at [569, 523] on button "Close" at bounding box center [572, 521] width 22 height 22
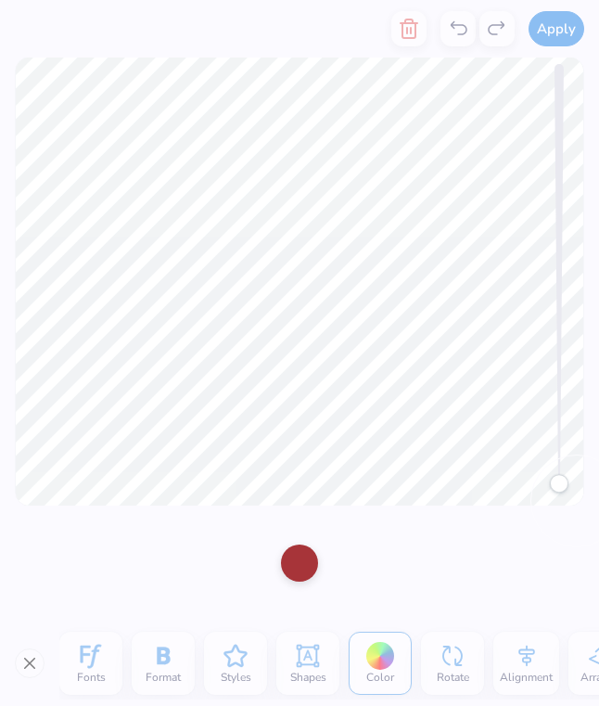
click at [461, 536] on div at bounding box center [299, 562] width 599 height 115
click at [355, 658] on div "Fonts Format Styles Shapes Color Rotate Alignment Arrange Advance Personalized …" at bounding box center [329, 663] width 540 height 72
click at [42, 649] on div "Fonts Format Styles Shapes Color Rotate Alignment Arrange Advance Personalized …" at bounding box center [299, 662] width 599 height 85
click at [80, 657] on div "Fonts Format Styles Shapes Color Rotate Alignment Arrange Advance Personalized …" at bounding box center [329, 663] width 540 height 72
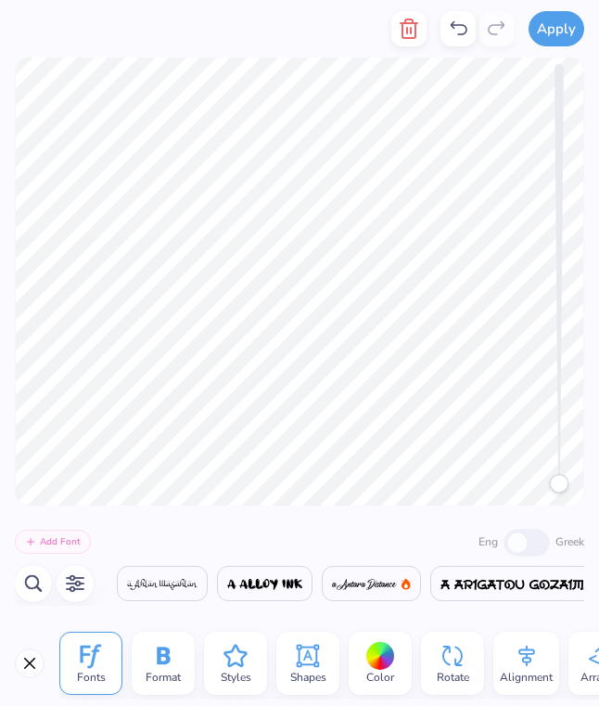
scroll to position [0, 34892]
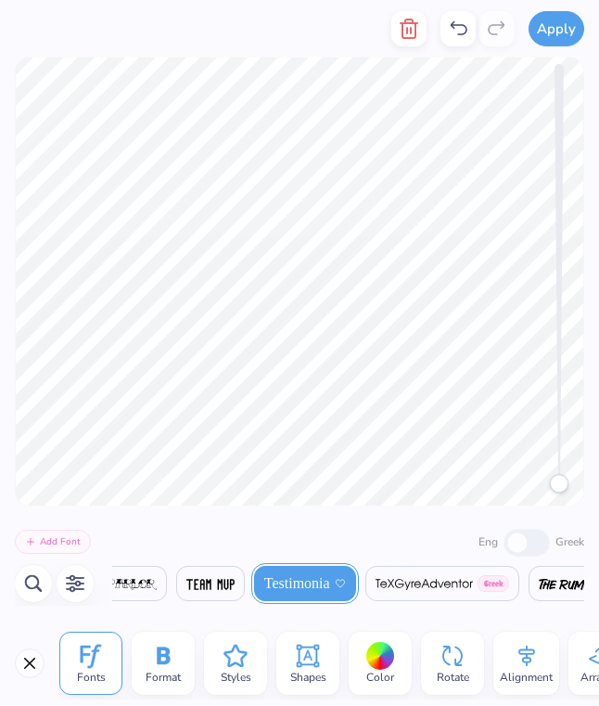
click at [87, 643] on icon at bounding box center [91, 656] width 28 height 28
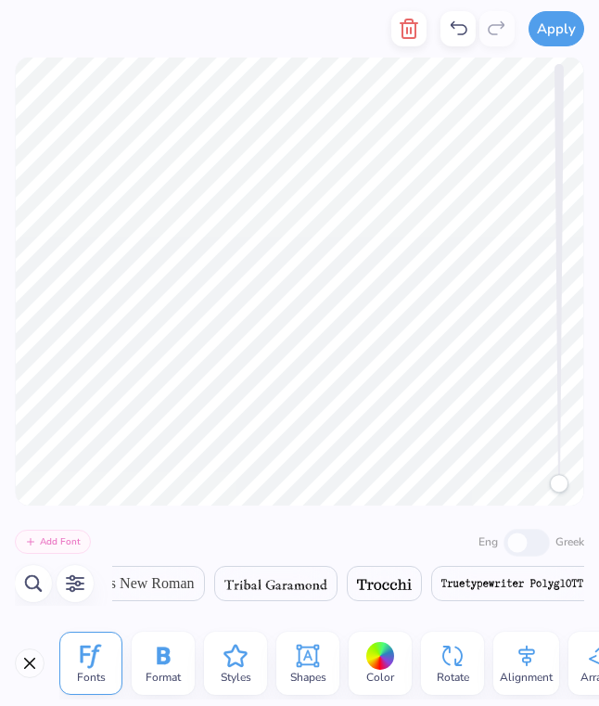
scroll to position [0, 35915]
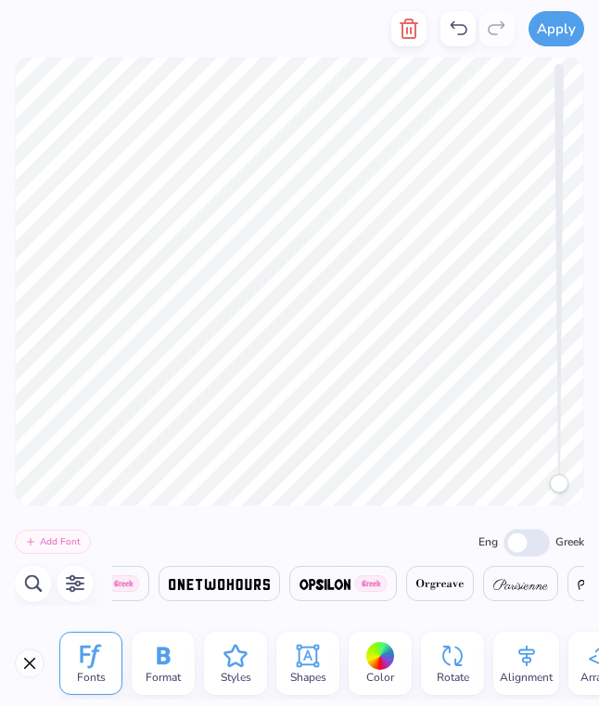
scroll to position [0, 27458]
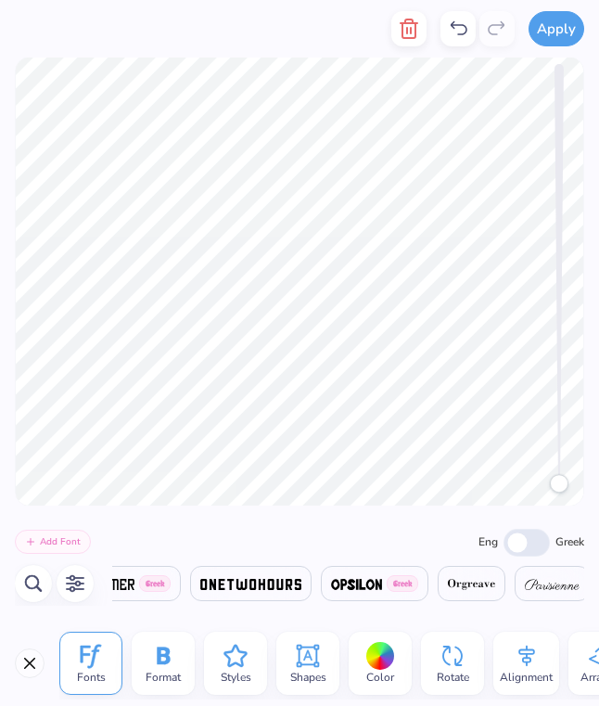
click at [134, 581] on img at bounding box center [101, 584] width 67 height 11
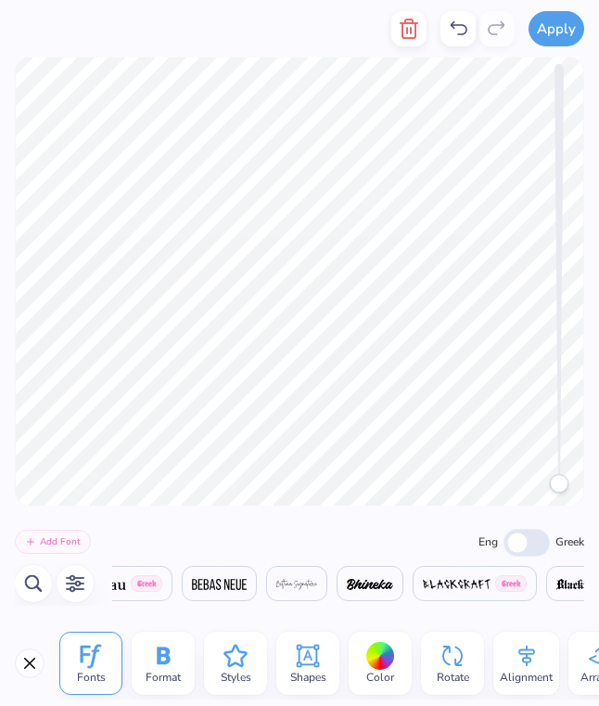
scroll to position [0, 3221]
click at [318, 579] on img at bounding box center [297, 584] width 41 height 11
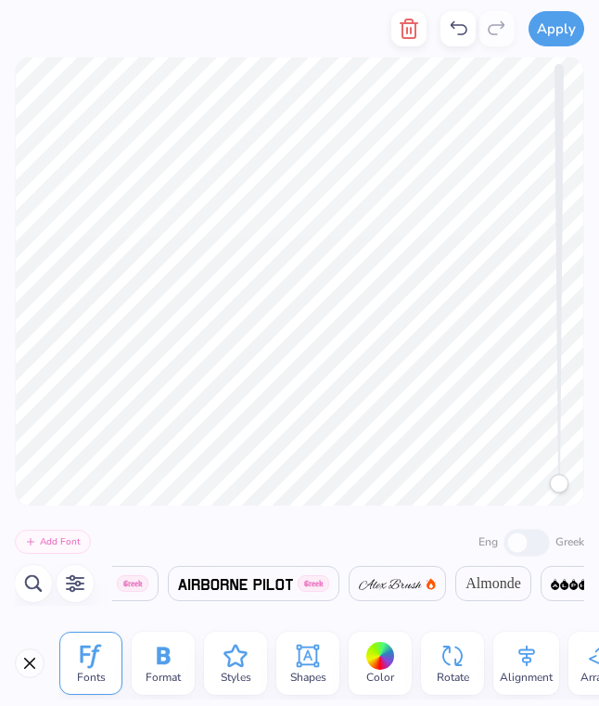
scroll to position [0, 1300]
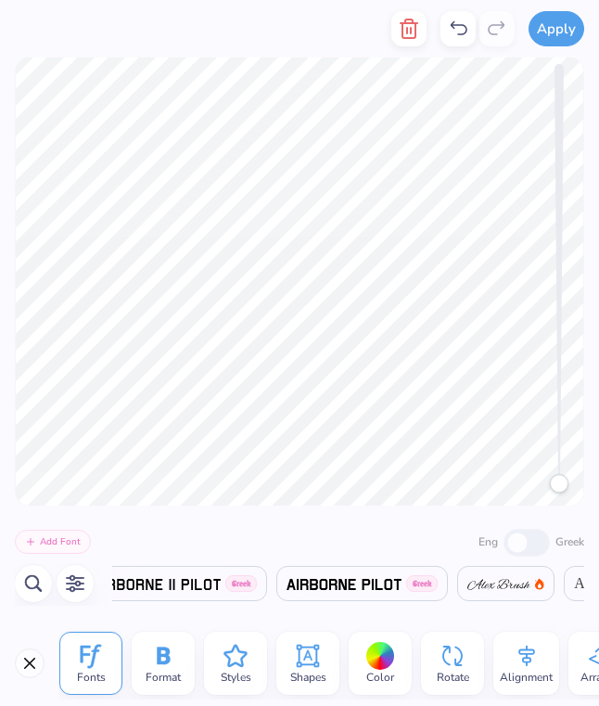
click at [70, 587] on icon "button" at bounding box center [75, 583] width 22 height 22
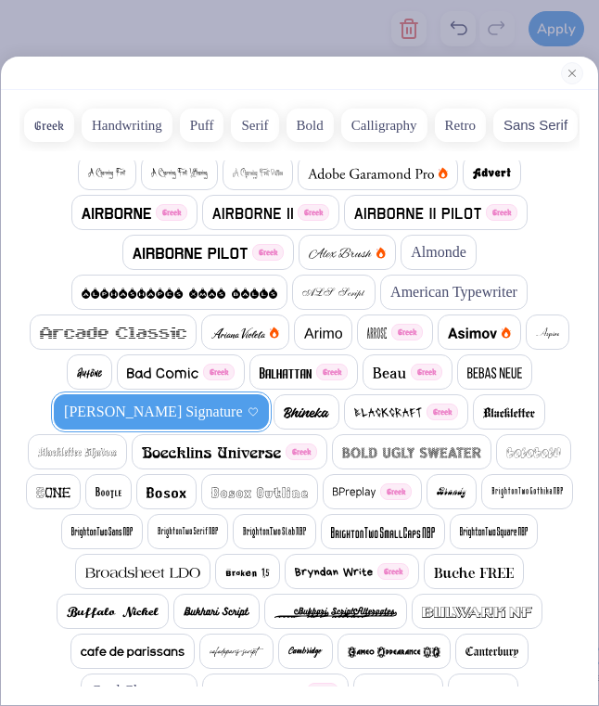
scroll to position [52, 0]
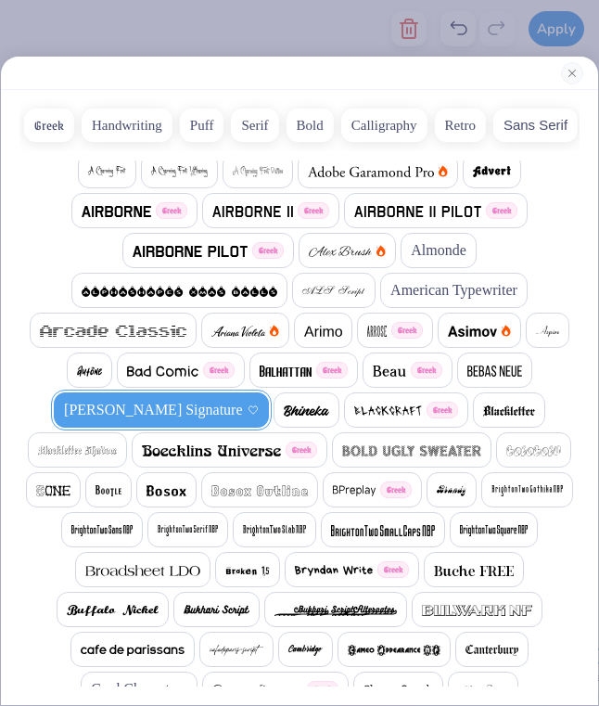
click at [138, 126] on button "Handwriting" at bounding box center [127, 124] width 91 height 33
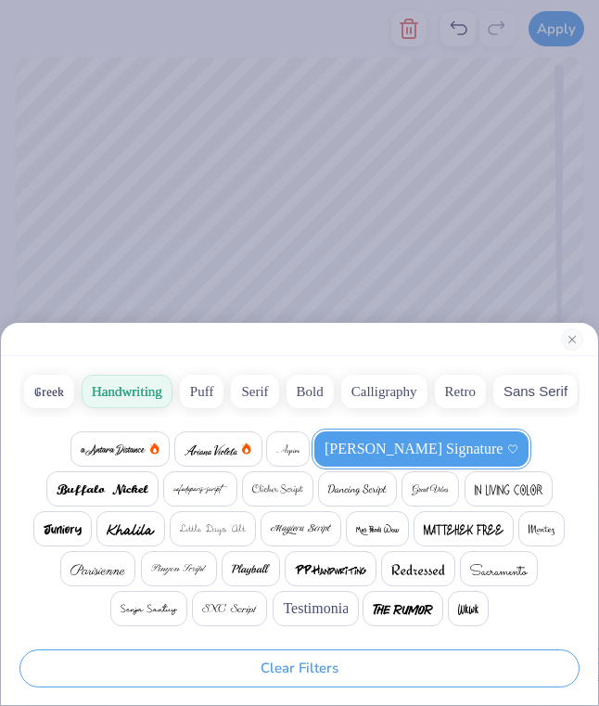
scroll to position [0, 262]
click at [534, 492] on img at bounding box center [509, 489] width 68 height 11
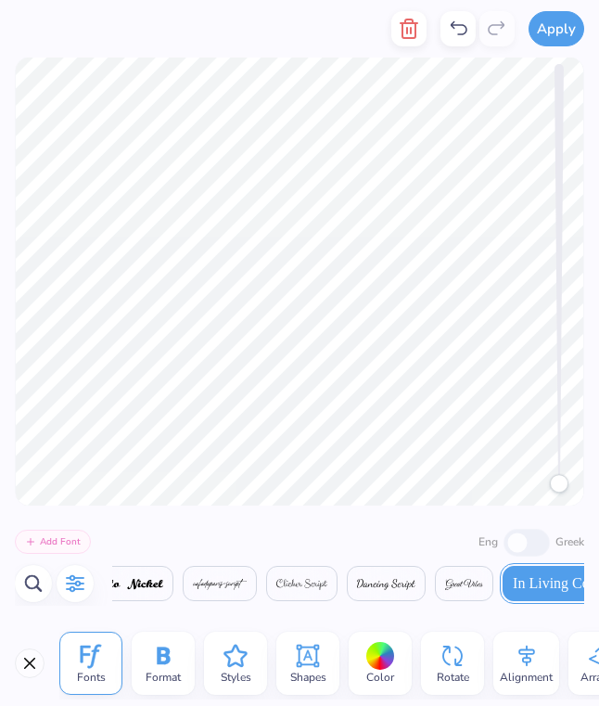
scroll to position [0, 524]
click at [77, 583] on icon "button" at bounding box center [75, 583] width 22 height 22
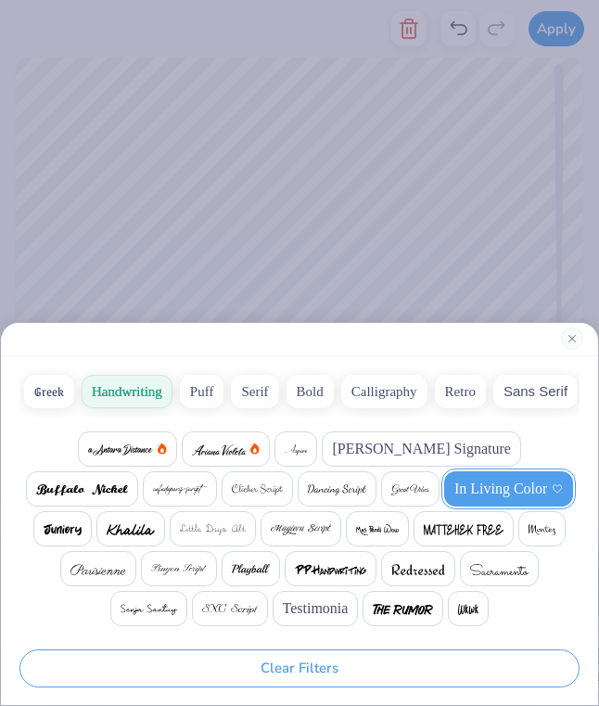
click at [458, 393] on button "Retro" at bounding box center [460, 391] width 51 height 33
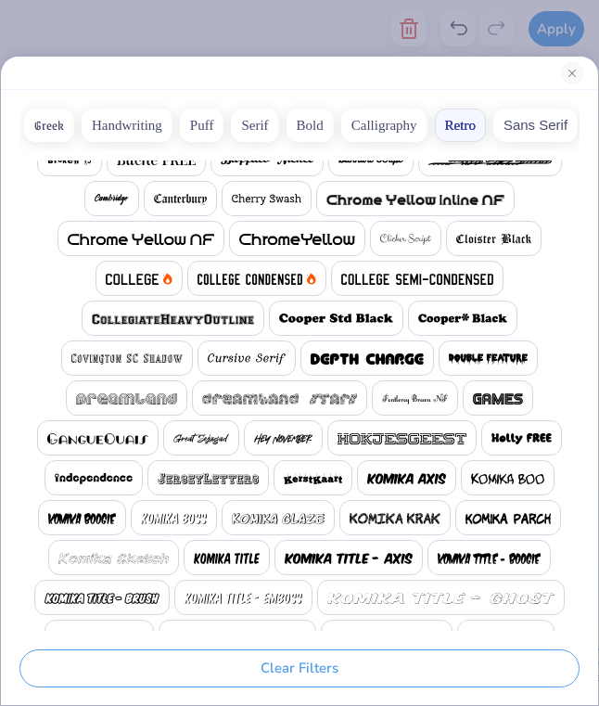
scroll to position [122, 0]
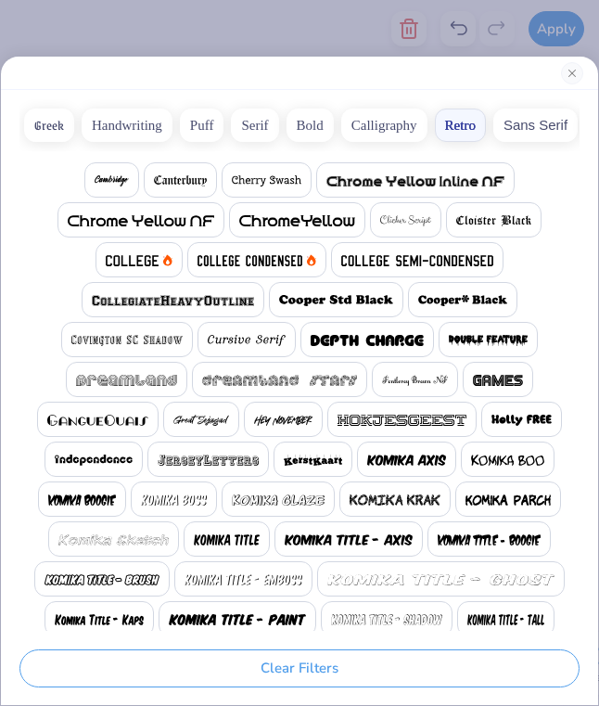
click at [144, 255] on img at bounding box center [133, 260] width 54 height 11
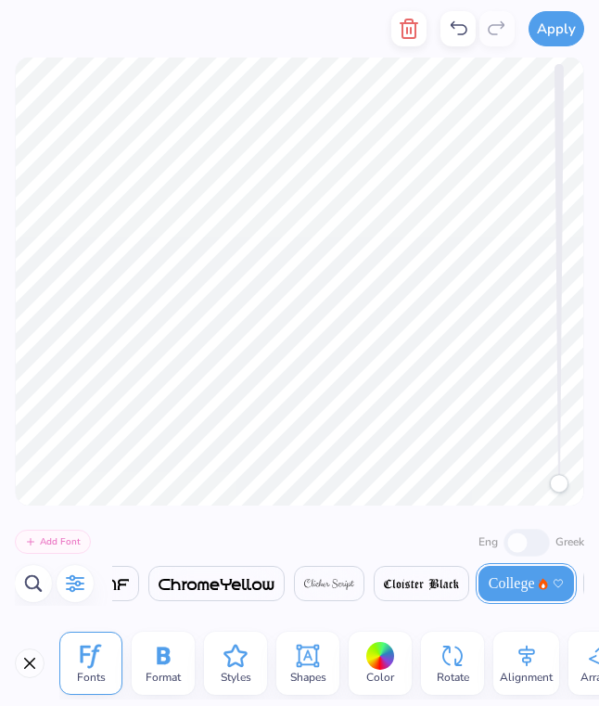
scroll to position [0, 1]
type textarea "EST. 1873"
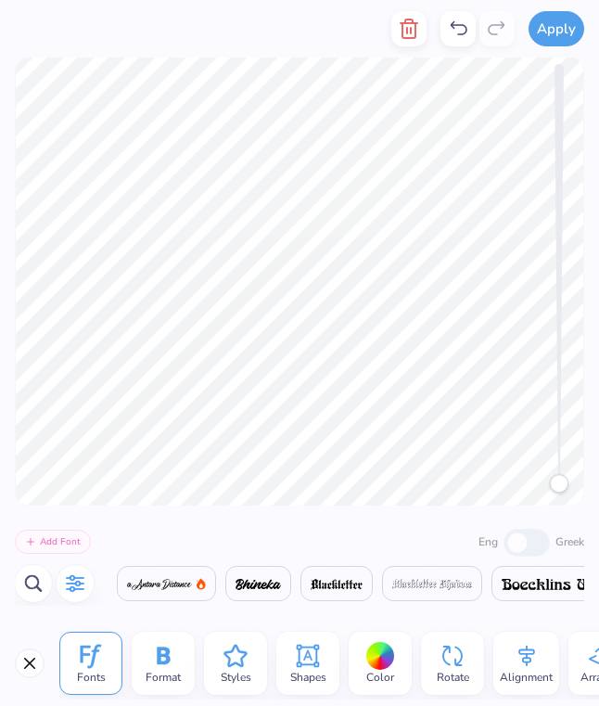
scroll to position [0, 2041]
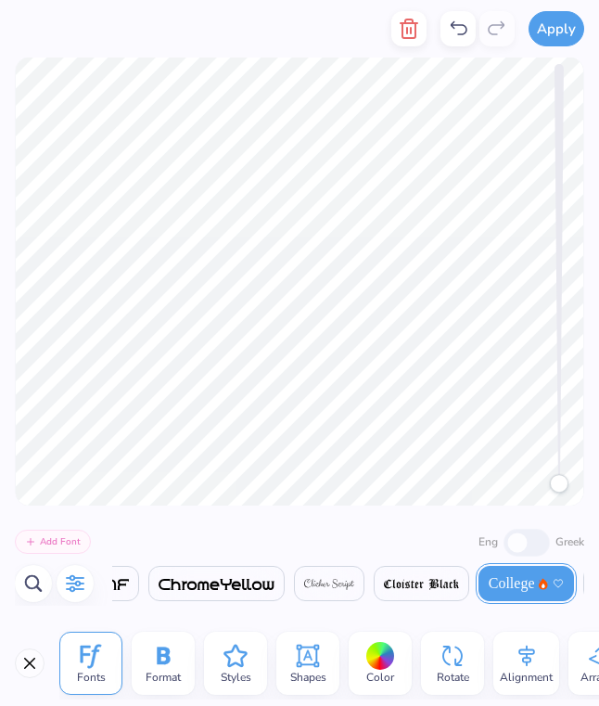
click at [520, 520] on div "Add Font Eng Greek Greek College Greek" at bounding box center [299, 562] width 599 height 115
click at [583, 83] on div at bounding box center [299, 282] width 569 height 450
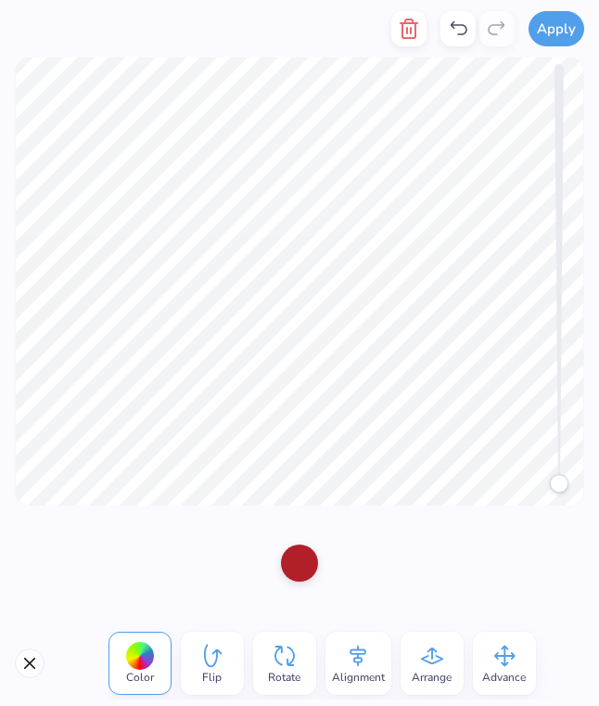
click at [22, 668] on button "Close" at bounding box center [30, 663] width 30 height 30
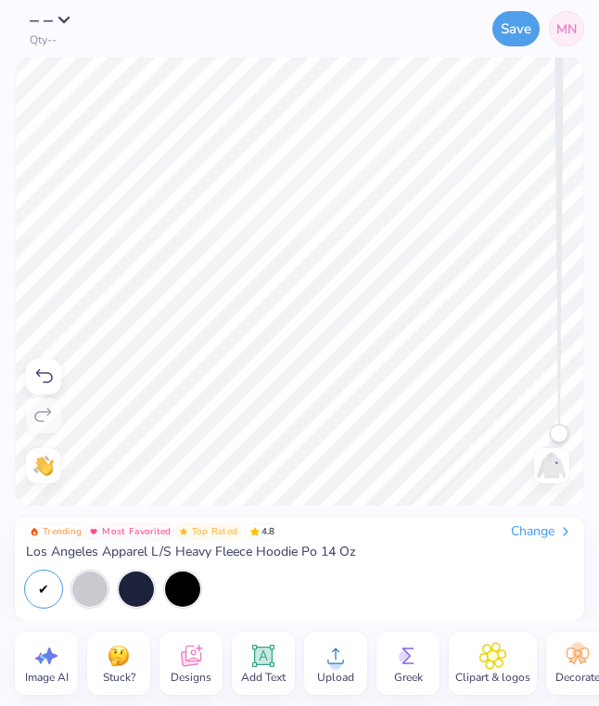
click at [185, 659] on icon at bounding box center [191, 658] width 18 height 15
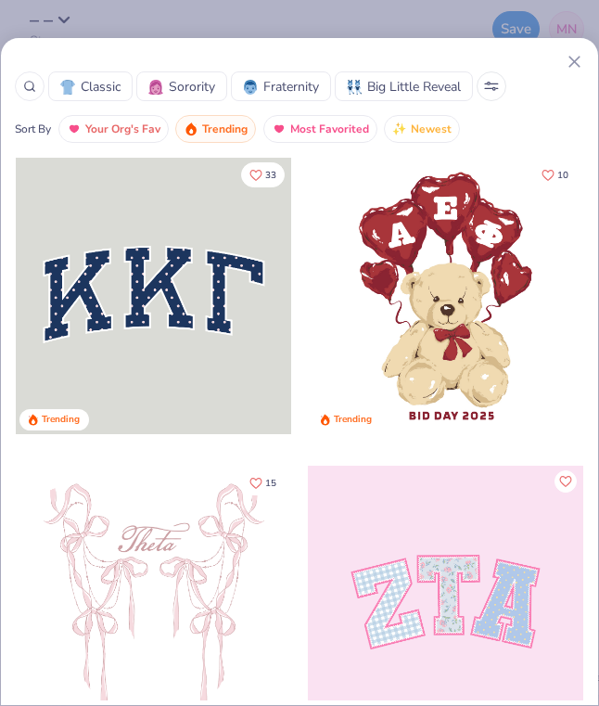
click at [32, 84] on icon at bounding box center [29, 86] width 13 height 13
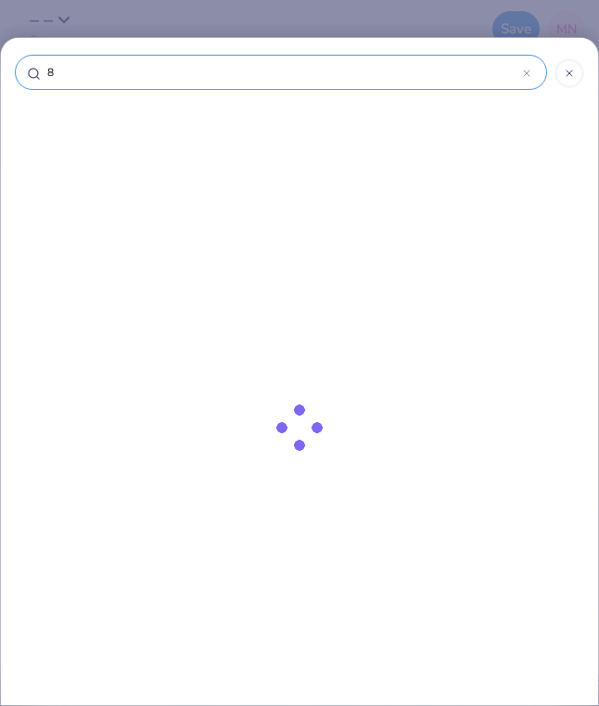
type input "8b"
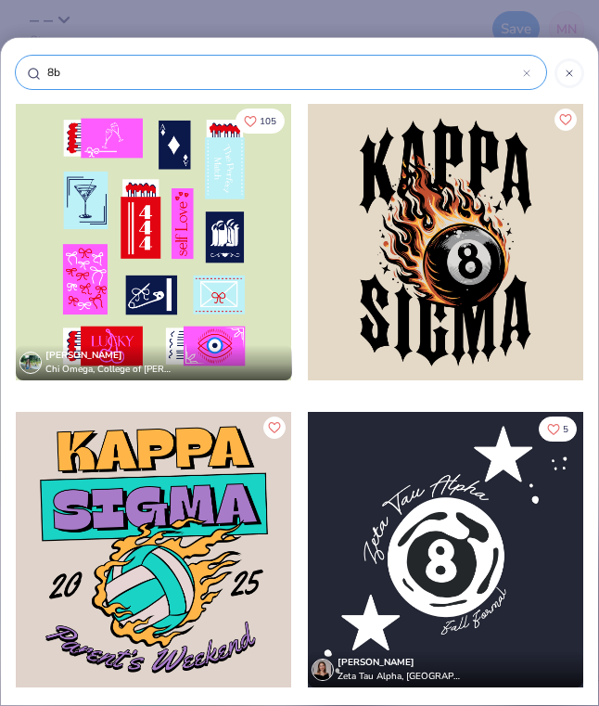
type input "8ba"
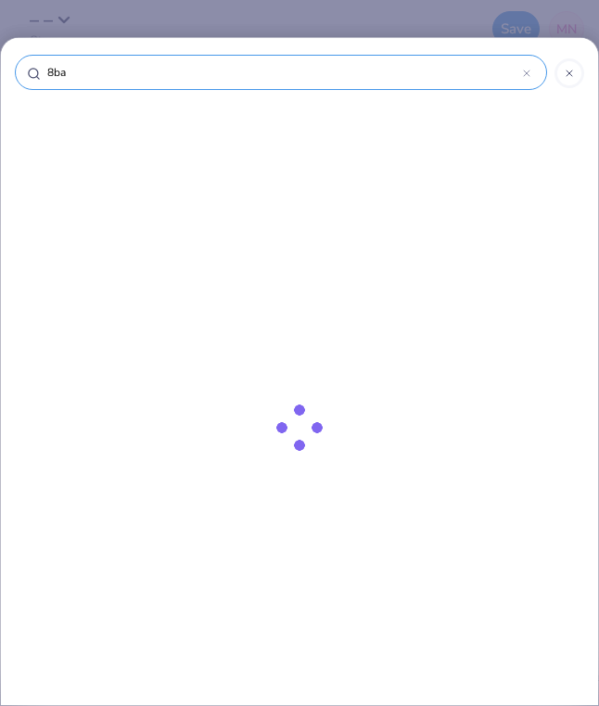
type input "8bal"
type input "8ball"
type input "8balll"
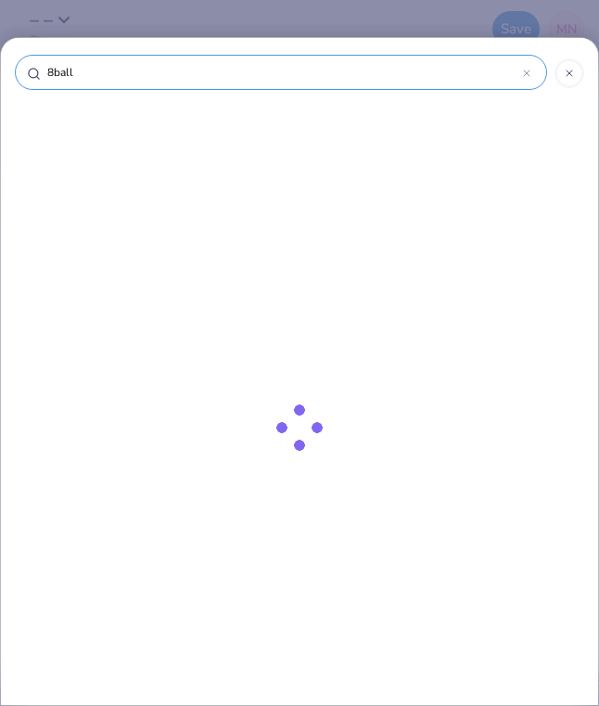
type input "8balll"
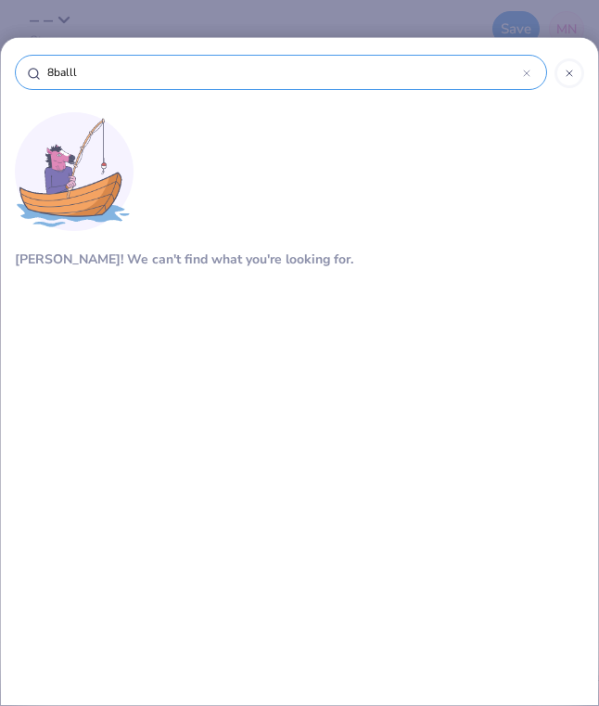
type input "8ball"
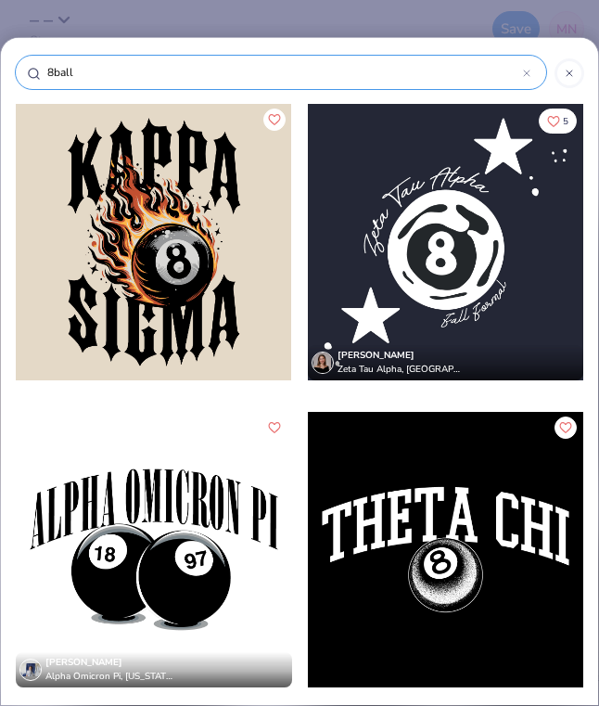
type input "8bal"
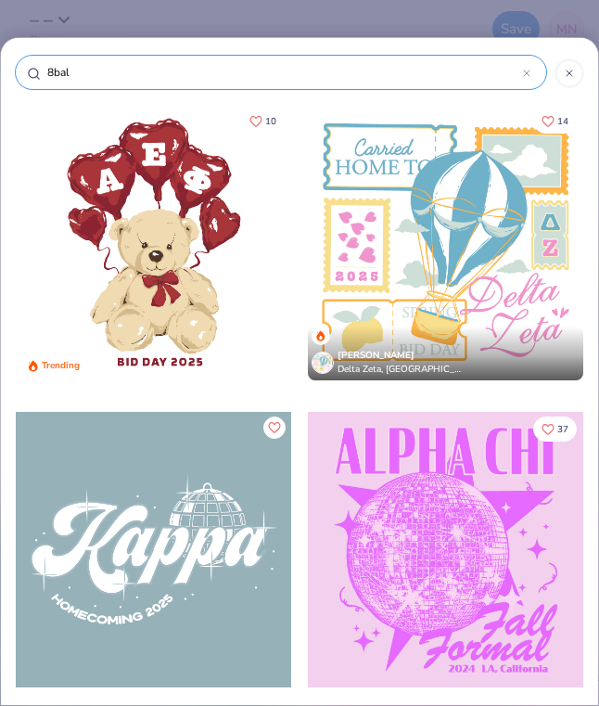
type input "8ball"
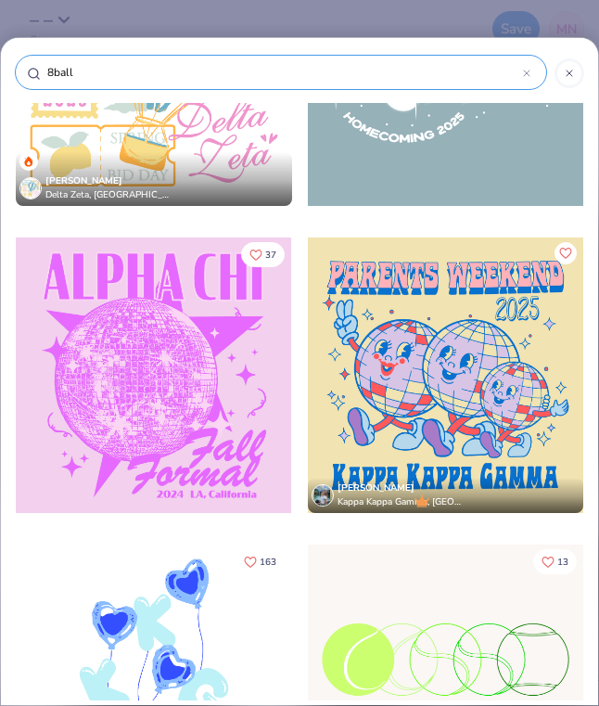
scroll to position [2021, 0]
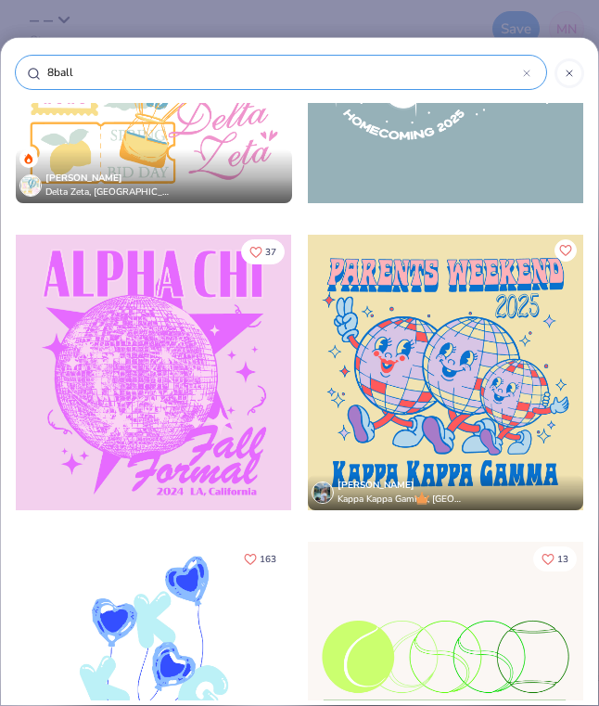
type input "8balls"
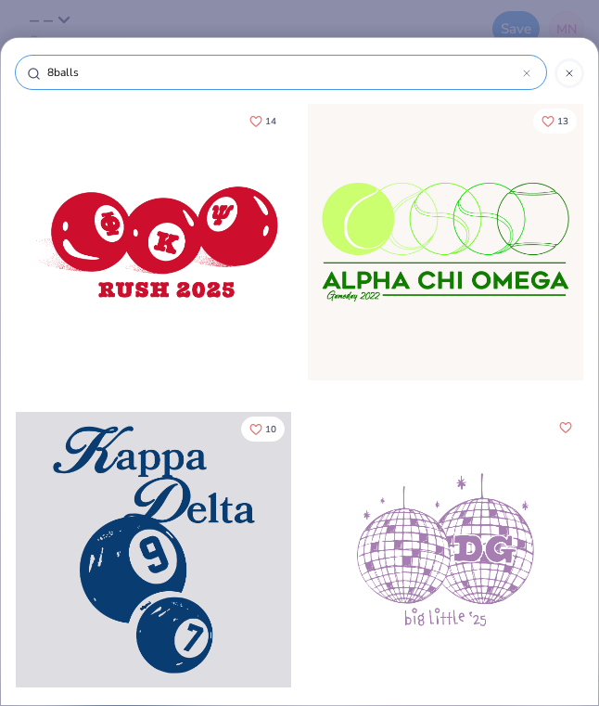
type input "8balls"
click at [231, 253] on div at bounding box center [153, 242] width 275 height 276
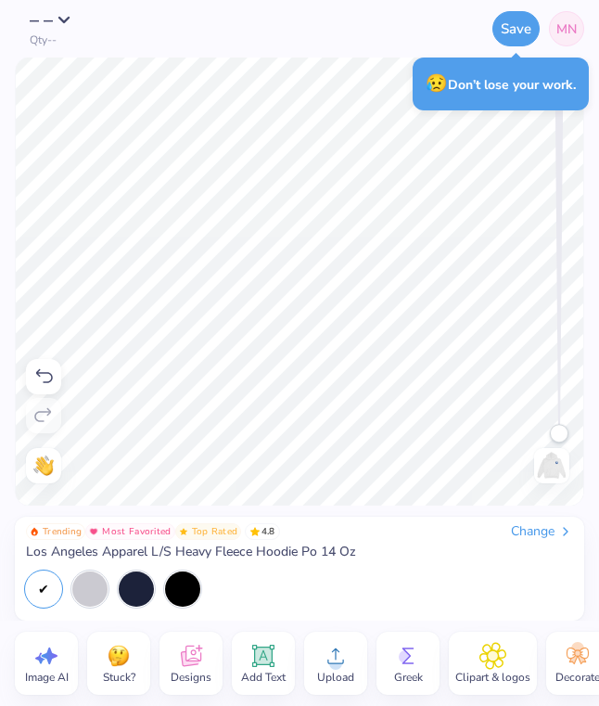
click at [44, 389] on div at bounding box center [43, 376] width 35 height 35
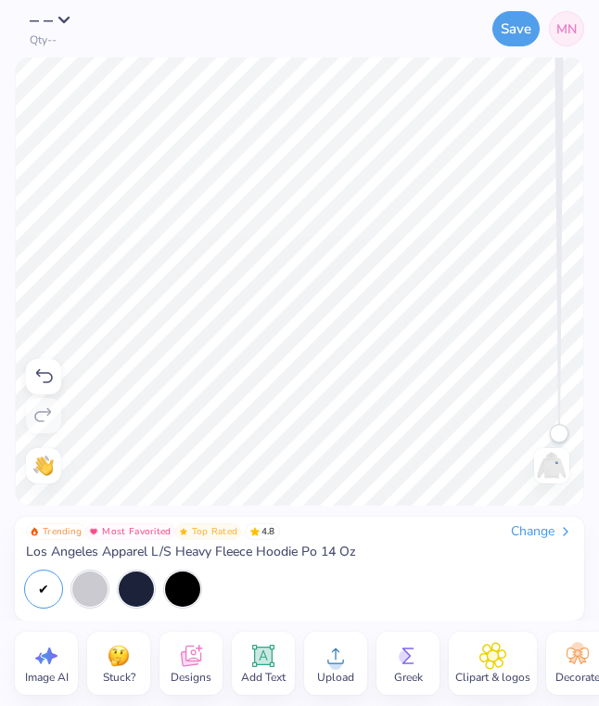
click at [45, 373] on icon at bounding box center [44, 376] width 17 height 14
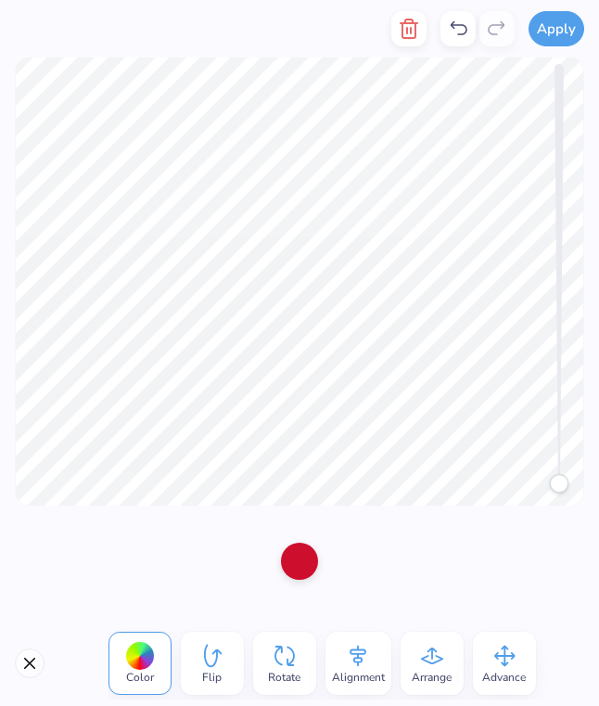
click at [288, 552] on div at bounding box center [299, 560] width 37 height 37
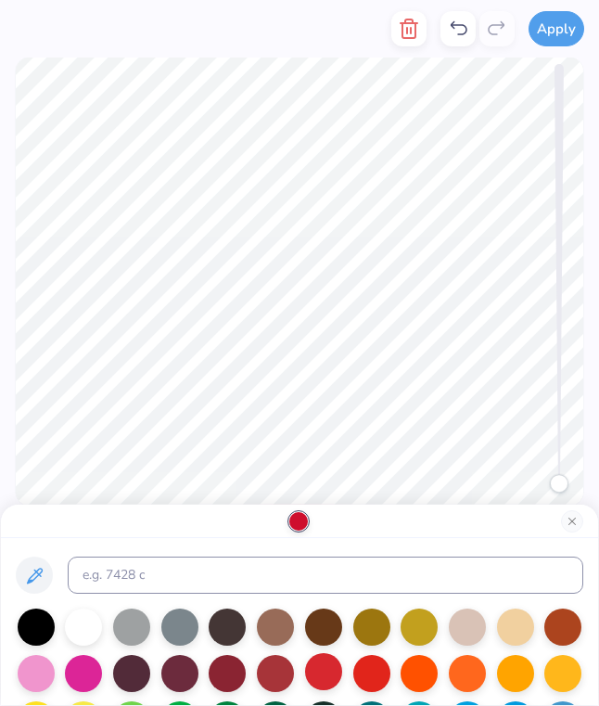
click at [325, 667] on div at bounding box center [323, 671] width 37 height 37
click at [277, 674] on div at bounding box center [275, 671] width 37 height 37
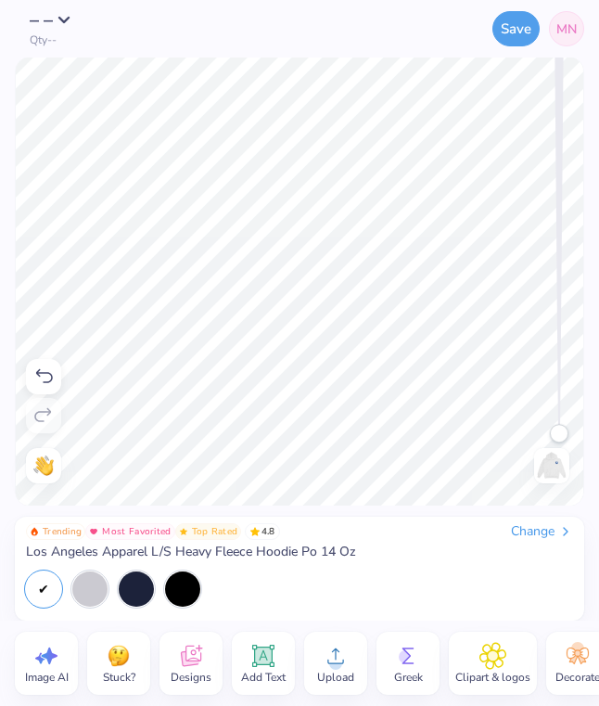
click at [40, 369] on icon at bounding box center [44, 376] width 17 height 14
click at [42, 373] on icon at bounding box center [44, 376] width 17 height 14
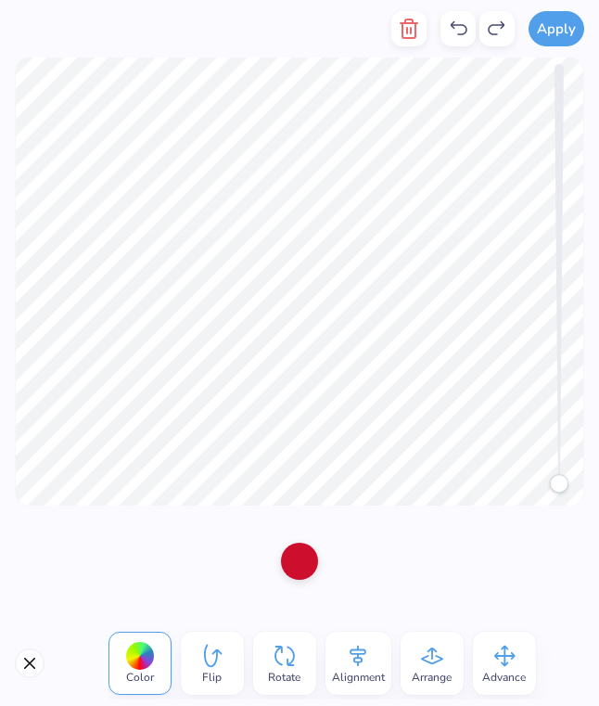
click at [307, 556] on div at bounding box center [299, 560] width 37 height 37
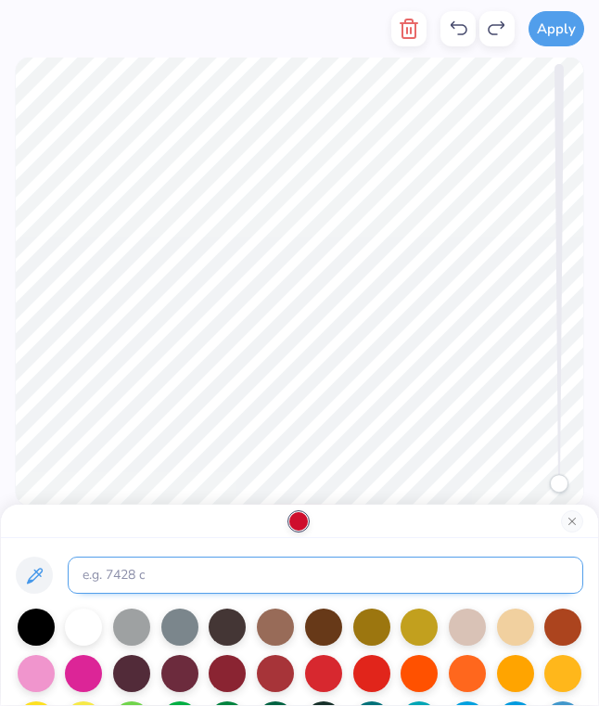
scroll to position [0, 0]
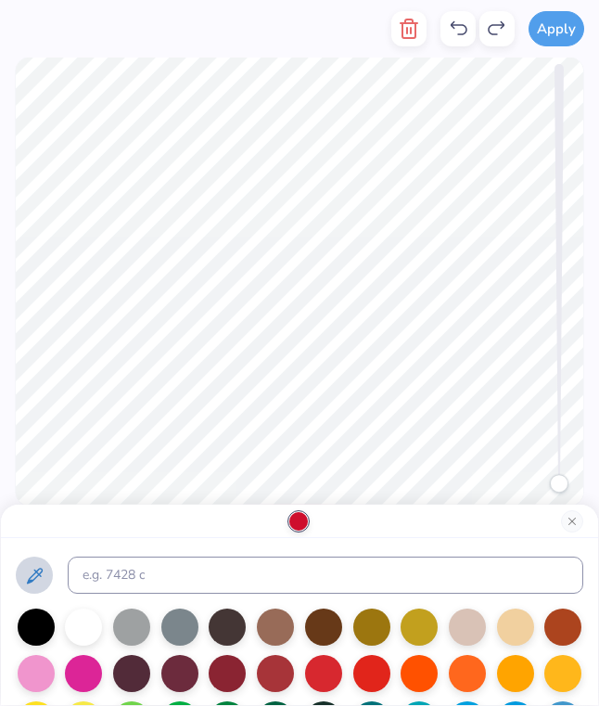
click at [25, 575] on icon at bounding box center [34, 576] width 22 height 22
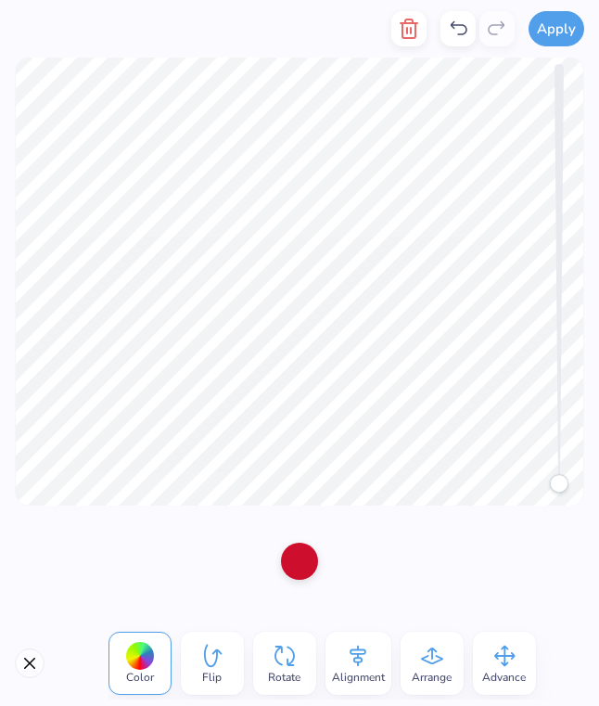
click at [298, 570] on div at bounding box center [299, 560] width 37 height 37
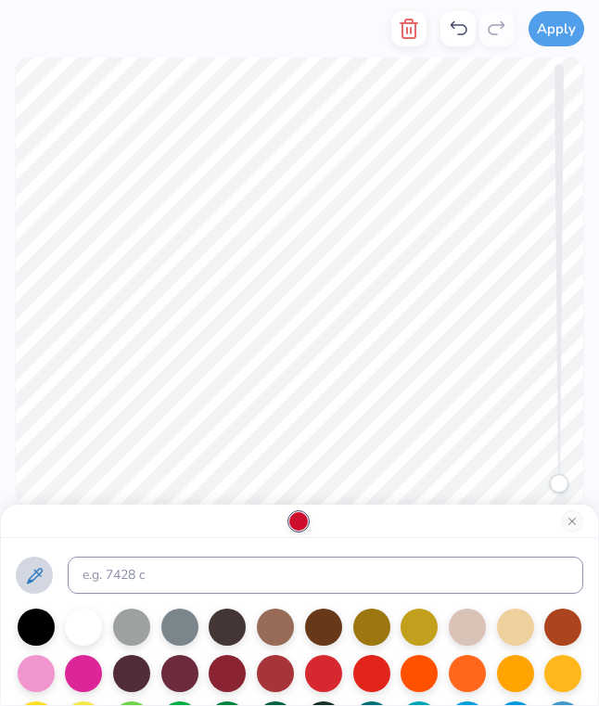
click at [35, 568] on icon at bounding box center [34, 576] width 22 height 22
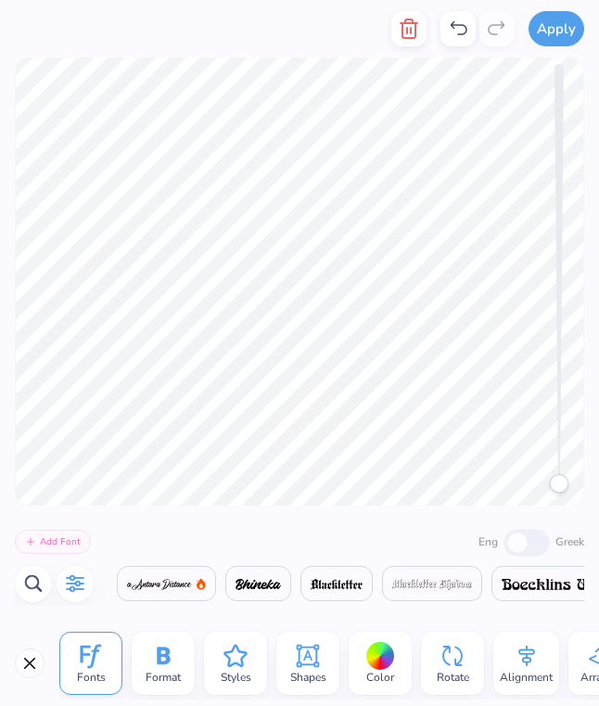
drag, startPoint x: 375, startPoint y: 649, endPoint x: 389, endPoint y: 644, distance: 15.5
click at [376, 650] on div at bounding box center [380, 656] width 29 height 29
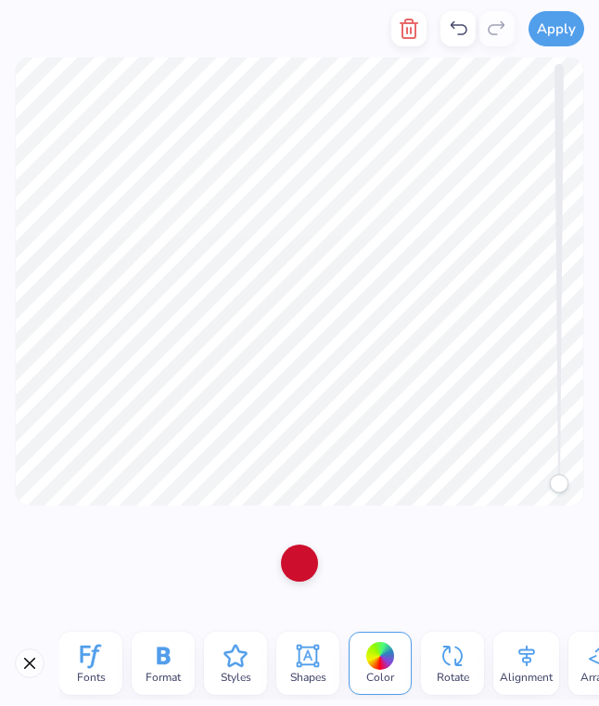
click at [377, 649] on div at bounding box center [380, 656] width 29 height 29
click at [304, 568] on div at bounding box center [299, 560] width 37 height 37
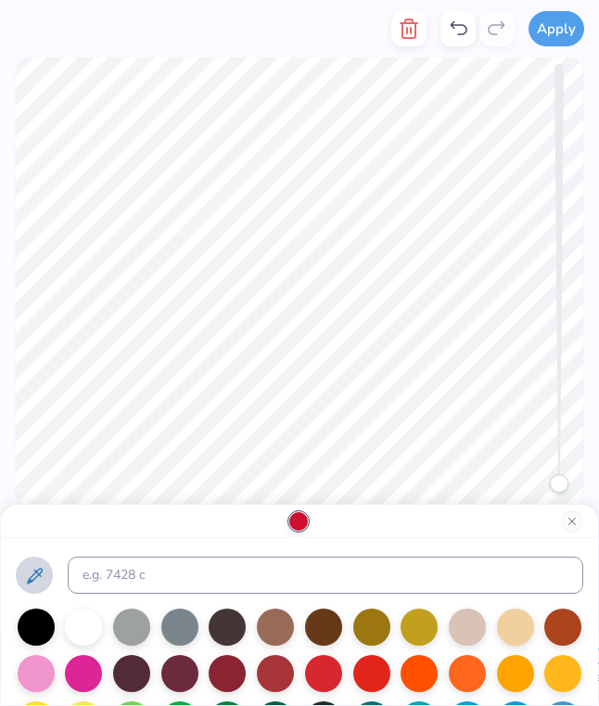
click at [28, 577] on icon at bounding box center [34, 576] width 22 height 22
click at [37, 569] on icon at bounding box center [34, 576] width 22 height 22
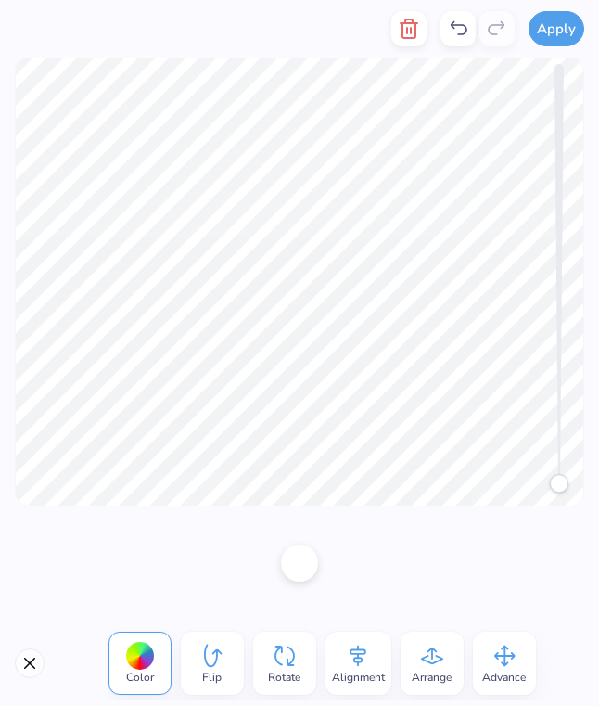
click at [34, 662] on button "Close" at bounding box center [30, 663] width 30 height 30
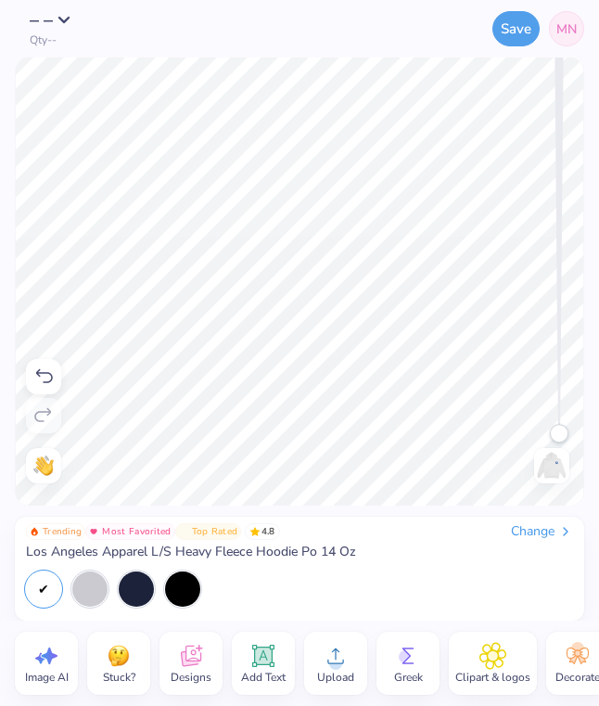
click at [256, 650] on icon at bounding box center [263, 656] width 28 height 28
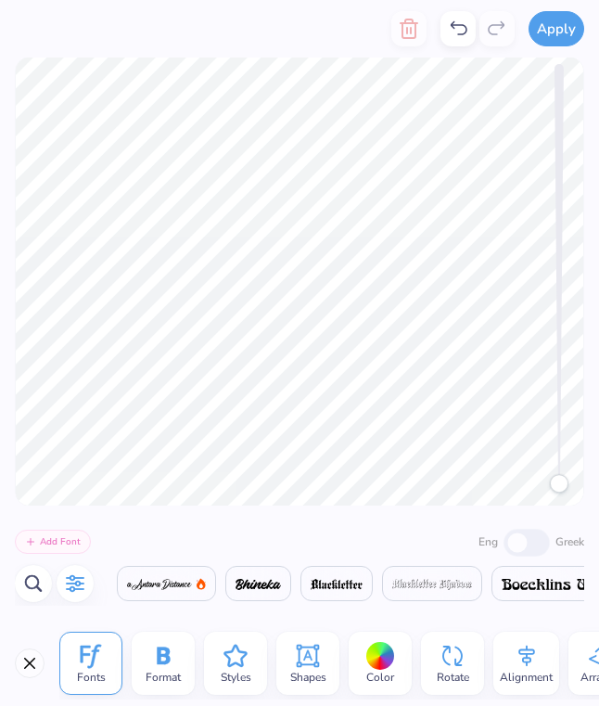
click at [260, 538] on span "4.8" at bounding box center [262, 531] width 35 height 17
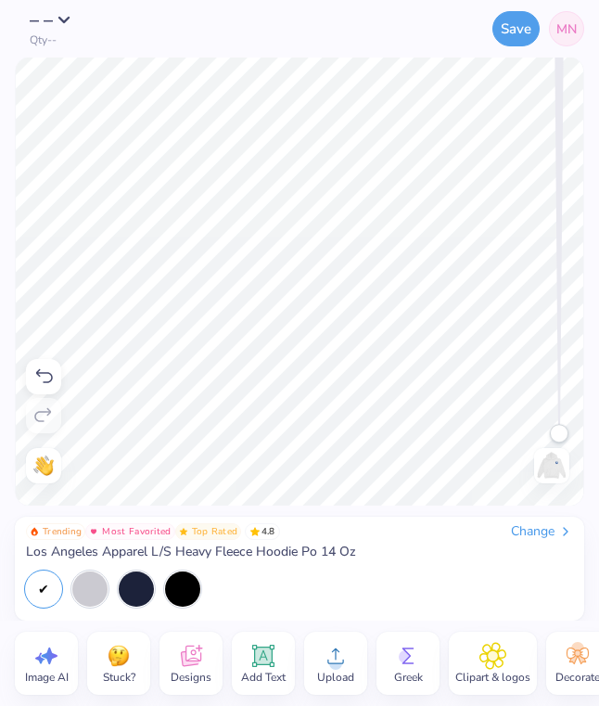
click at [6, 331] on div "Need help? Chat with us. Front" at bounding box center [299, 281] width 599 height 448
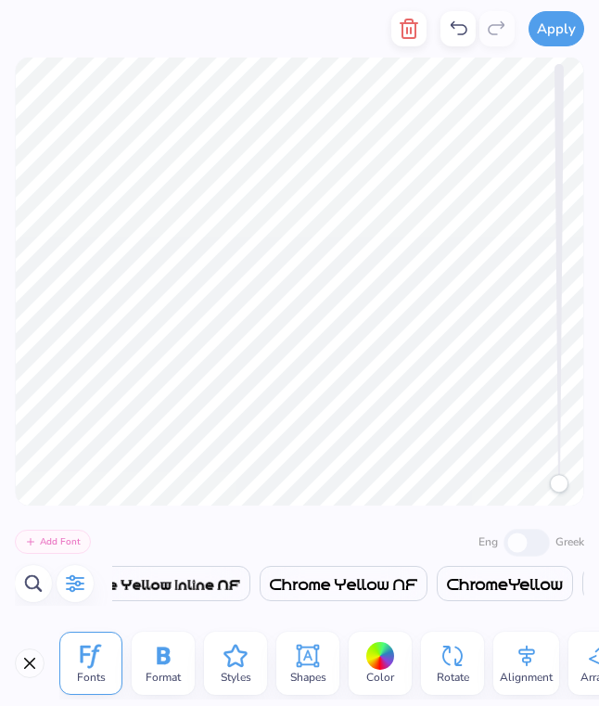
scroll to position [0, 2041]
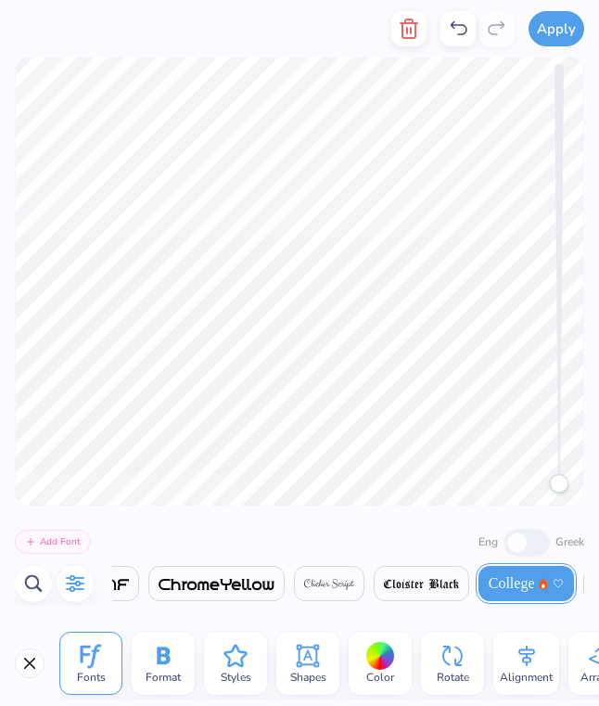
click at [74, 586] on icon "button" at bounding box center [75, 583] width 22 height 22
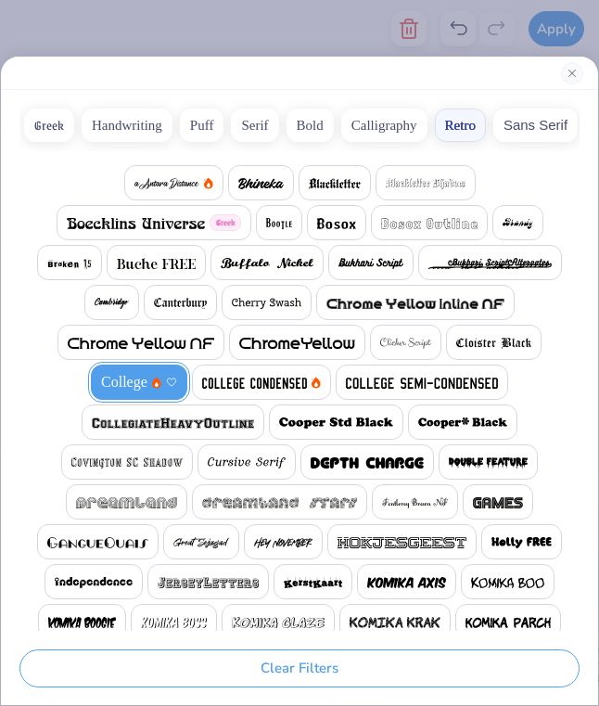
scroll to position [0, 0]
click at [135, 115] on button "Handwriting" at bounding box center [127, 124] width 91 height 33
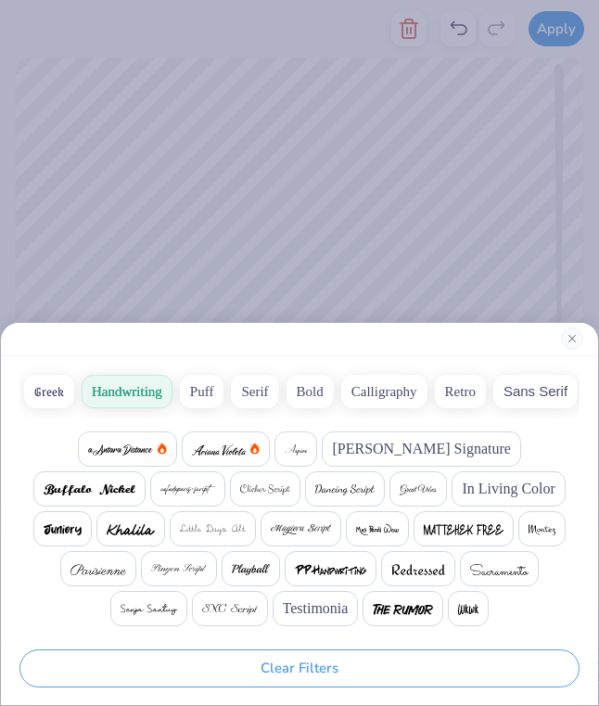
click at [55, 382] on button "Greek" at bounding box center [49, 391] width 50 height 33
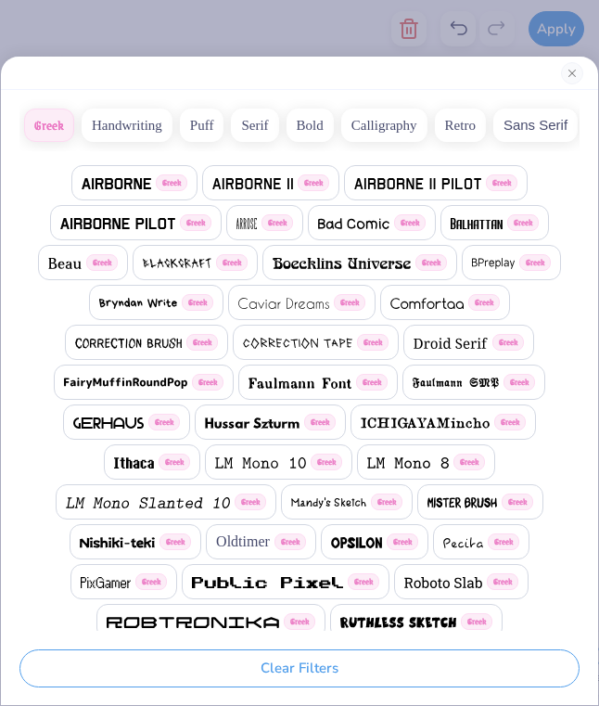
scroll to position [0, 0]
click at [136, 124] on button "Handwriting" at bounding box center [127, 124] width 91 height 33
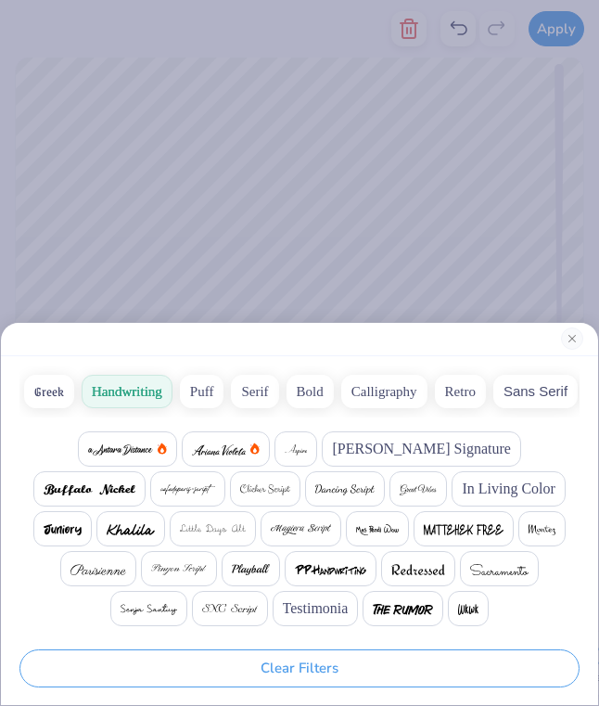
click at [345, 465] on div "Bettina Signature" at bounding box center [421, 448] width 198 height 35
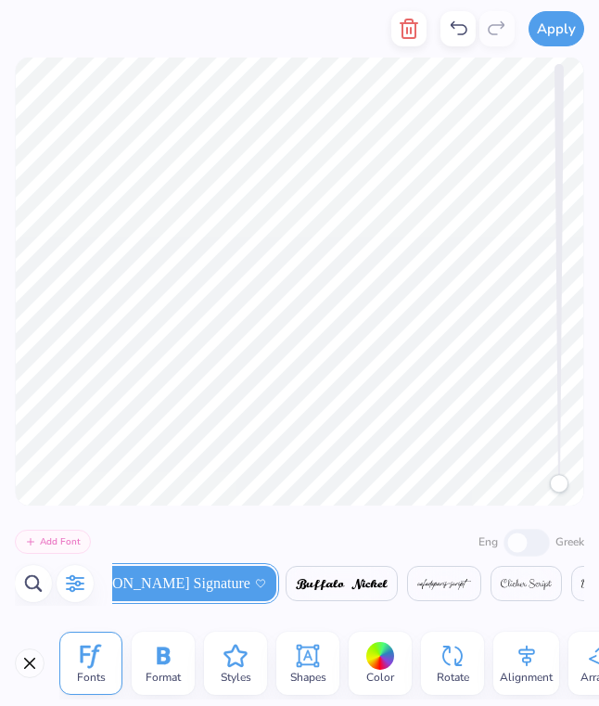
scroll to position [0, 262]
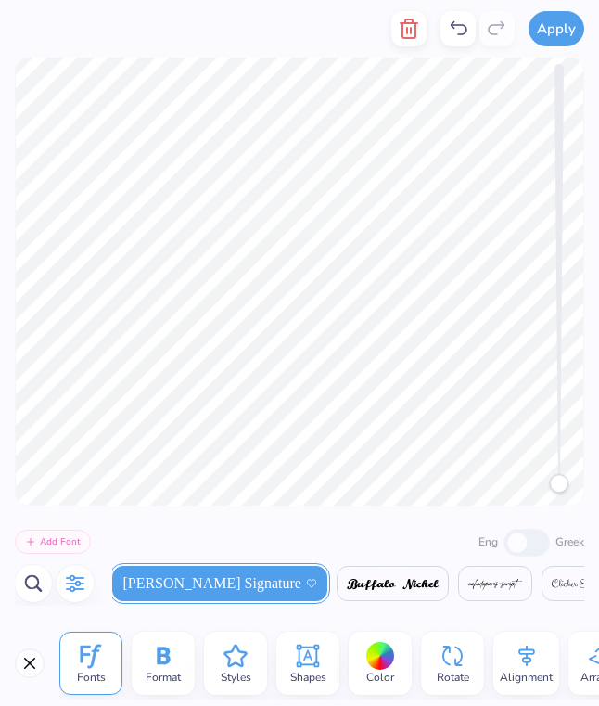
click at [79, 582] on icon "button" at bounding box center [75, 584] width 19 height 18
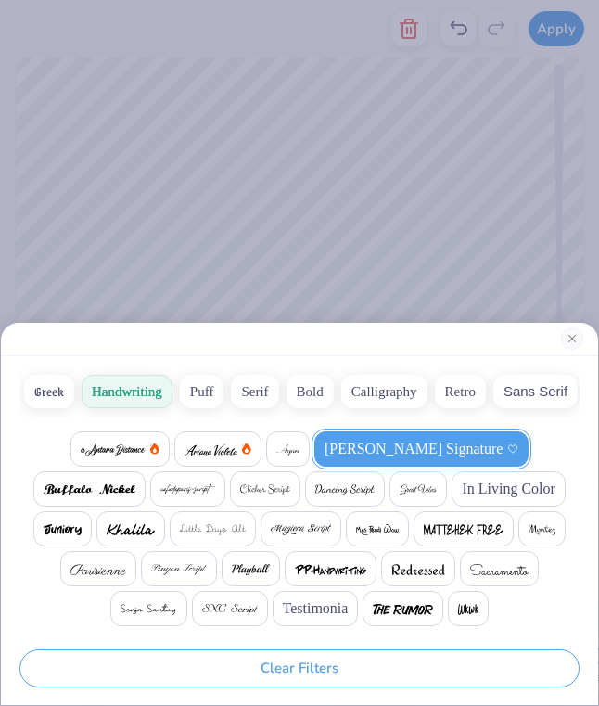
click at [398, 605] on img at bounding box center [403, 609] width 60 height 11
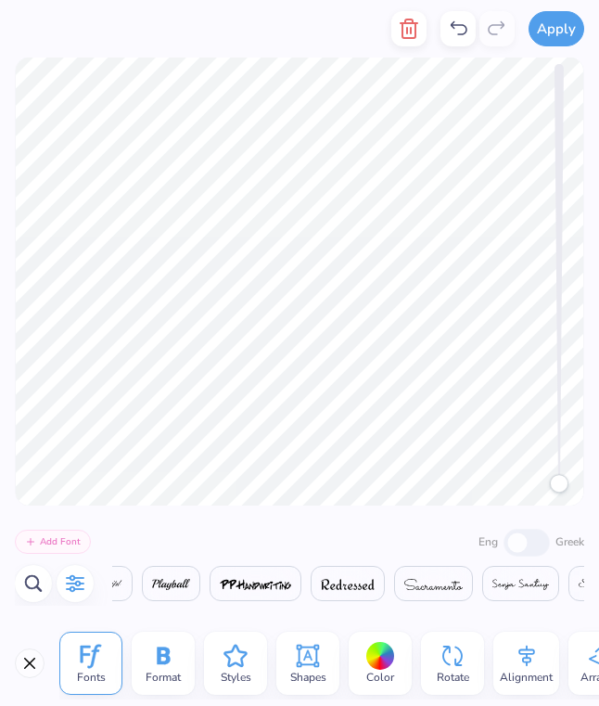
scroll to position [0, 1963]
click at [94, 657] on icon at bounding box center [91, 656] width 20 height 24
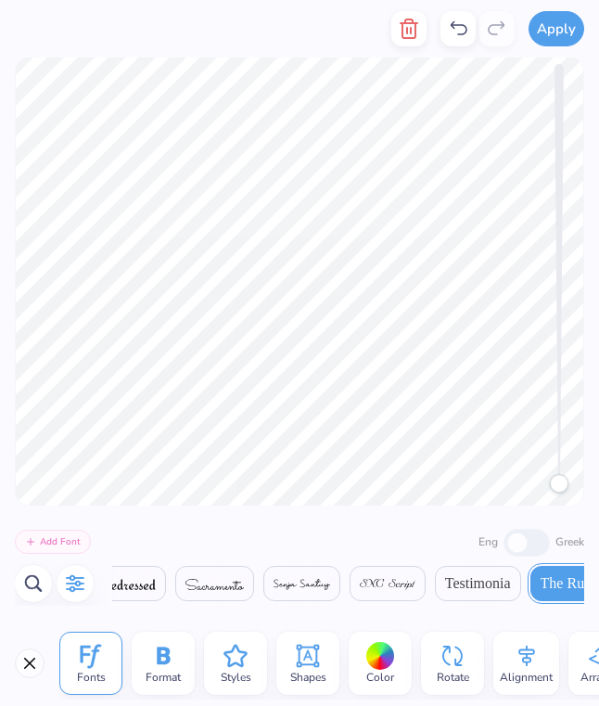
scroll to position [0, 1]
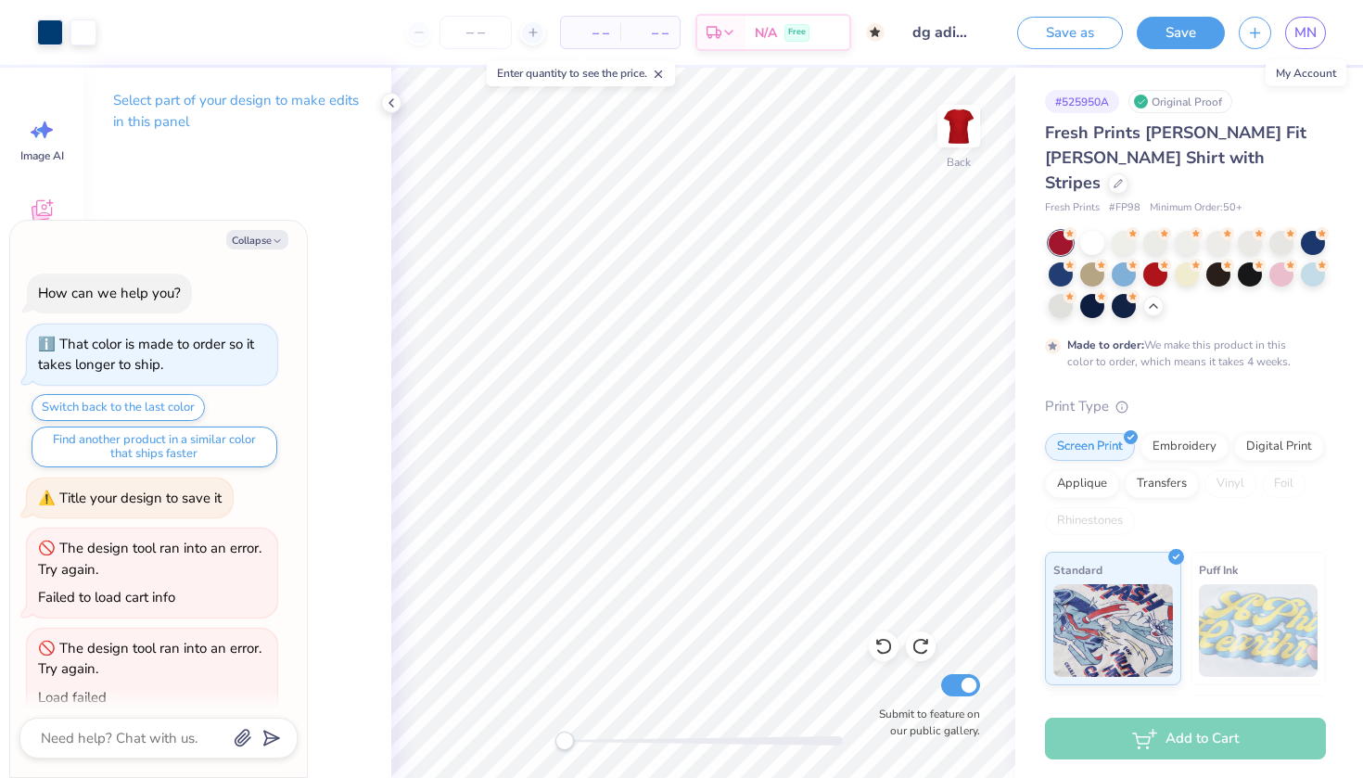
scroll to position [215, 0]
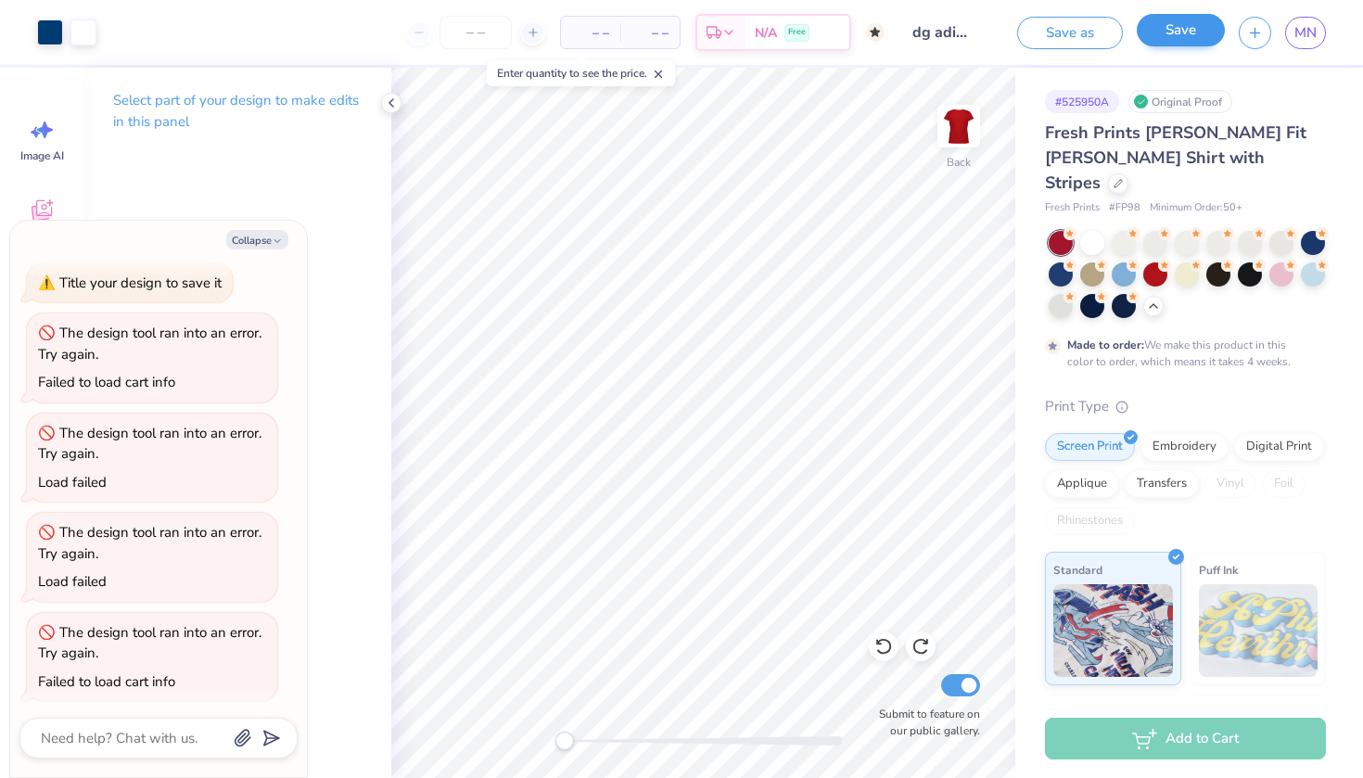
click at [1161, 34] on button "Save" at bounding box center [1181, 30] width 88 height 32
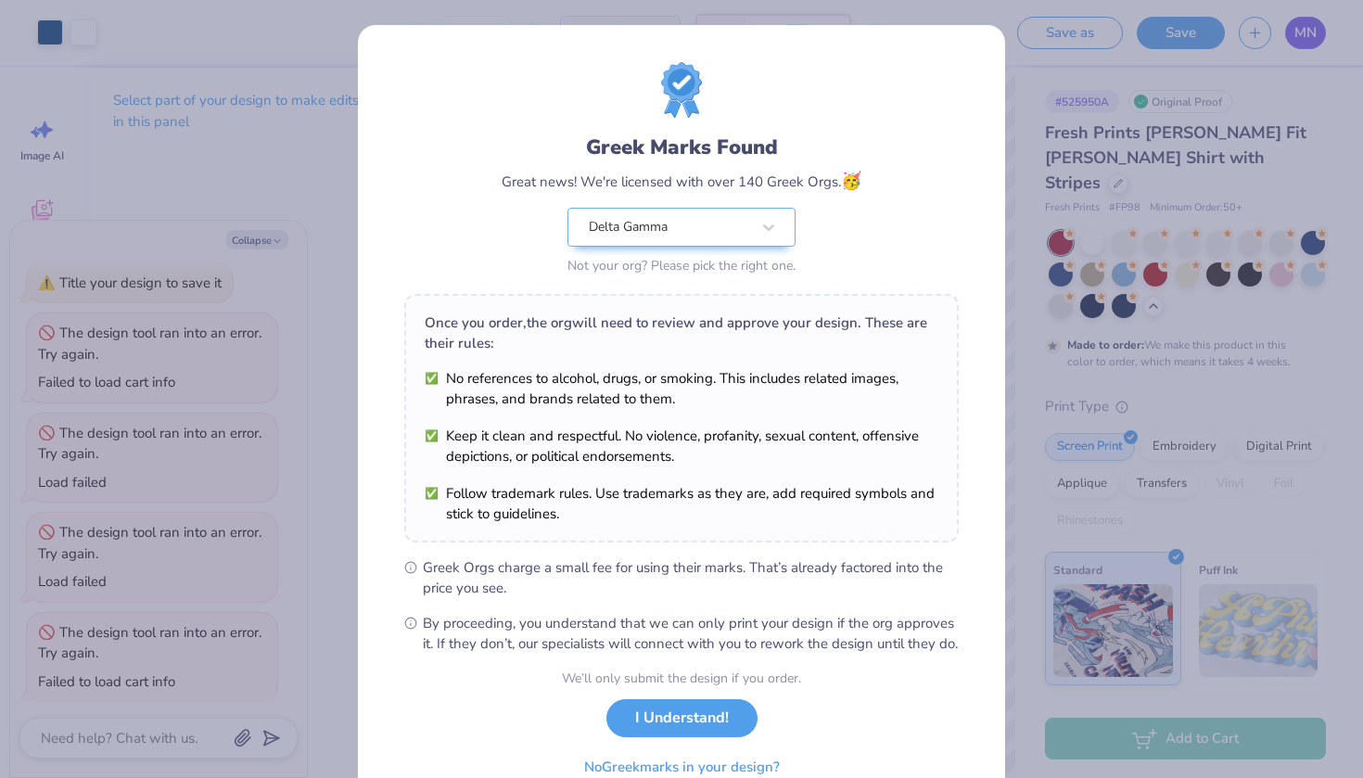
click at [702, 737] on button "I Understand!" at bounding box center [681, 718] width 151 height 38
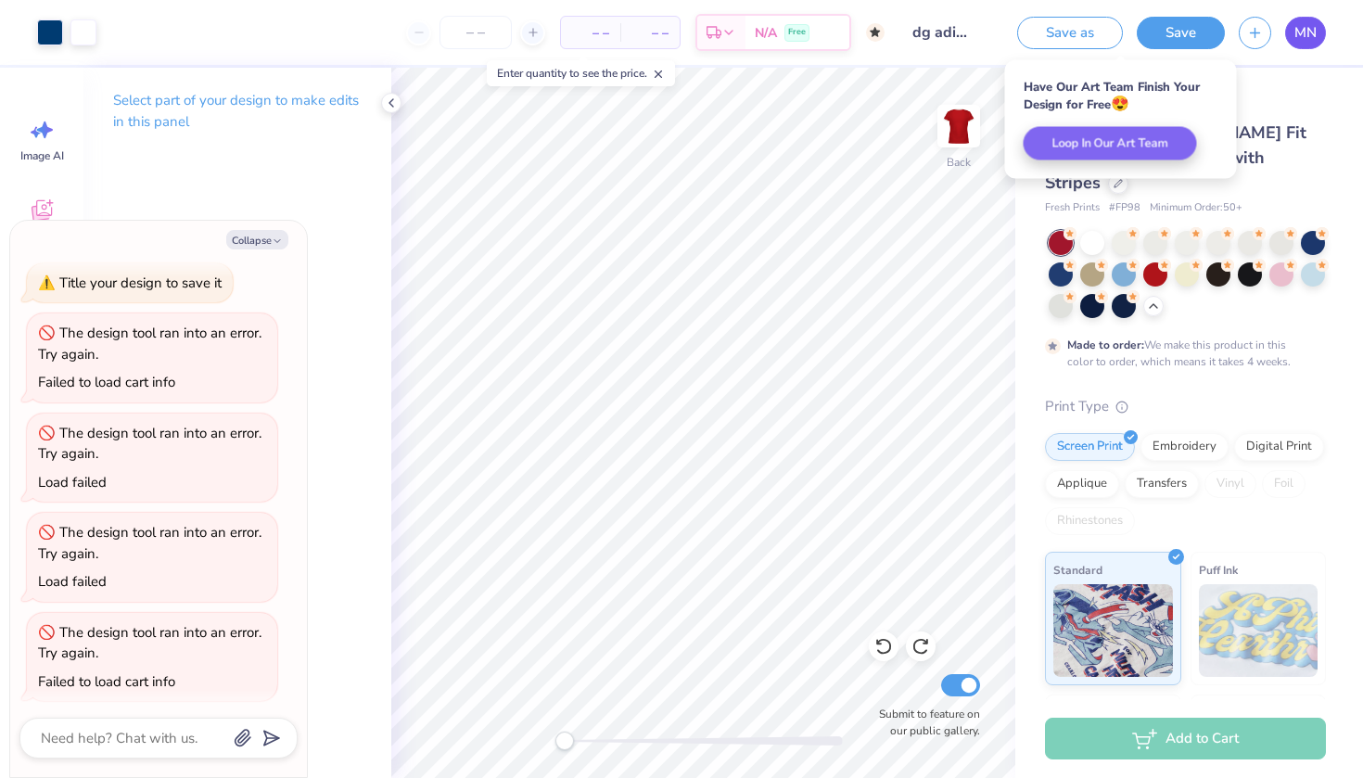
click at [1306, 39] on span "MN" at bounding box center [1305, 32] width 22 height 21
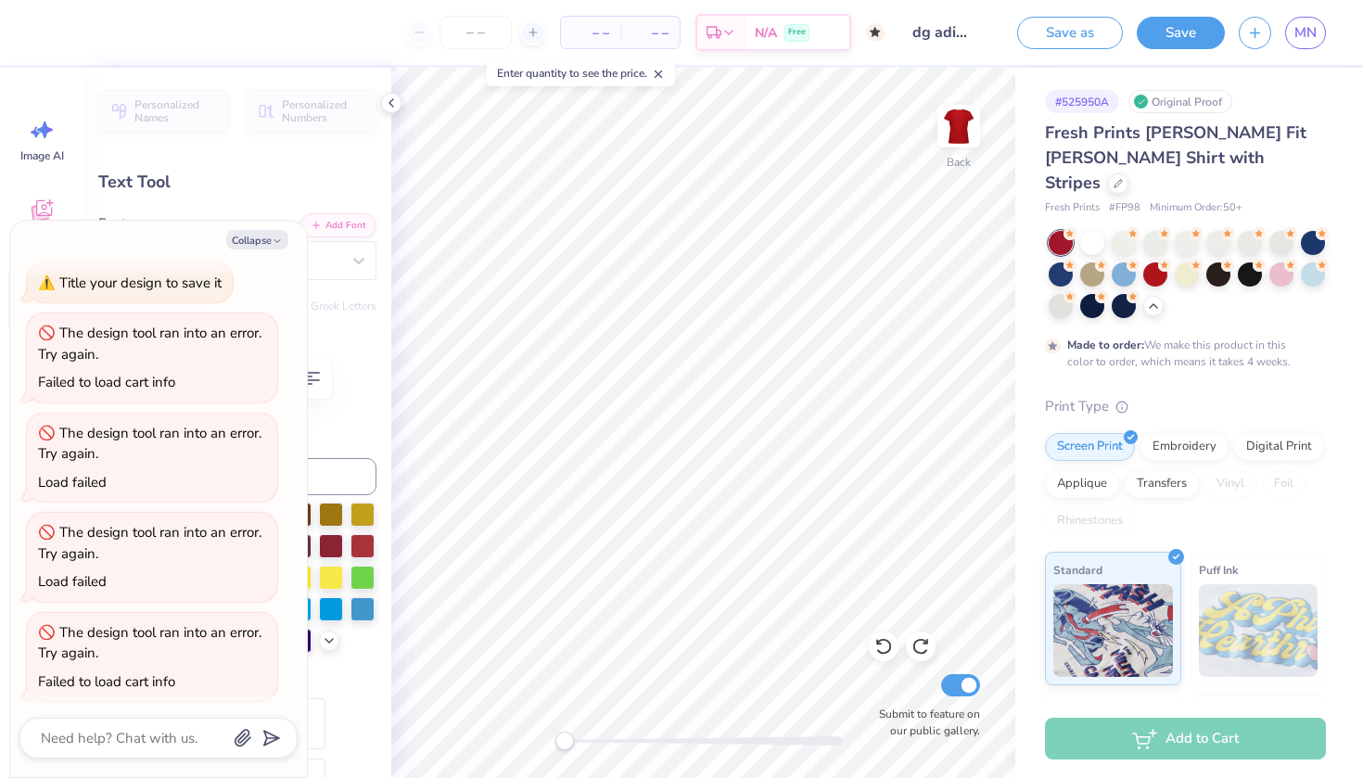
type textarea "x"
type textarea "1"
type textarea "x"
type textarea "18"
type textarea "x"
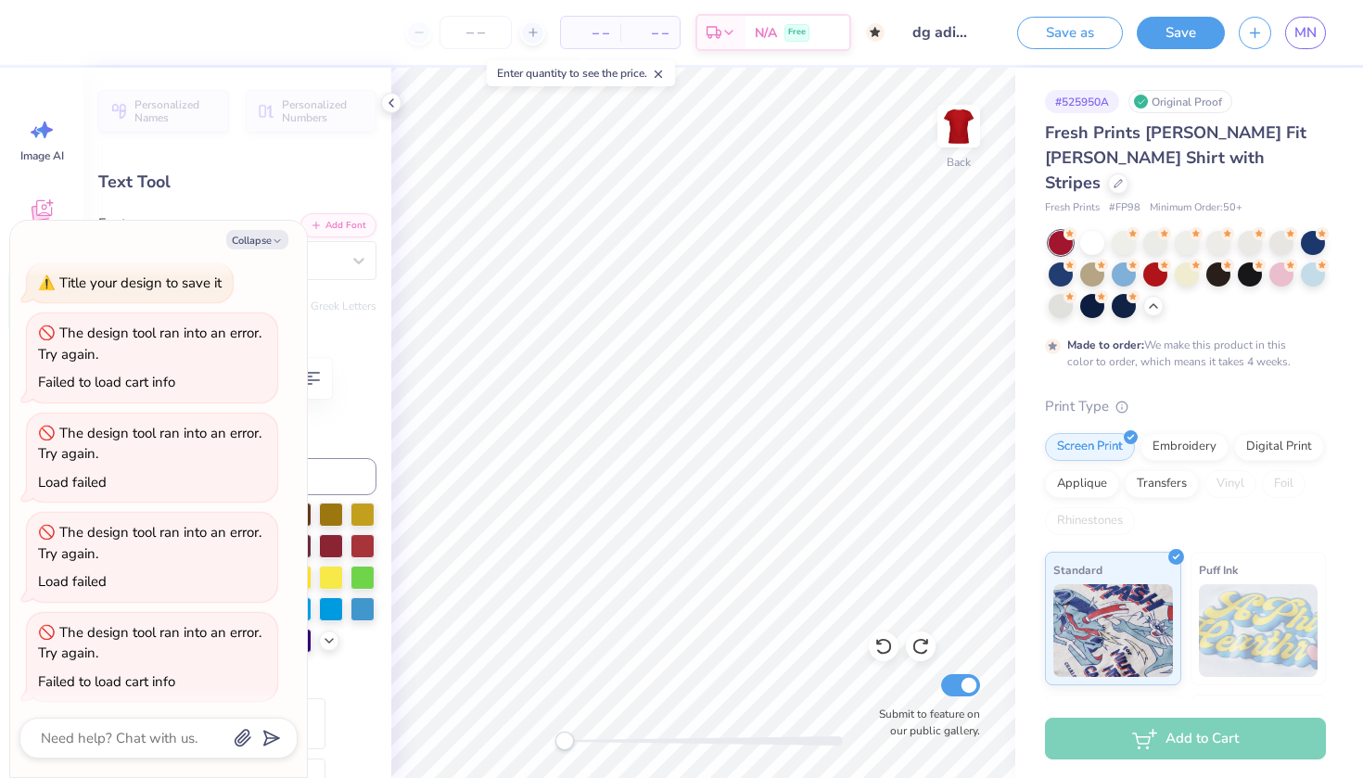
type textarea "187"
type textarea "x"
type textarea "1873"
click at [1180, 34] on button "Save" at bounding box center [1181, 30] width 88 height 32
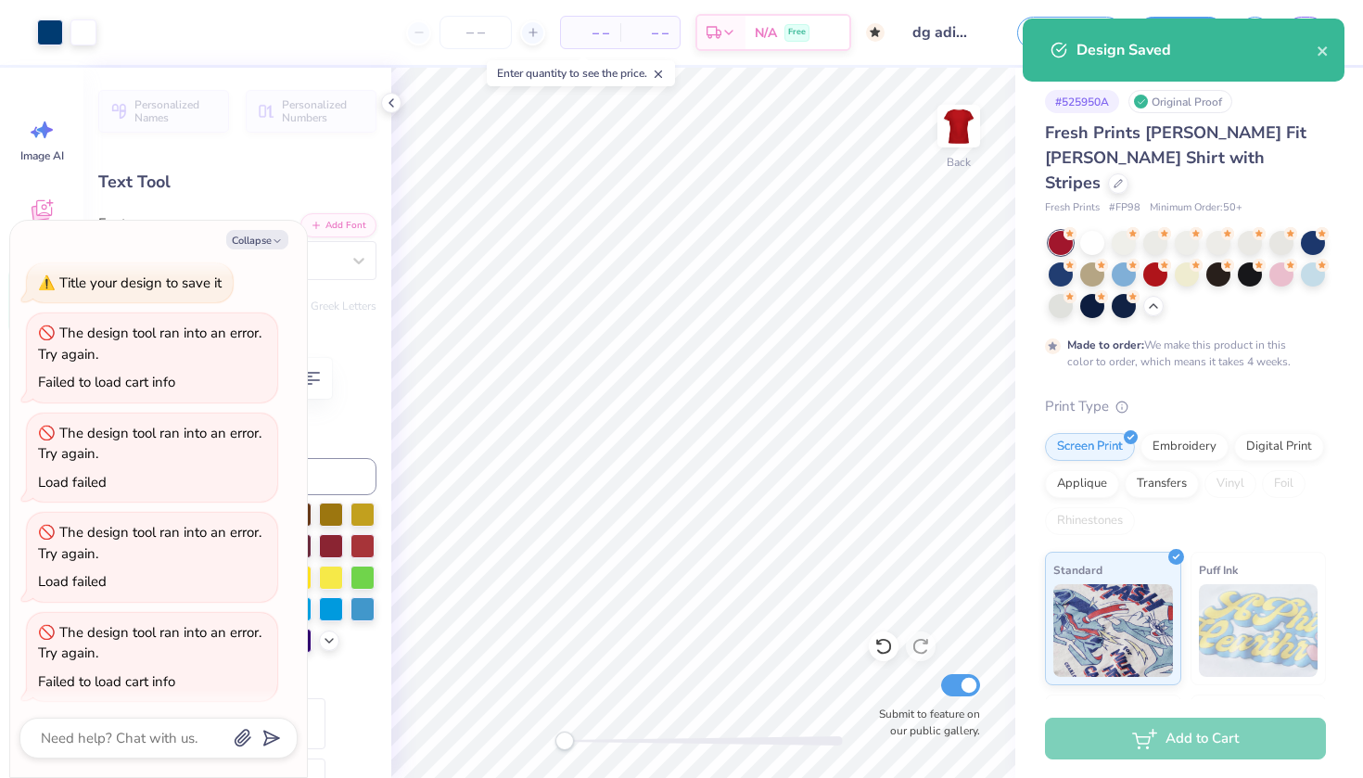
type textarea "x"
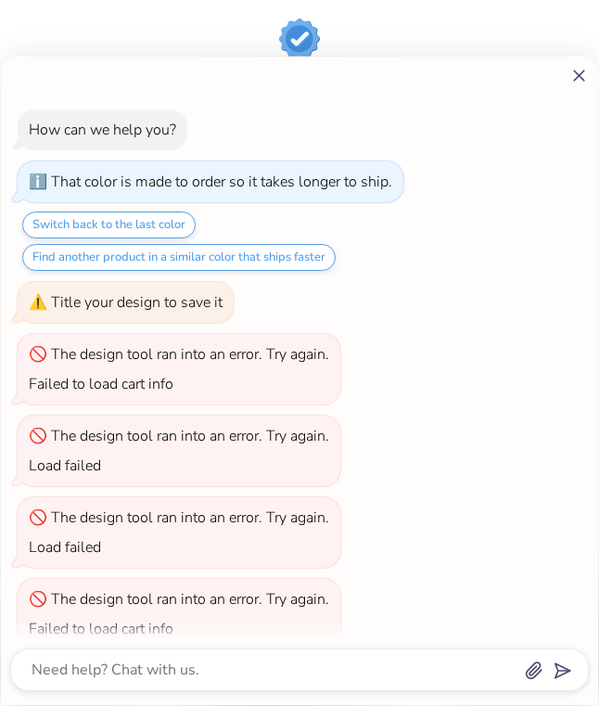
drag, startPoint x: 0, startPoint y: 0, endPoint x: 580, endPoint y: 75, distance: 585.3
click at [580, 75] on line at bounding box center [579, 75] width 10 height 10
type textarea "x"
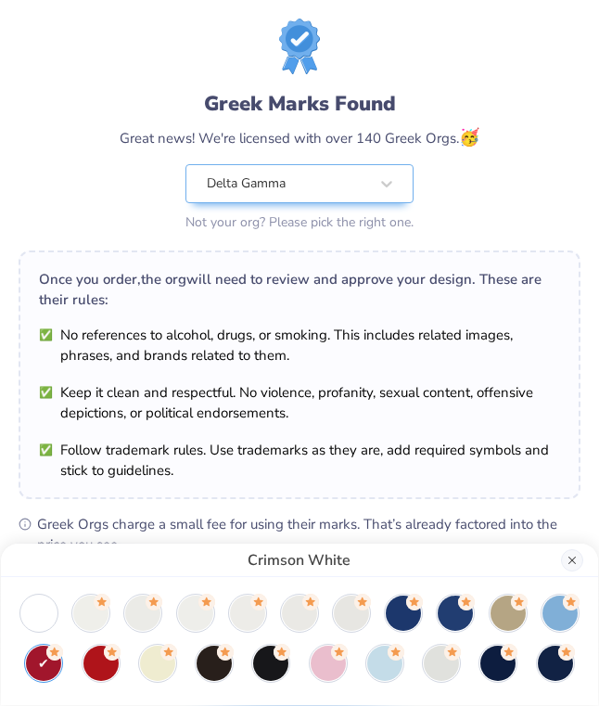
click at [570, 564] on button "Close" at bounding box center [572, 560] width 22 height 22
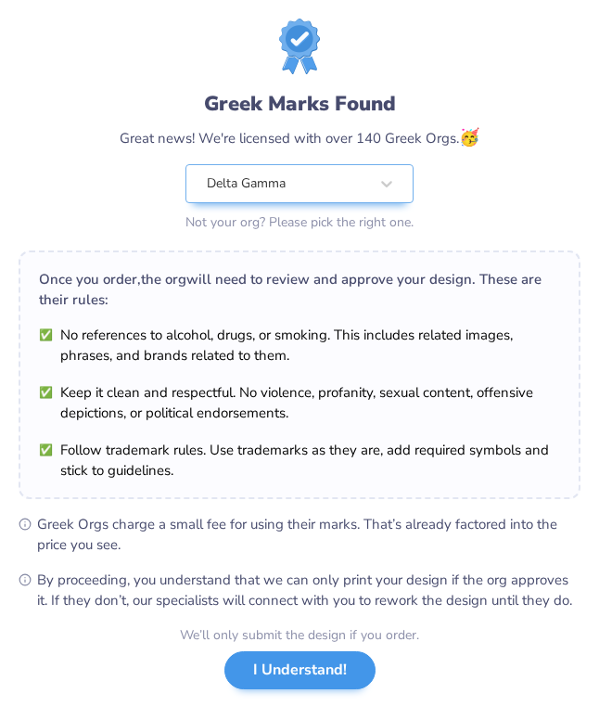
click at [301, 679] on button "I Understand!" at bounding box center [299, 670] width 151 height 38
